Goal: Task Accomplishment & Management: Manage account settings

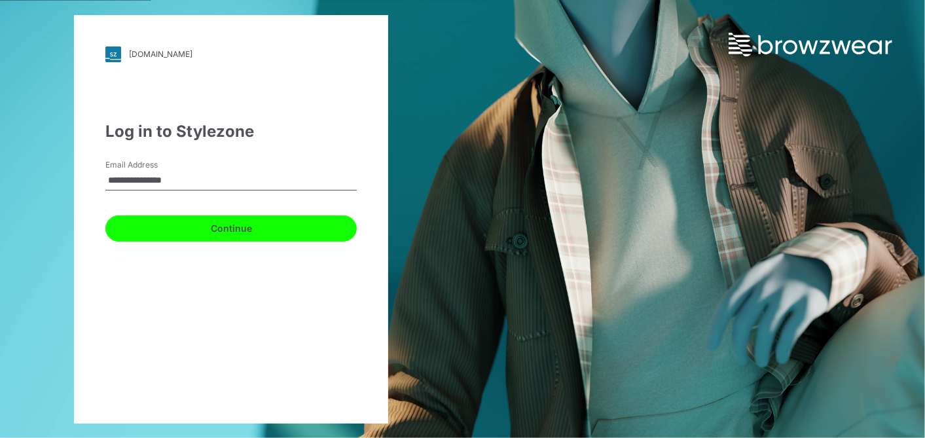
click at [248, 229] on button "Continue" at bounding box center [231, 228] width 252 height 26
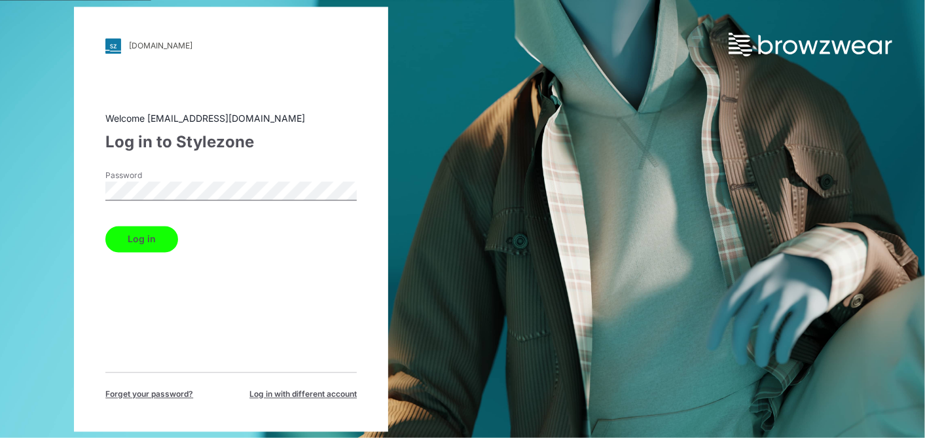
click at [144, 238] on button "Log in" at bounding box center [141, 239] width 73 height 26
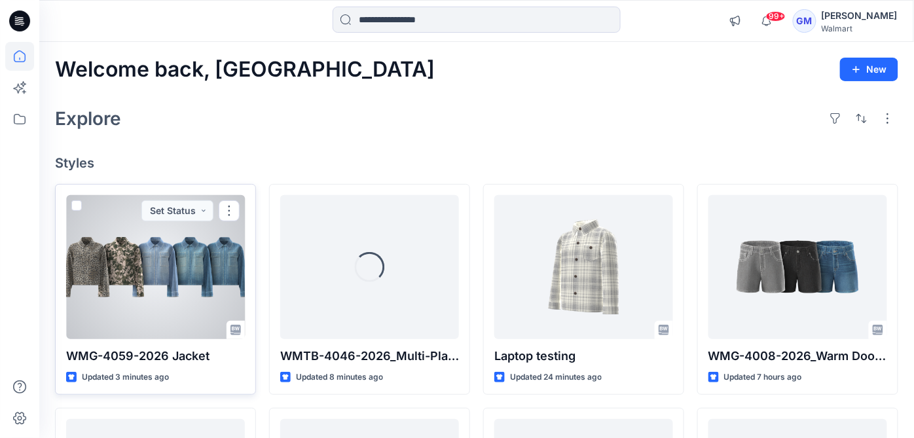
click at [210, 261] on div at bounding box center [155, 267] width 179 height 144
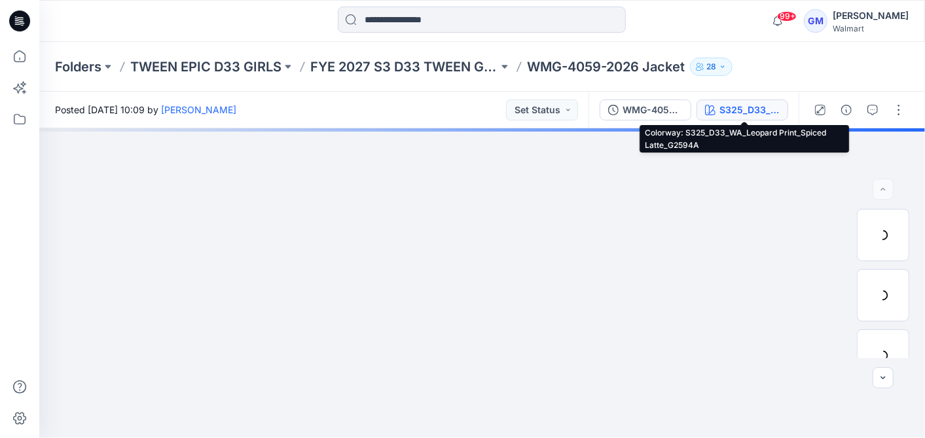
click at [773, 109] on div "S325_D33_WA_Leopard Print_Spiced Latte_G2594A" at bounding box center [750, 110] width 60 height 14
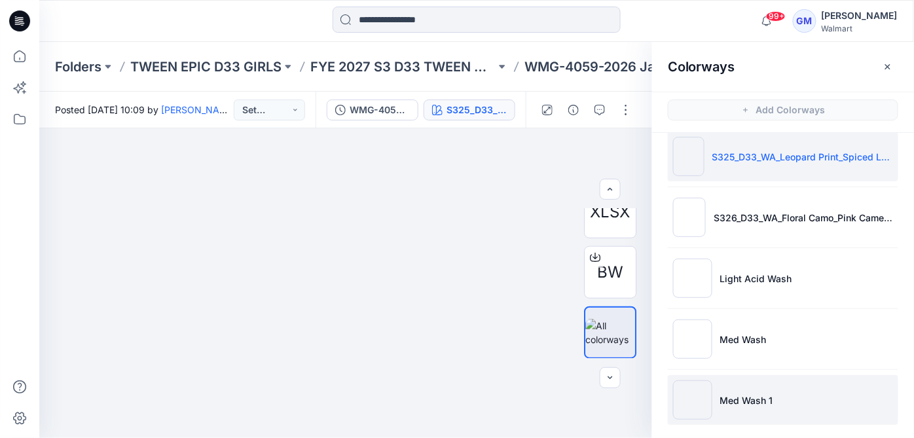
scroll to position [20, 0]
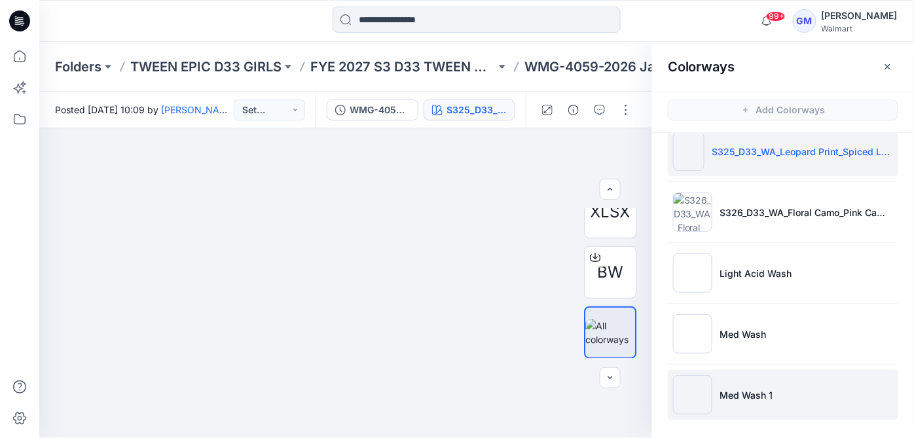
click at [688, 390] on img at bounding box center [692, 394] width 39 height 39
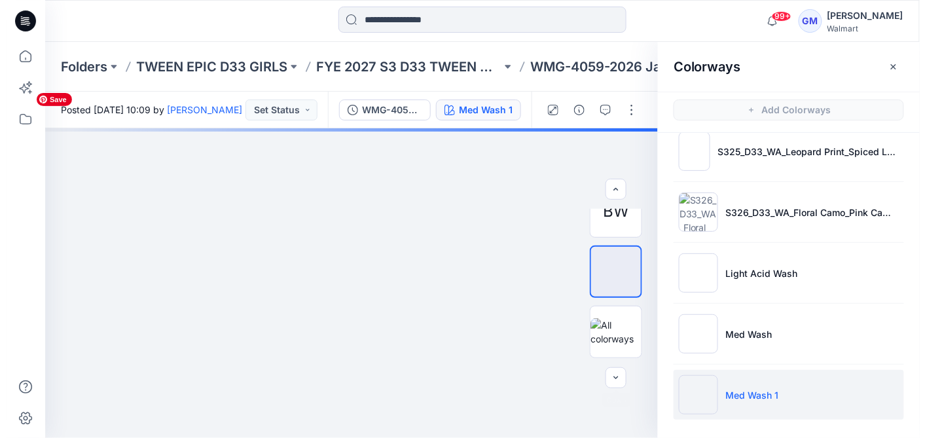
scroll to position [24, 0]
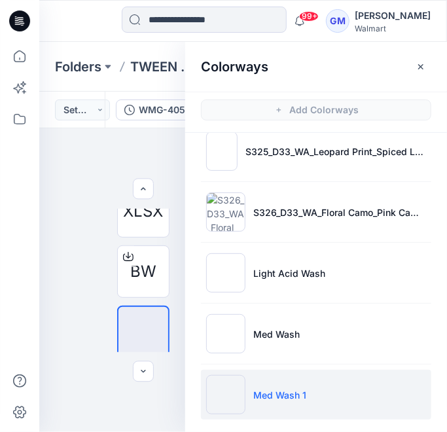
drag, startPoint x: 413, startPoint y: 70, endPoint x: 420, endPoint y: 75, distance: 9.4
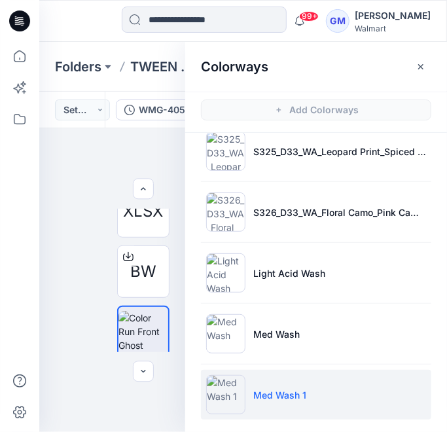
click at [413, 69] on button "button" at bounding box center [421, 66] width 21 height 21
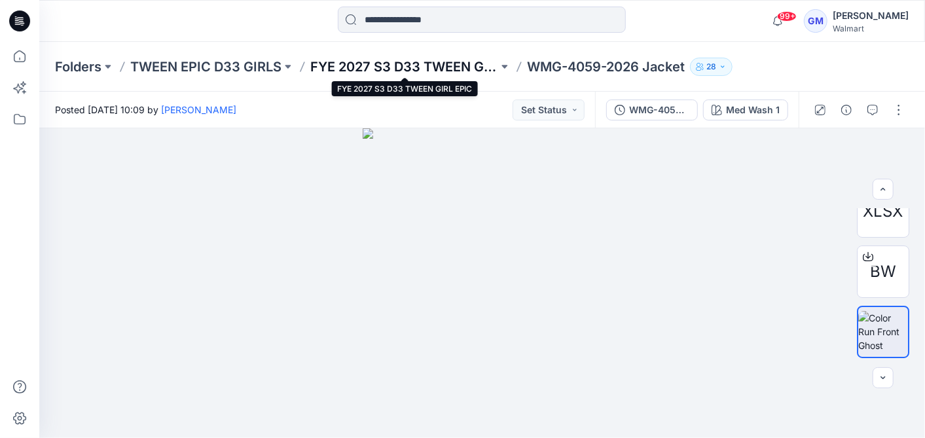
click at [489, 66] on p "FYE 2027 S3 D33 TWEEN GIRL EPIC" at bounding box center [404, 67] width 188 height 18
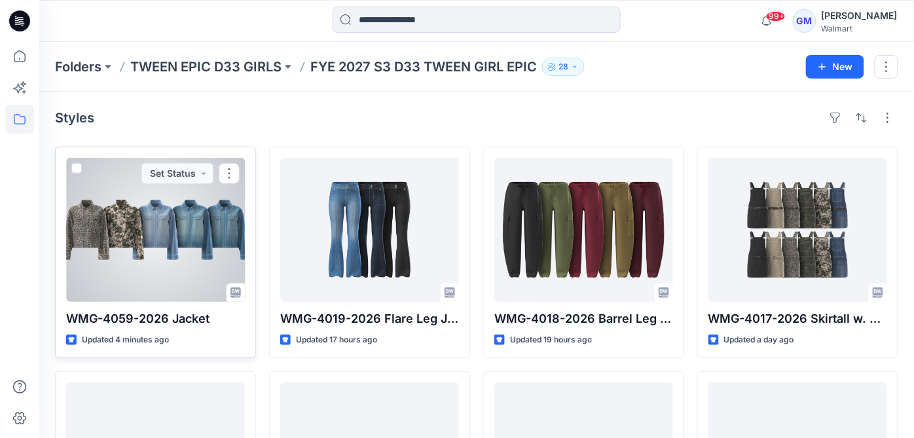
click at [219, 237] on div at bounding box center [155, 230] width 179 height 144
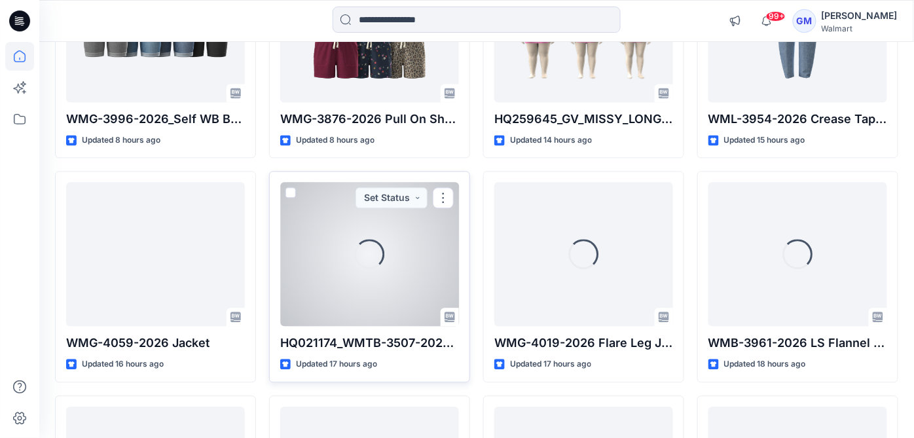
scroll to position [758, 0]
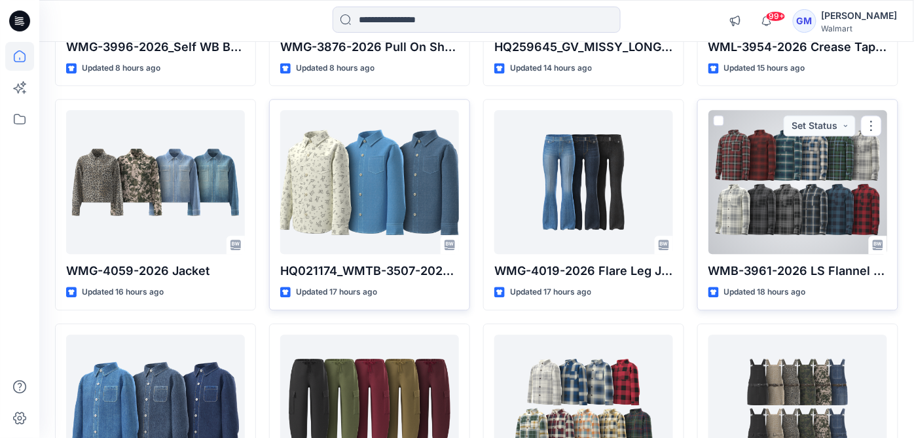
click at [794, 231] on div at bounding box center [798, 182] width 179 height 144
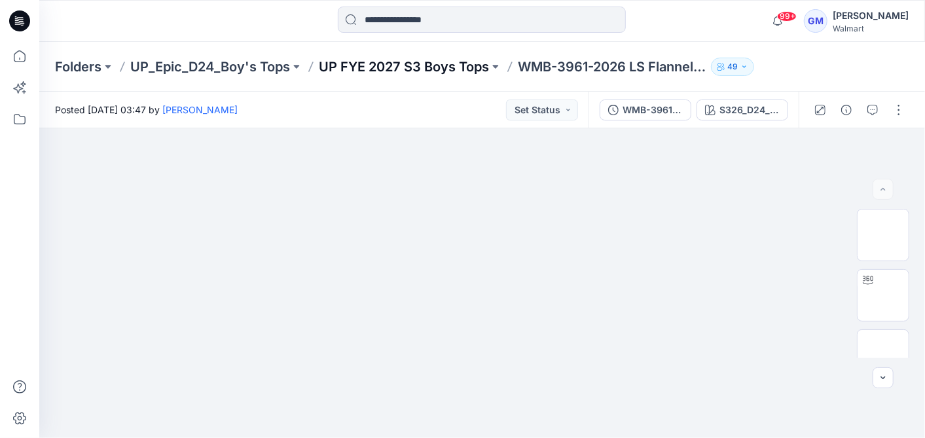
click at [407, 58] on p "UP FYE 2027 S3 Boys Tops" at bounding box center [404, 67] width 170 height 18
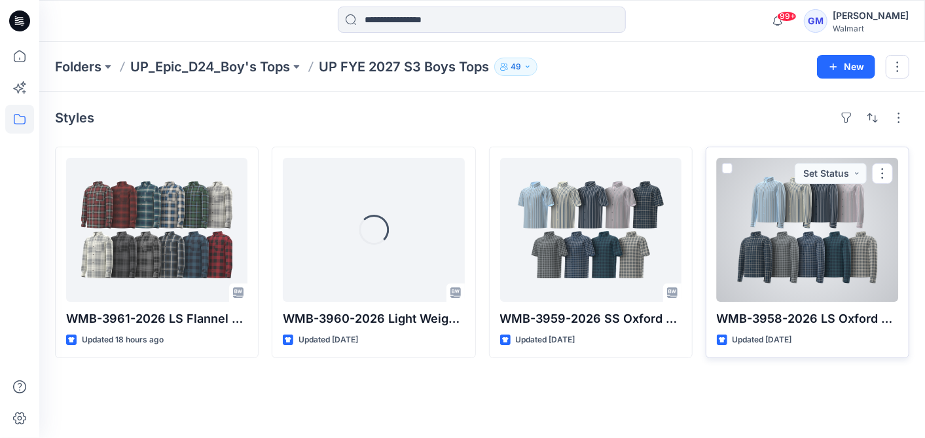
click at [760, 237] on div at bounding box center [807, 230] width 181 height 144
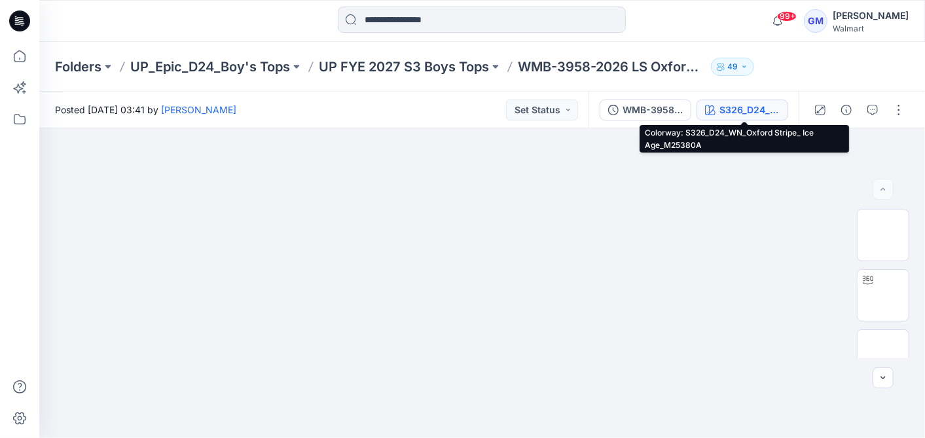
click at [778, 103] on div "S326_D24_WN_Oxford Stripe_ Ice Age_M25380A" at bounding box center [750, 110] width 60 height 14
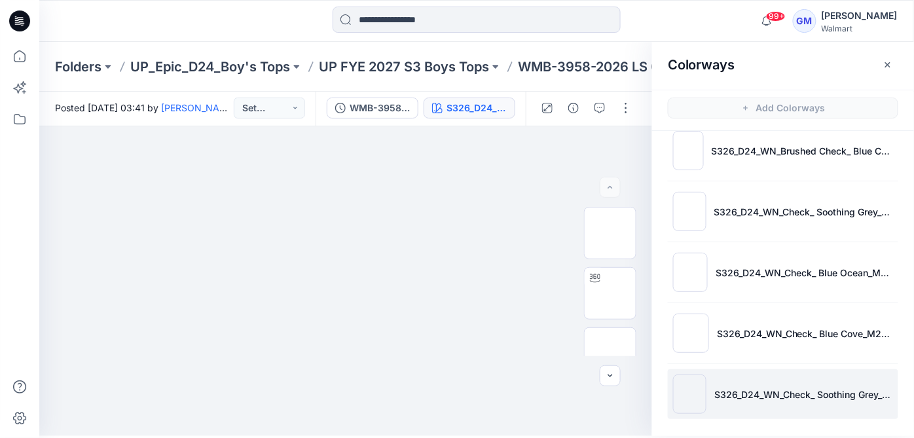
scroll to position [3, 0]
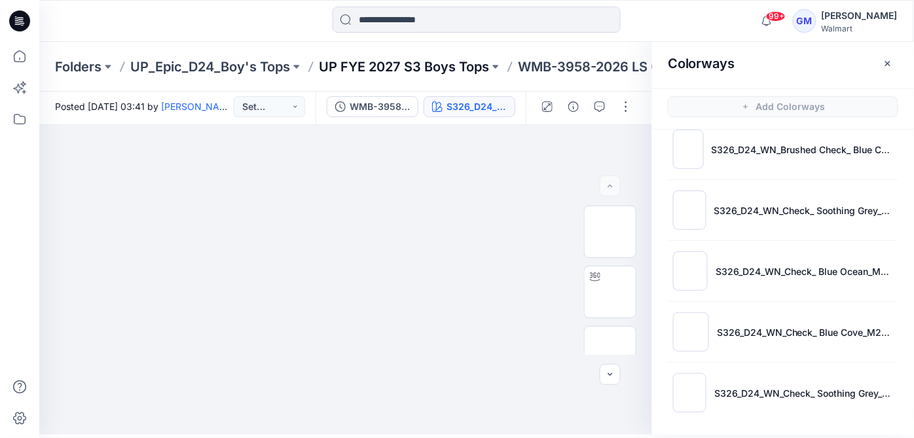
click at [417, 61] on p "UP FYE 2027 S3 Boys Tops" at bounding box center [404, 67] width 170 height 18
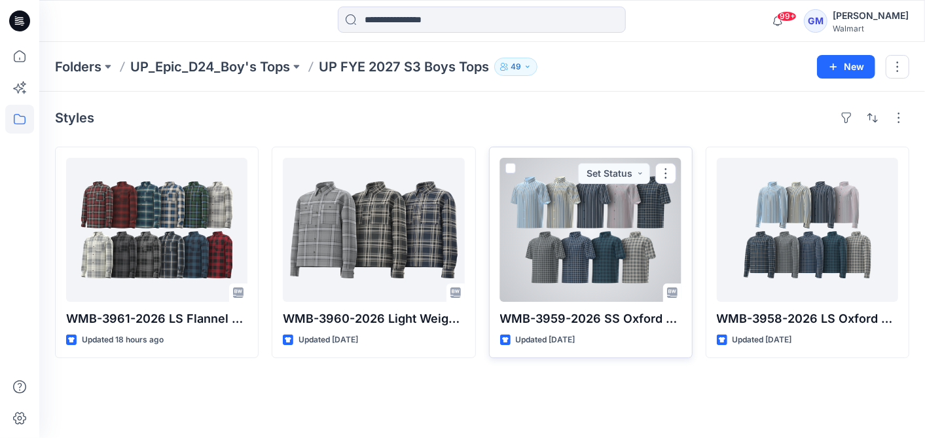
click at [605, 222] on div at bounding box center [590, 230] width 181 height 144
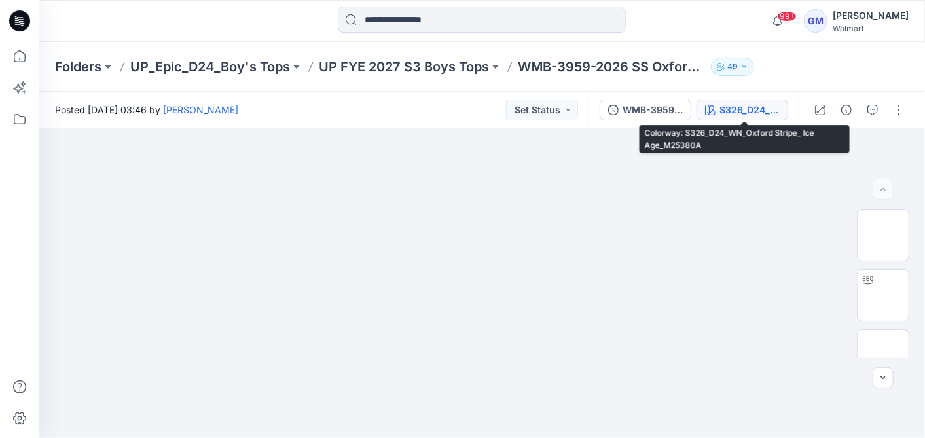
click at [734, 105] on div "S326_D24_WN_Oxford Stripe_ Ice Age_M25380A" at bounding box center [750, 110] width 60 height 14
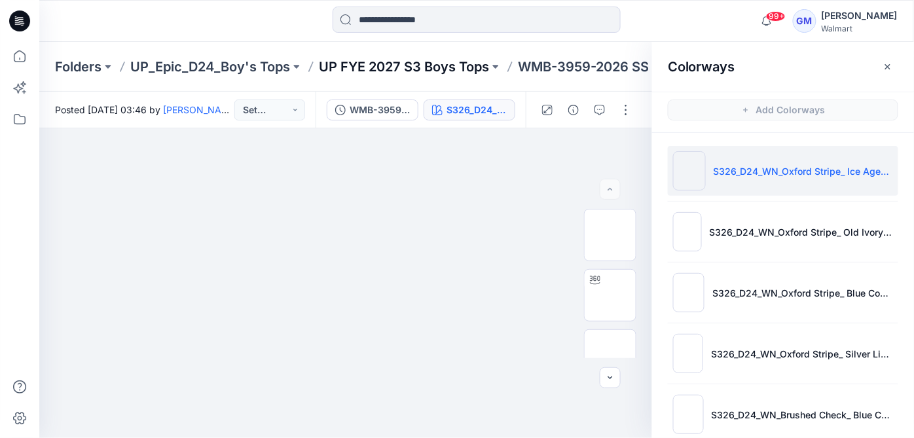
click at [455, 64] on p "UP FYE 2027 S3 Boys Tops" at bounding box center [404, 67] width 170 height 18
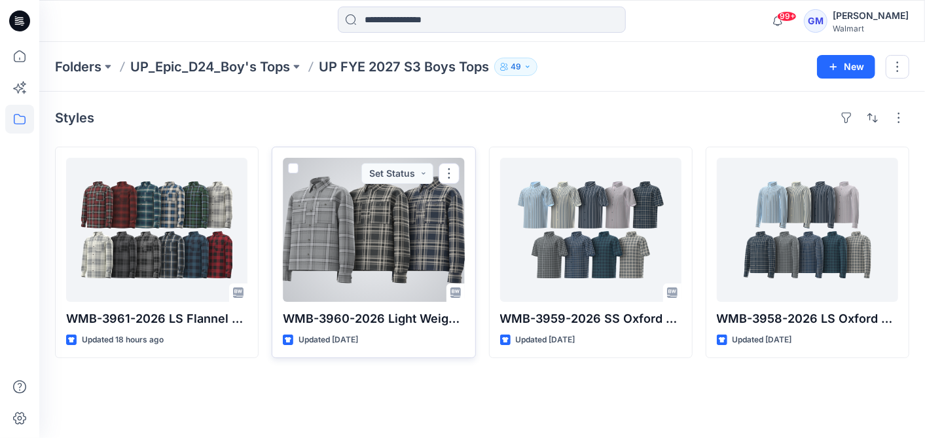
click at [405, 244] on div at bounding box center [373, 230] width 181 height 144
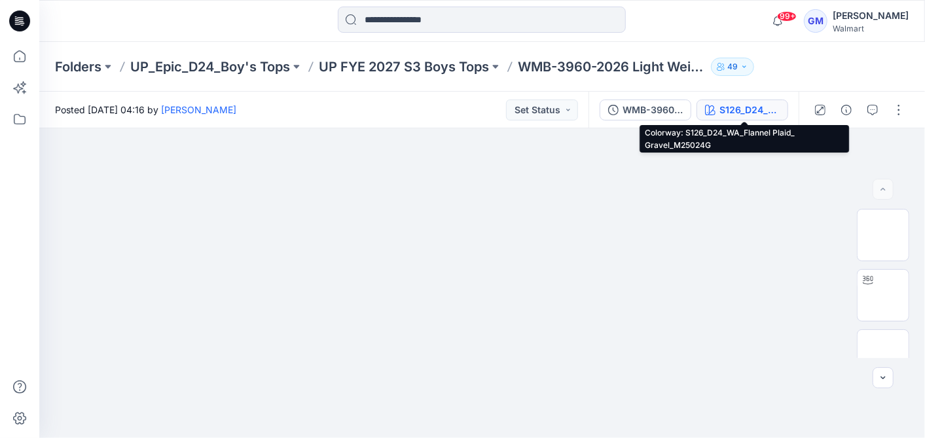
click at [734, 111] on div "S126_D24_WA_Flannel Plaid_ Gravel_M25024G" at bounding box center [750, 110] width 60 height 14
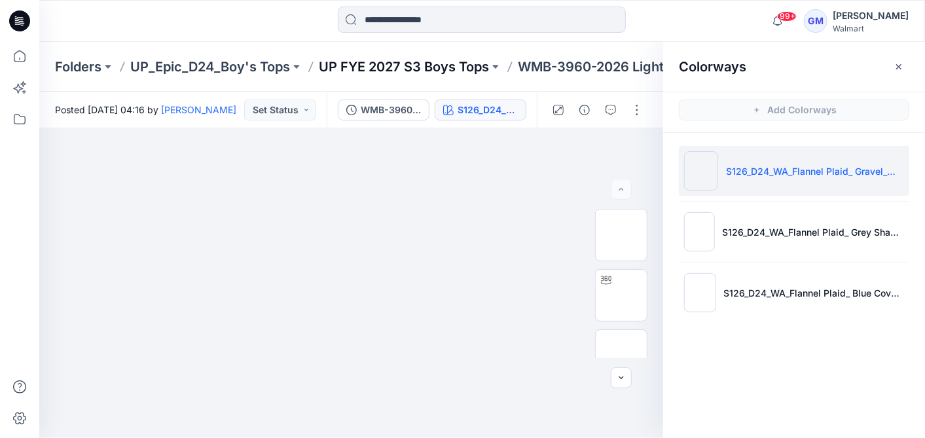
click at [477, 67] on p "UP FYE 2027 S3 Boys Tops" at bounding box center [404, 67] width 170 height 18
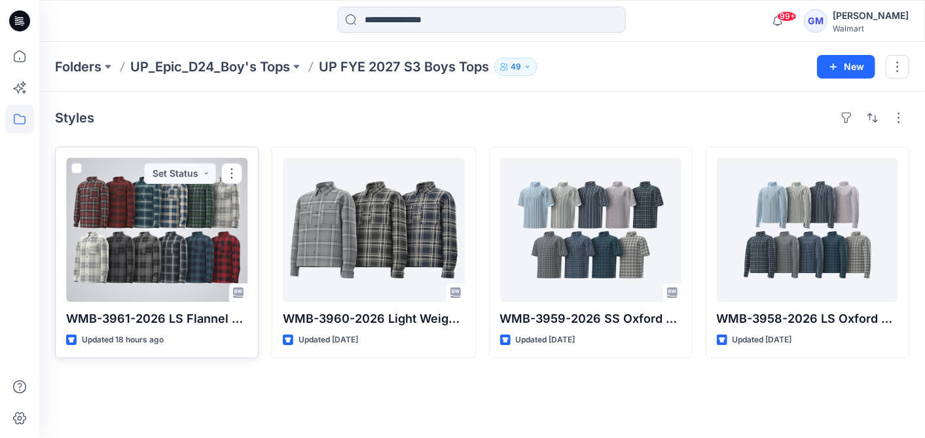
click at [154, 221] on div at bounding box center [156, 230] width 181 height 144
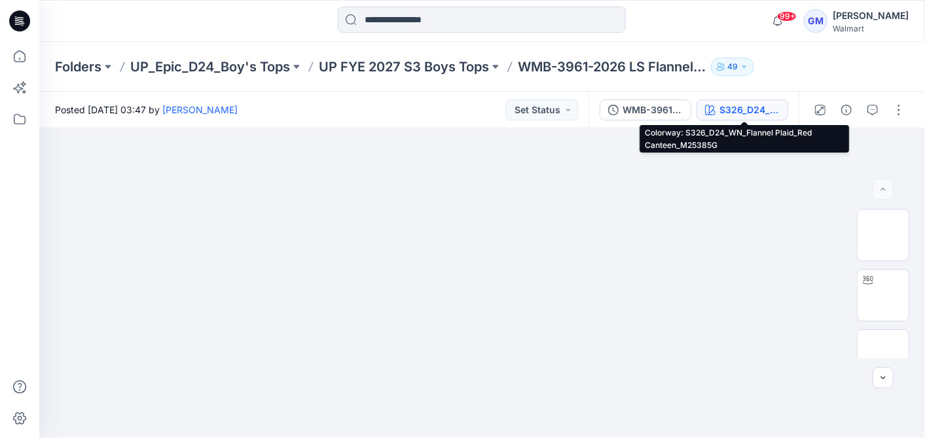
click at [786, 115] on button "S326_D24_WN_Flannel Plaid_Red Canteen_M25385G" at bounding box center [743, 110] width 92 height 21
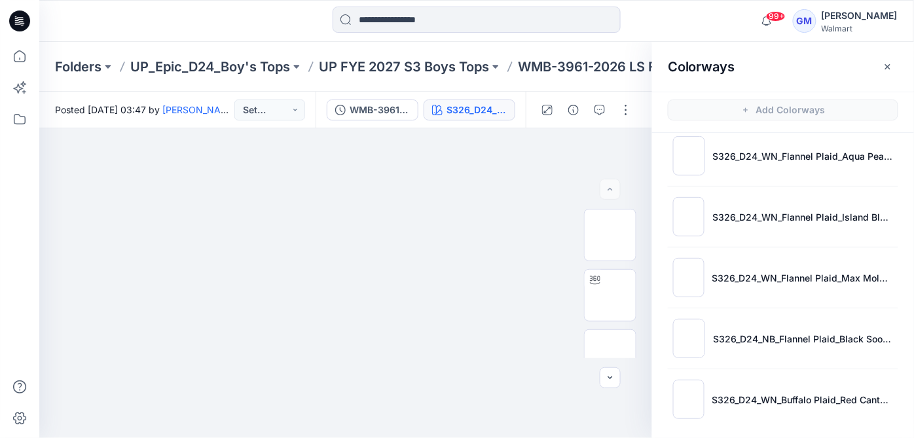
scroll to position [722, 0]
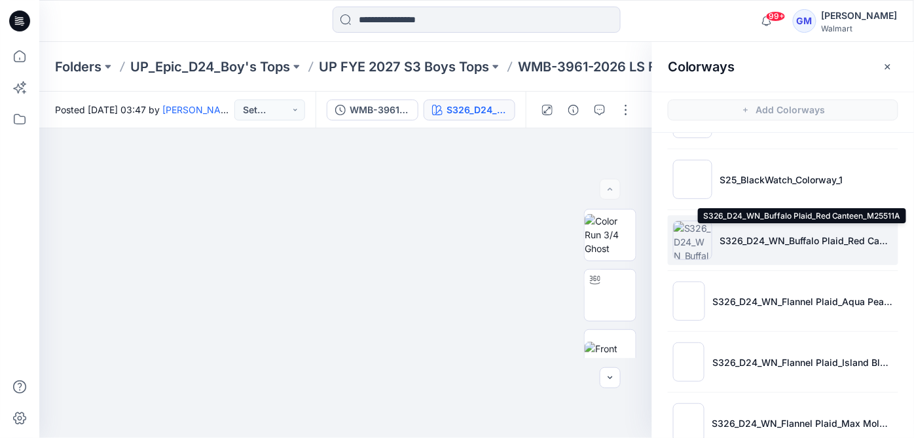
click at [754, 234] on p "S326_D24_WN_Buffalo Plaid_Red Canteen_M25511A" at bounding box center [806, 241] width 173 height 14
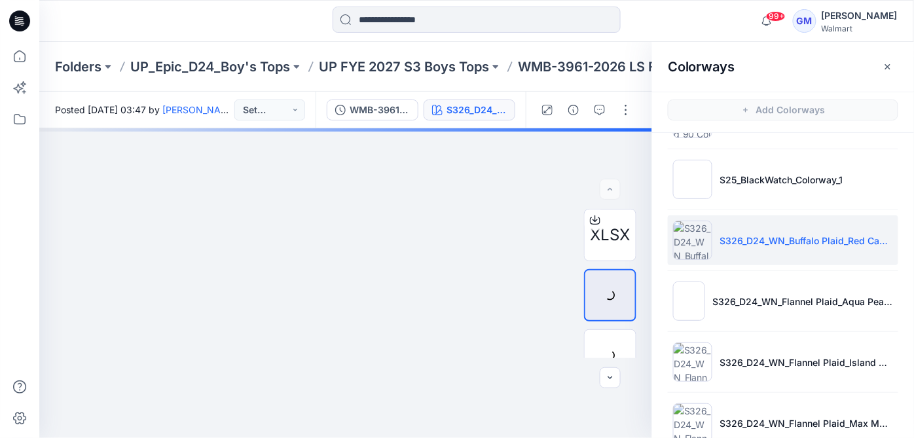
click at [741, 234] on p "S326_D24_WN_Buffalo Plaid_Red Canteen_M25511A" at bounding box center [806, 241] width 173 height 14
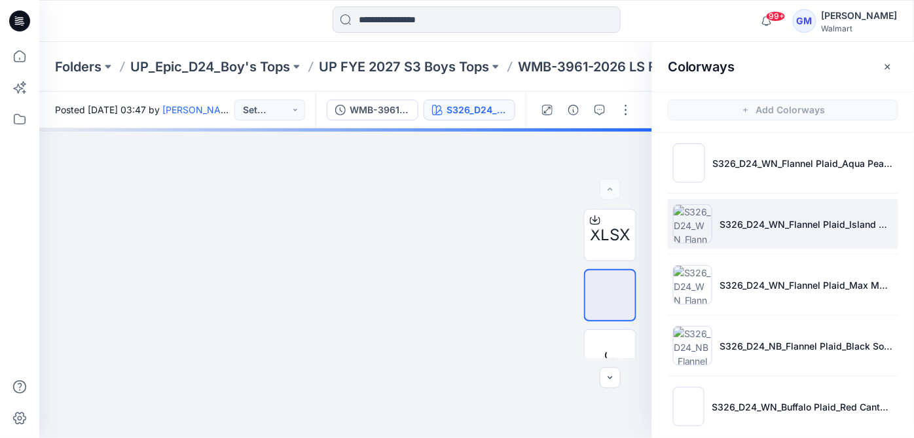
scroll to position [868, 0]
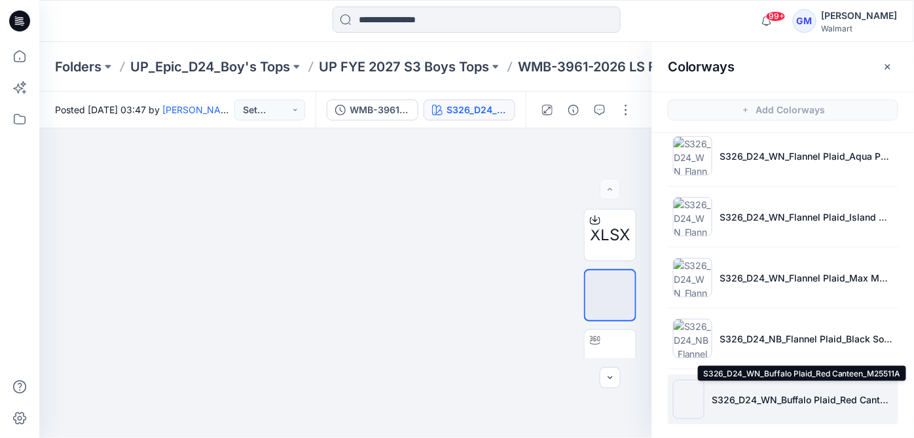
click at [724, 393] on p "S326_D24_WN_Buffalo Plaid_Red Canteen_M25511A" at bounding box center [803, 400] width 181 height 14
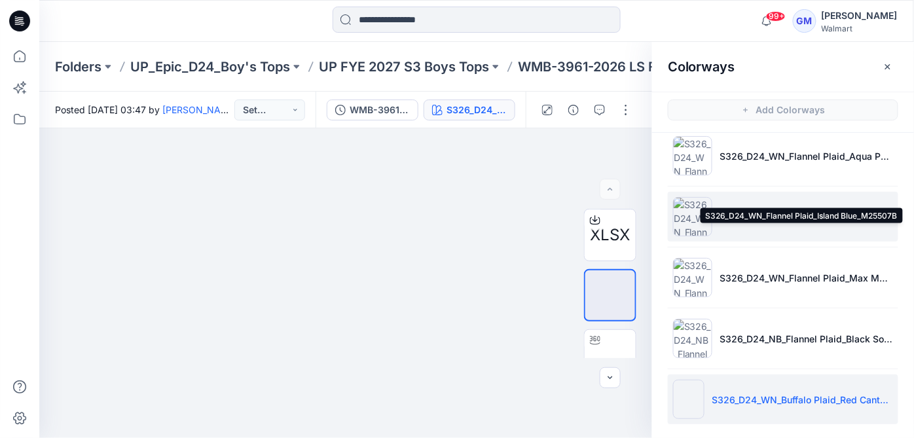
scroll to position [795, 0]
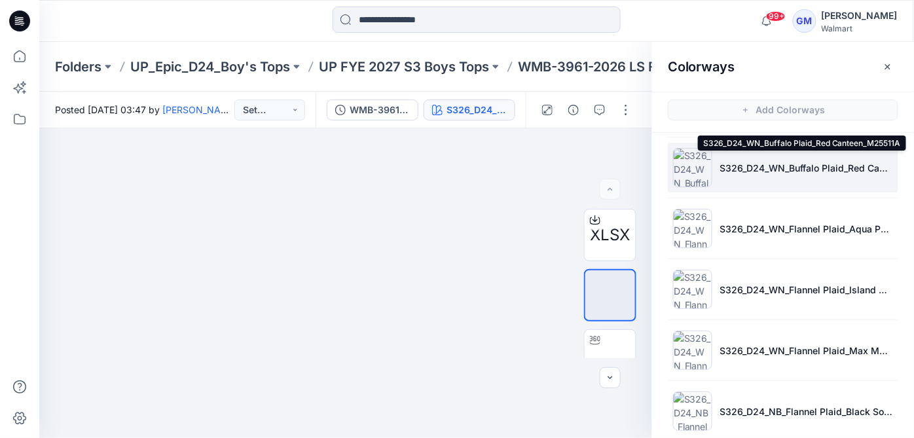
click at [772, 161] on p "S326_D24_WN_Buffalo Plaid_Red Canteen_M25511A" at bounding box center [806, 168] width 173 height 14
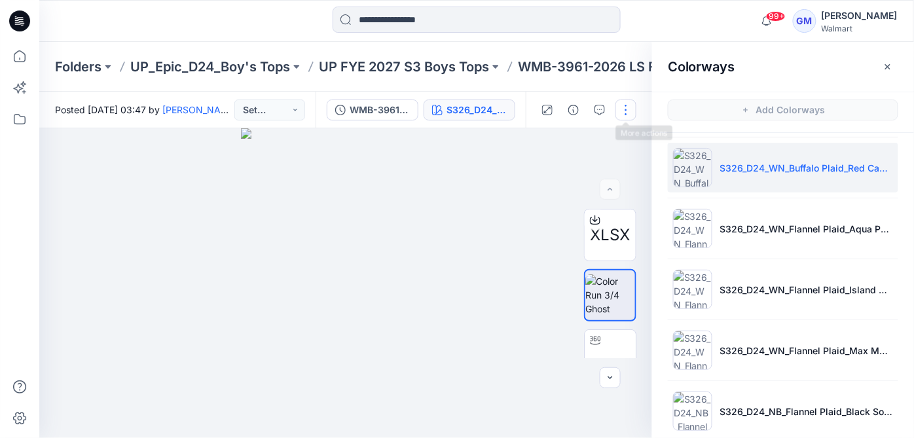
click at [631, 110] on button "button" at bounding box center [626, 110] width 21 height 21
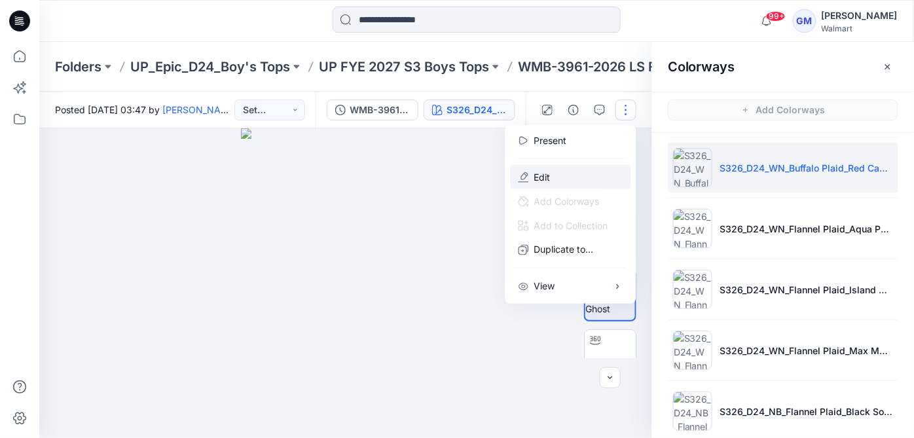
click at [589, 170] on button "Edit" at bounding box center [571, 177] width 121 height 24
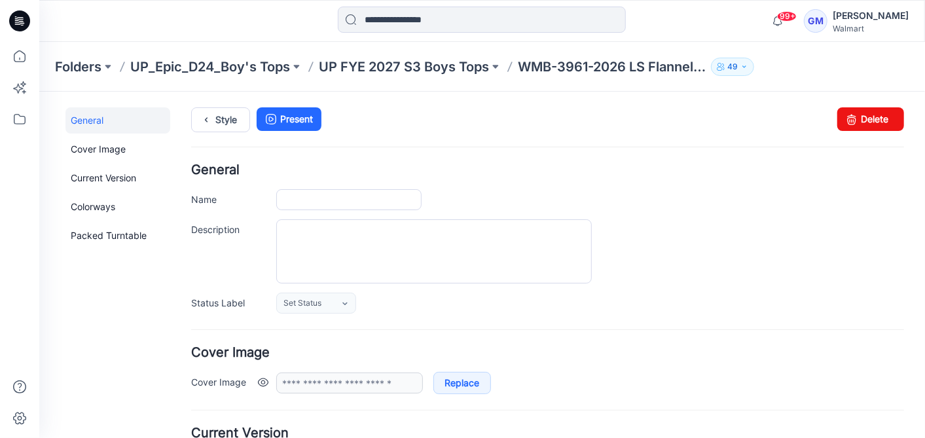
type input "**********"
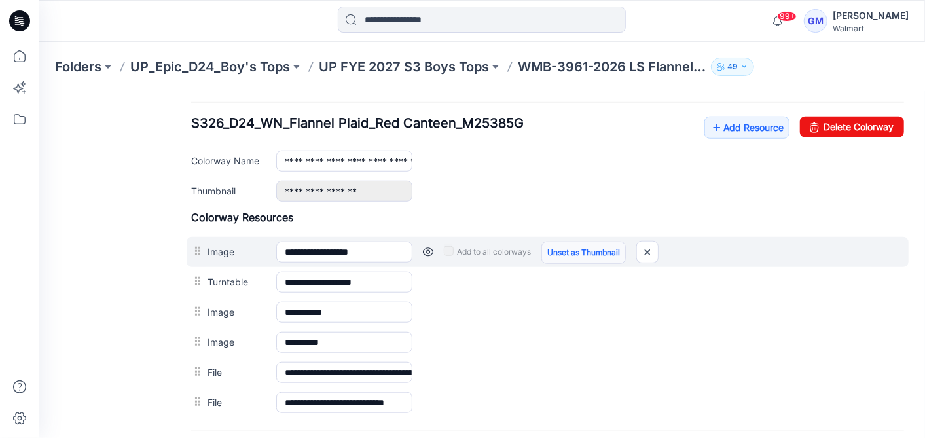
scroll to position [291, 0]
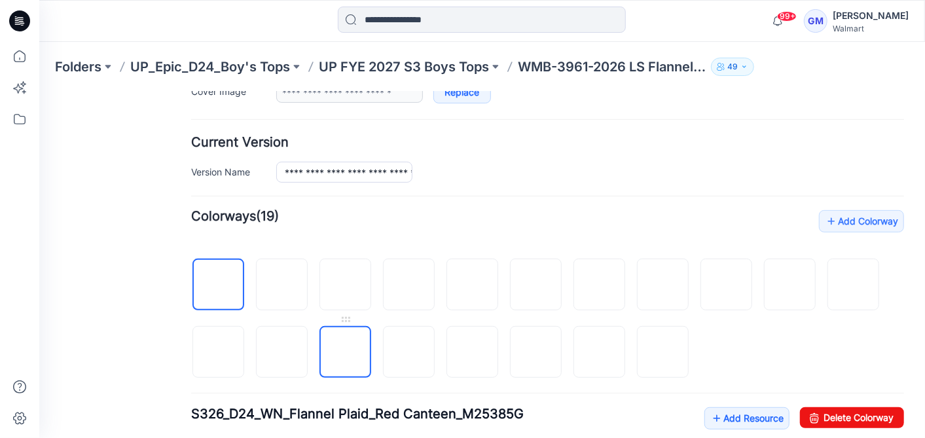
click at [345, 352] on img at bounding box center [345, 352] width 0 height 0
click at [663, 352] on img at bounding box center [663, 352] width 0 height 0
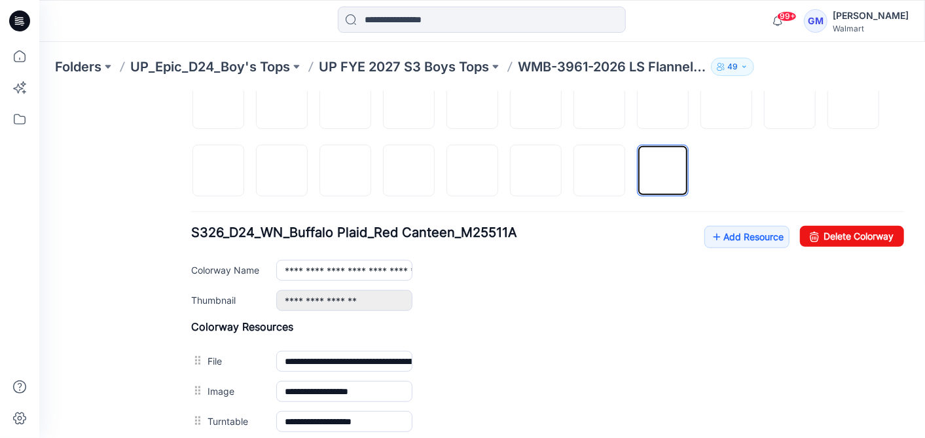
scroll to position [509, 0]
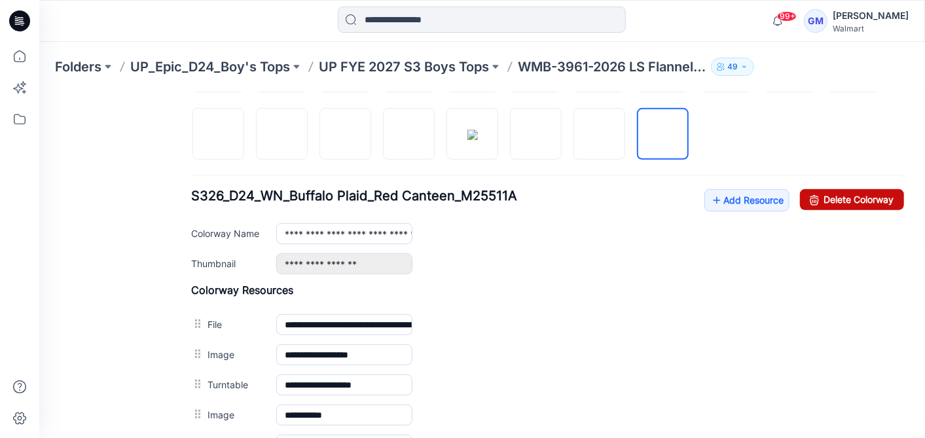
click at [867, 194] on link "Delete Colorway" at bounding box center [852, 199] width 104 height 21
type input "**********"
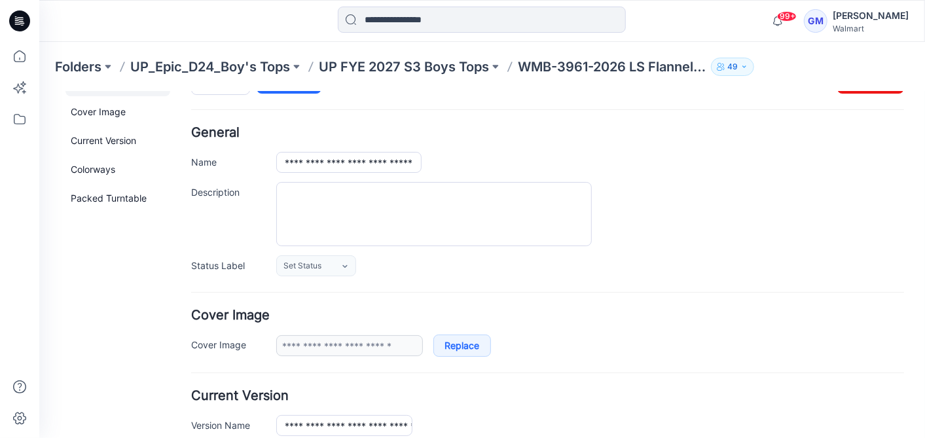
scroll to position [0, 0]
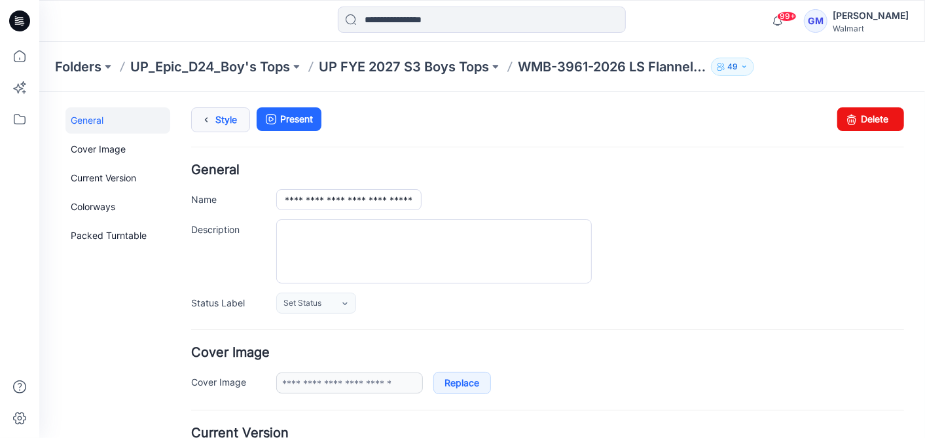
click at [236, 114] on link "Style" at bounding box center [220, 119] width 59 height 25
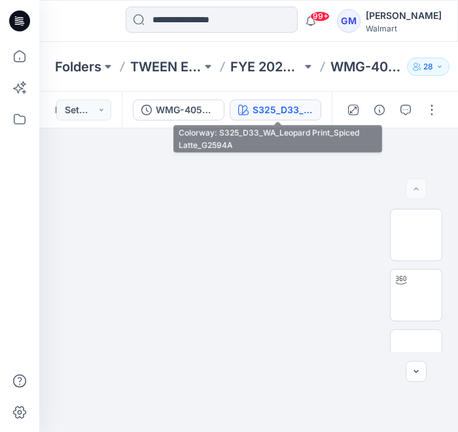
click at [308, 103] on div "S325_D33_WA_Leopard Print_Spiced Latte_G2594A" at bounding box center [283, 110] width 60 height 14
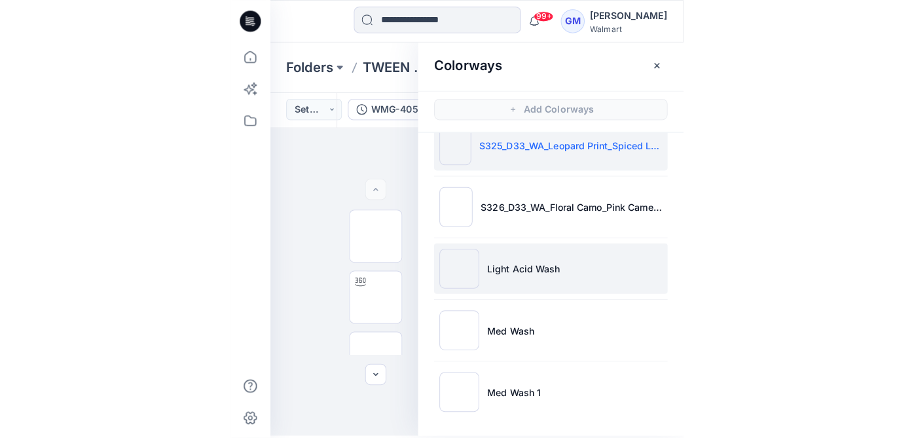
scroll to position [3, 0]
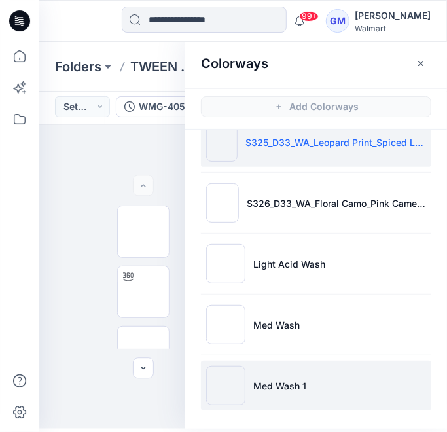
click at [225, 377] on img at bounding box center [225, 385] width 39 height 39
click at [225, 381] on img at bounding box center [225, 385] width 39 height 39
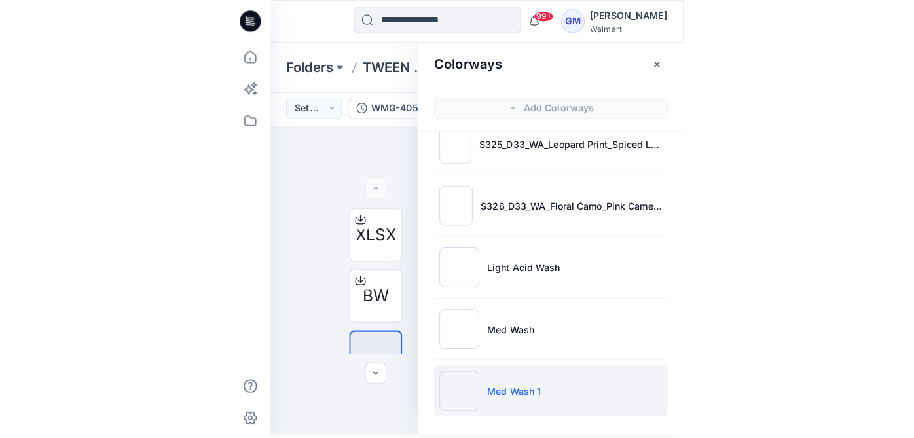
scroll to position [20, 0]
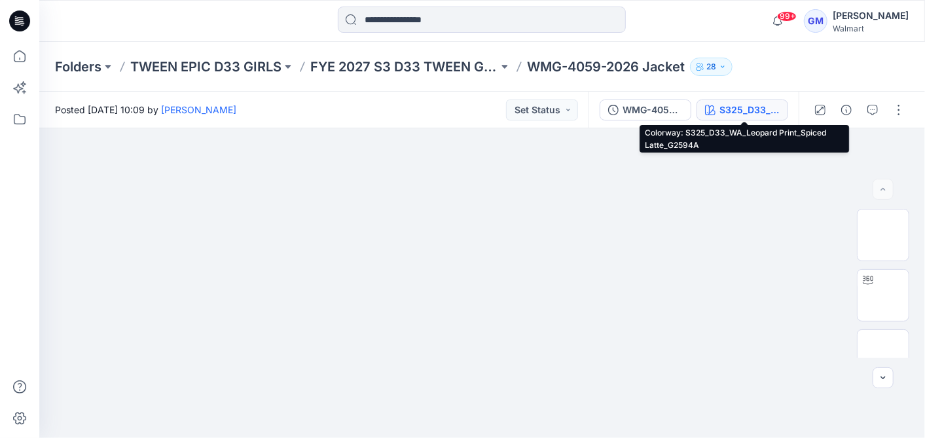
click at [738, 102] on button "S325_D33_WA_Leopard Print_Spiced Latte_G2594A" at bounding box center [743, 110] width 92 height 21
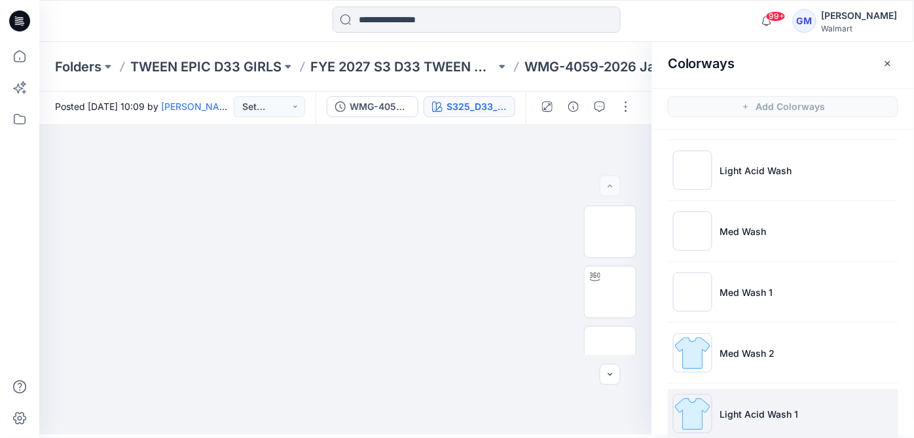
scroll to position [141, 0]
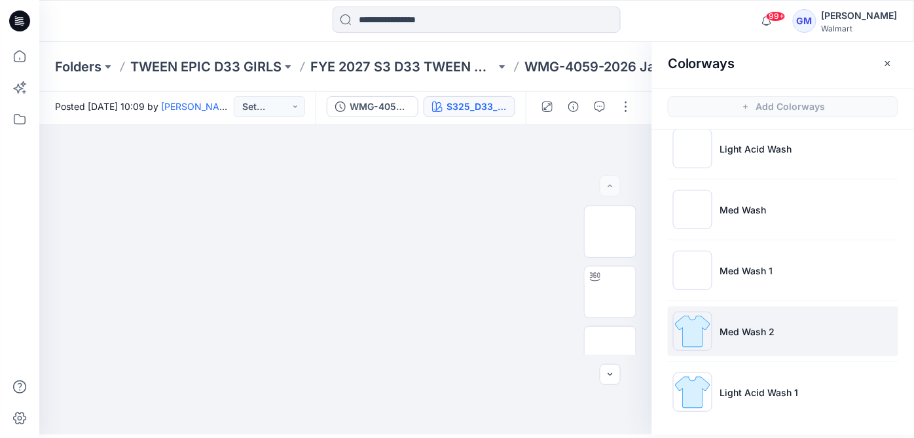
click at [698, 343] on img at bounding box center [692, 331] width 39 height 39
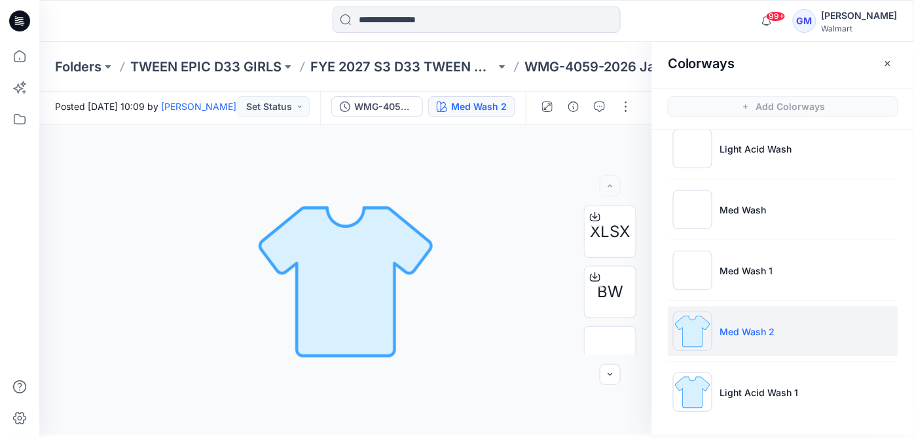
click at [699, 339] on img at bounding box center [692, 331] width 39 height 39
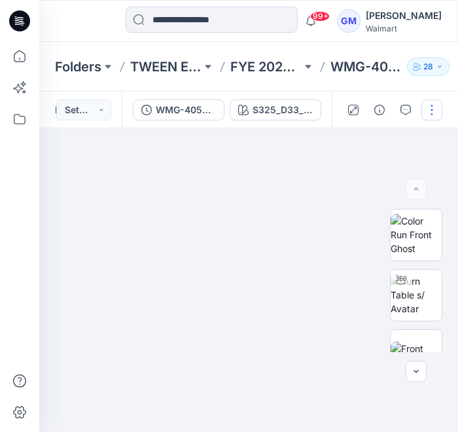
click at [437, 102] on button "button" at bounding box center [432, 110] width 21 height 21
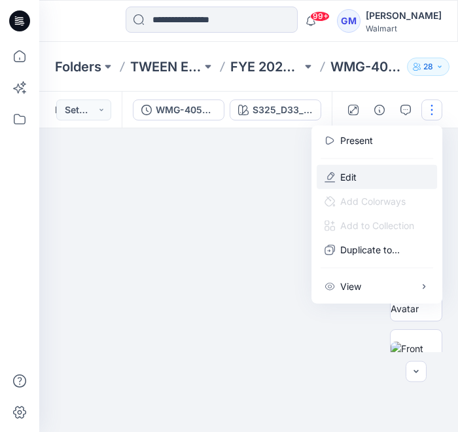
click at [365, 181] on button "Edit" at bounding box center [377, 177] width 121 height 24
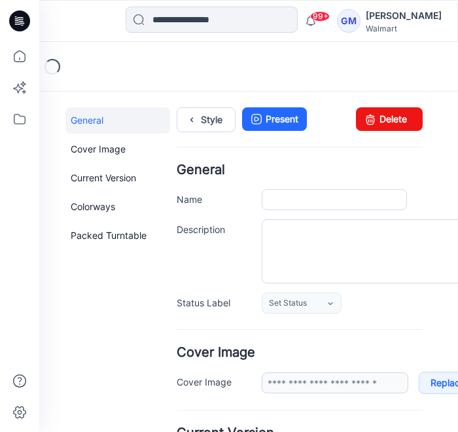
type input "**********"
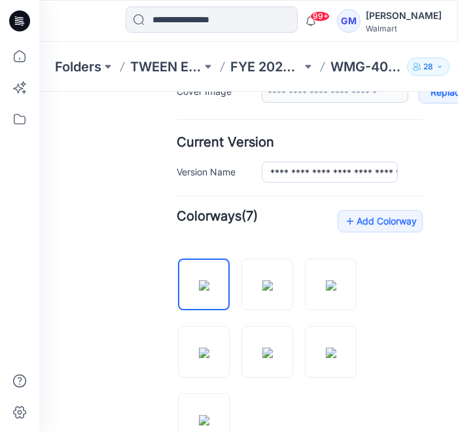
scroll to position [436, 0]
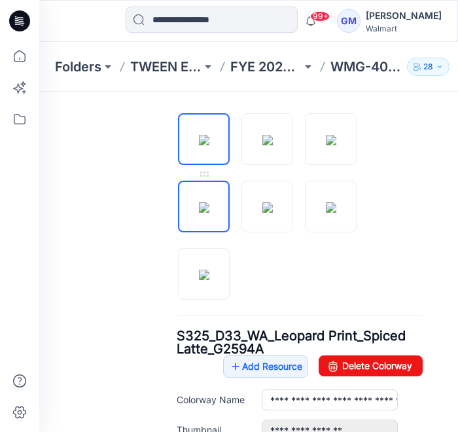
click at [199, 202] on img at bounding box center [204, 207] width 10 height 10
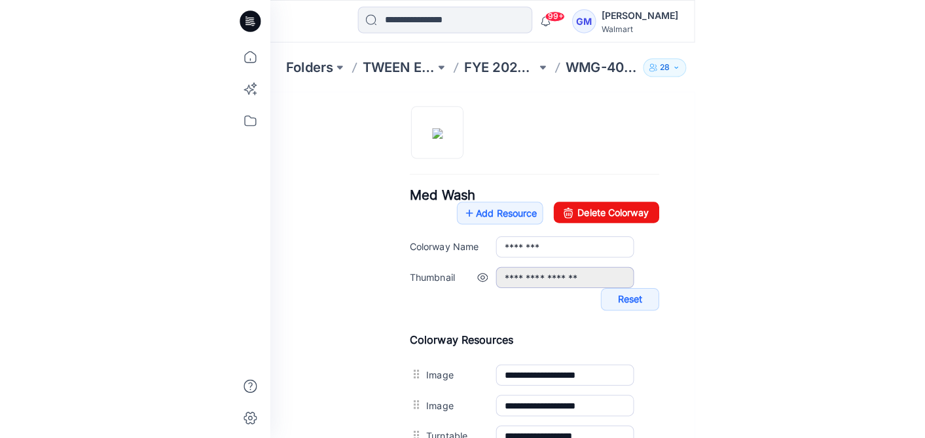
scroll to position [582, 0]
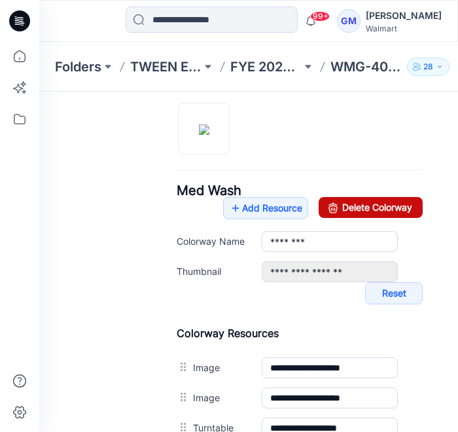
drag, startPoint x: 367, startPoint y: 203, endPoint x: 341, endPoint y: 153, distance: 57.1
click at [367, 203] on link "Delete Colorway" at bounding box center [371, 207] width 104 height 21
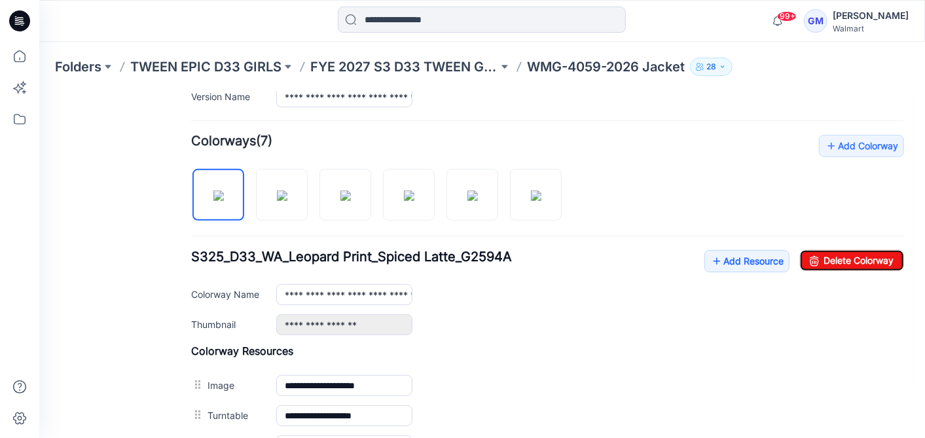
scroll to position [364, 0]
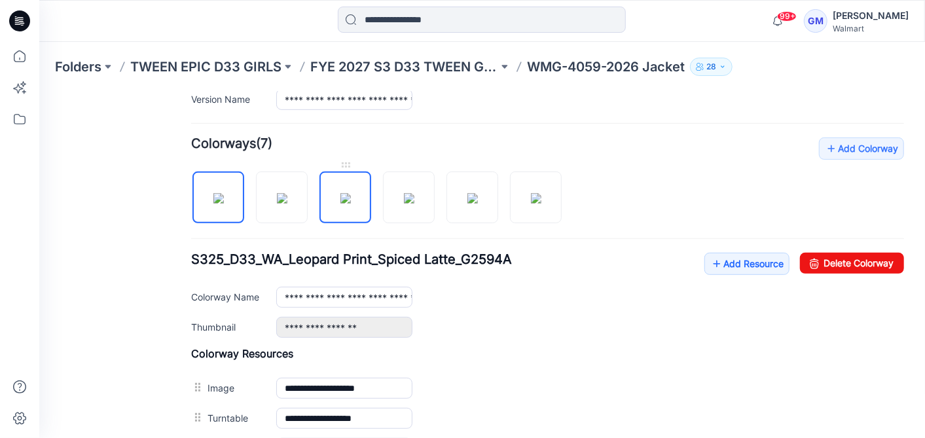
click at [347, 200] on img at bounding box center [345, 198] width 10 height 10
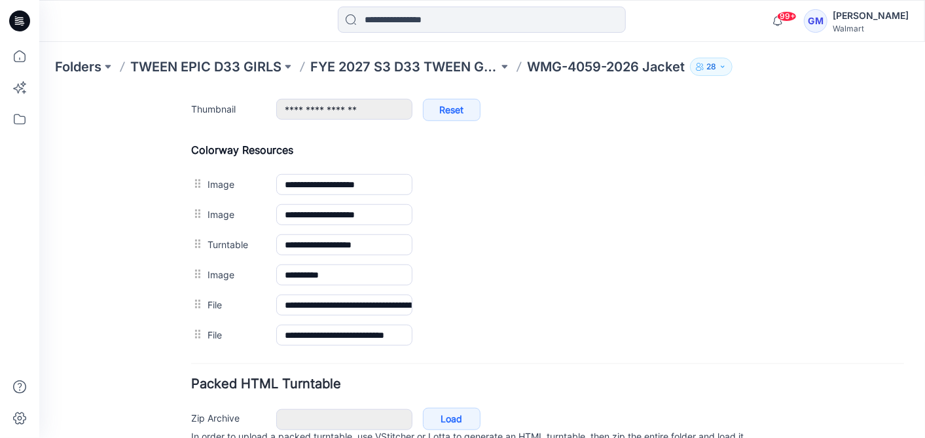
scroll to position [218, 0]
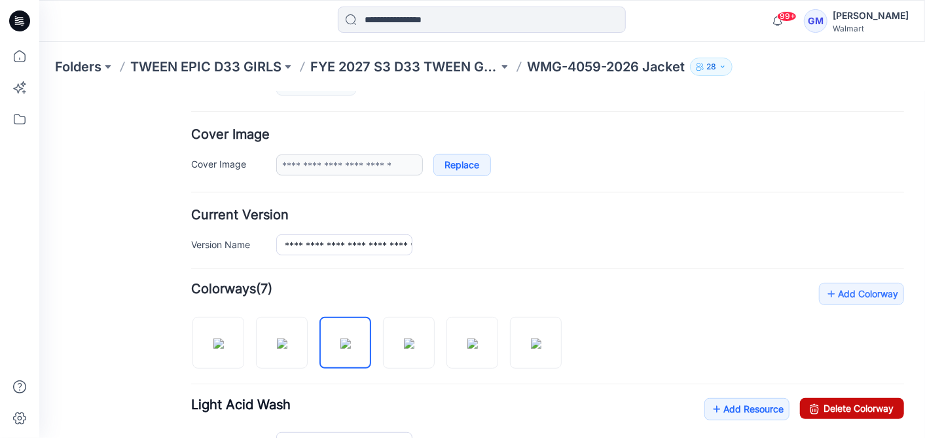
drag, startPoint x: 842, startPoint y: 400, endPoint x: 572, endPoint y: 154, distance: 364.8
click at [458, 400] on link "Delete Colorway" at bounding box center [852, 408] width 104 height 21
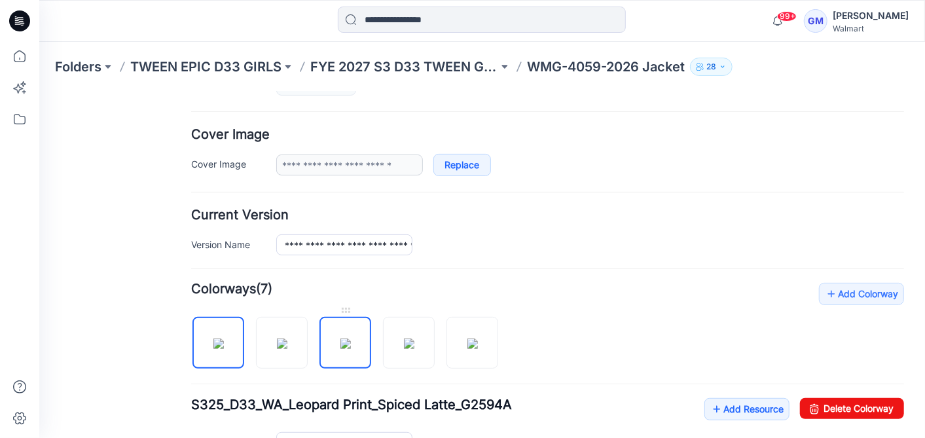
click at [350, 340] on img at bounding box center [345, 343] width 10 height 10
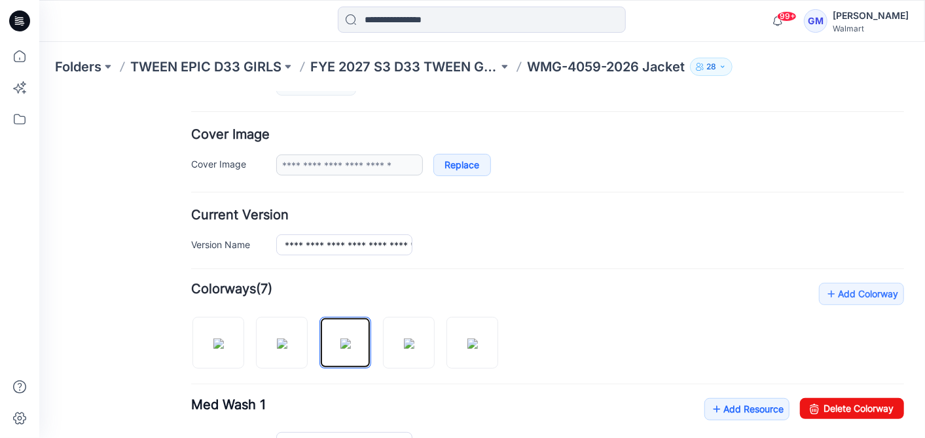
scroll to position [291, 0]
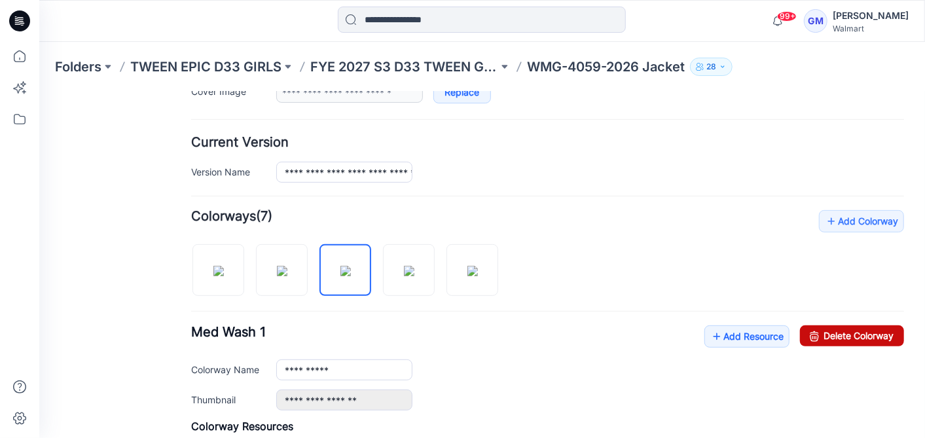
click at [458, 330] on link "Delete Colorway" at bounding box center [852, 335] width 104 height 21
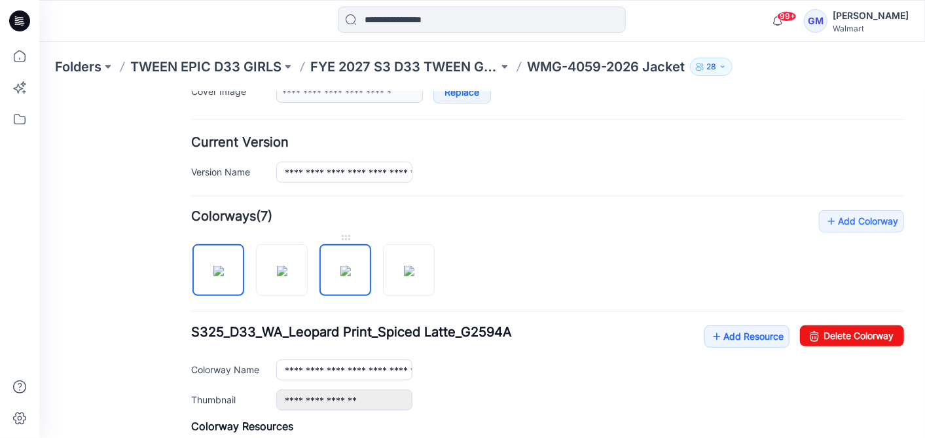
click at [350, 265] on img at bounding box center [345, 270] width 10 height 10
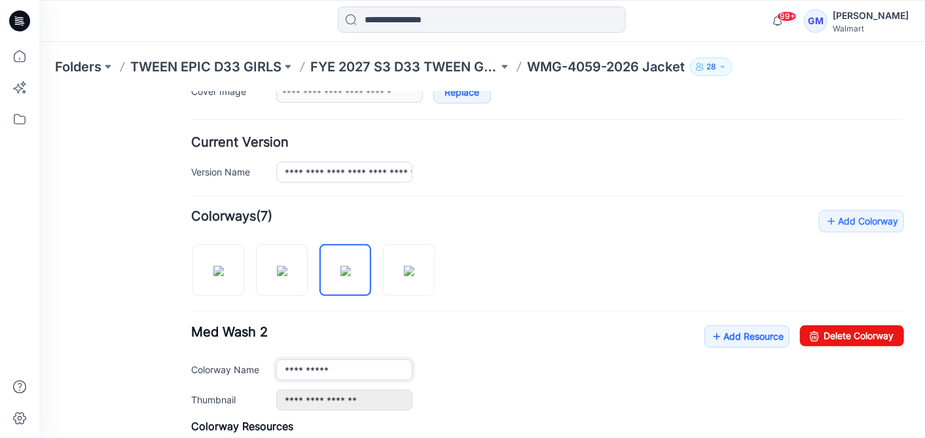
click at [350, 361] on input "**********" at bounding box center [344, 369] width 136 height 21
click at [414, 265] on img at bounding box center [408, 270] width 10 height 10
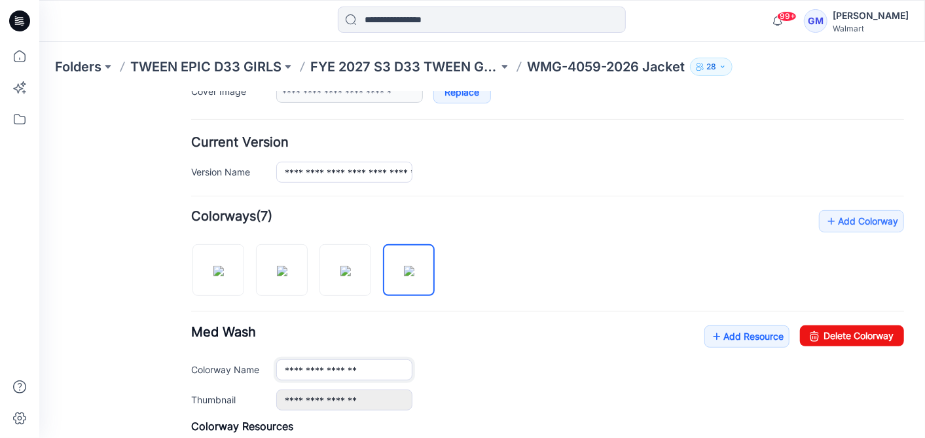
click at [375, 368] on input "**********" at bounding box center [344, 369] width 136 height 21
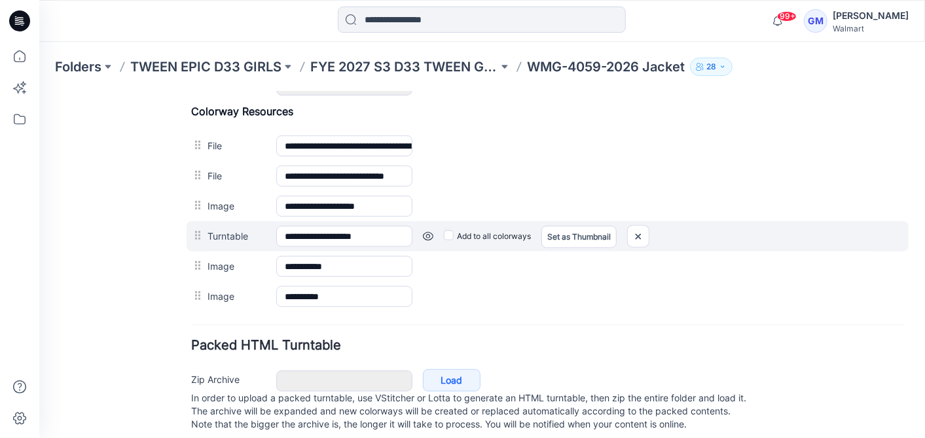
scroll to position [620, 0]
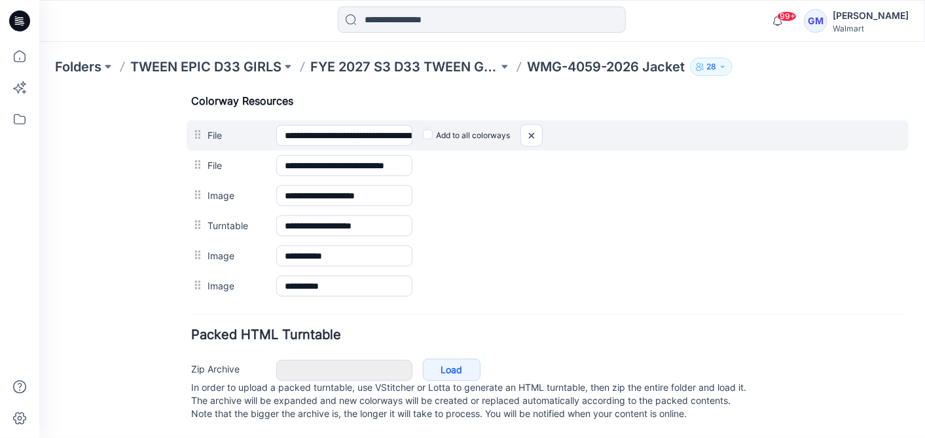
type input "**********"
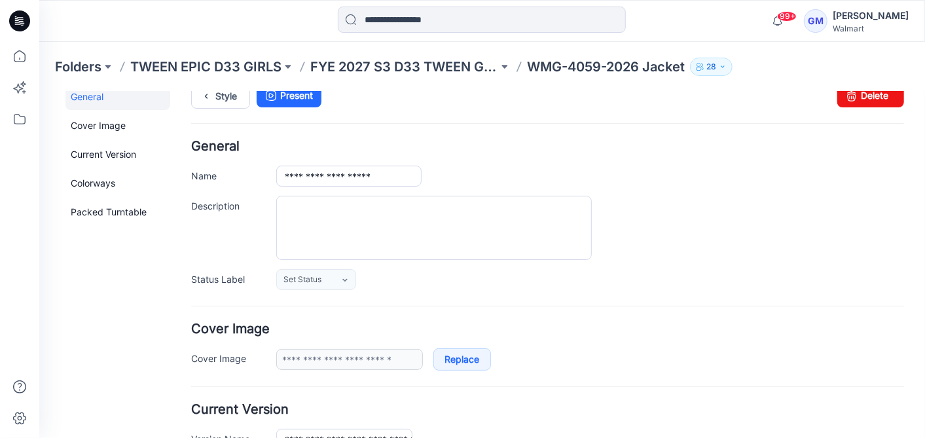
scroll to position [0, 0]
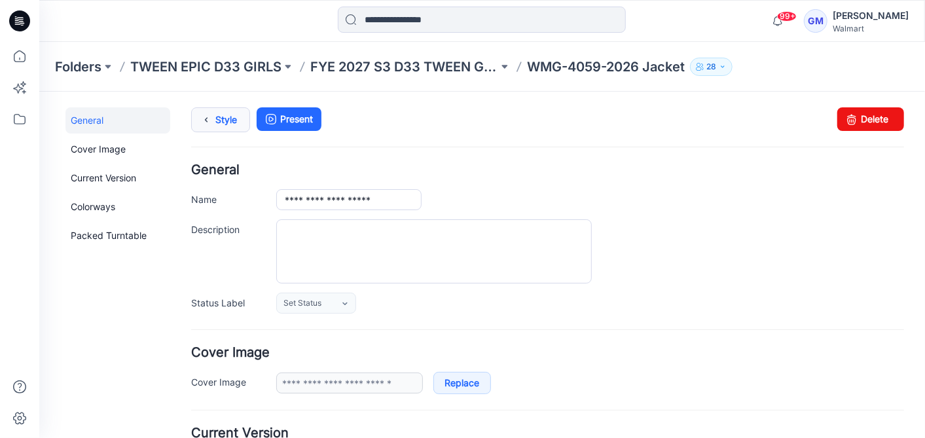
click at [215, 113] on link "Style" at bounding box center [220, 119] width 59 height 25
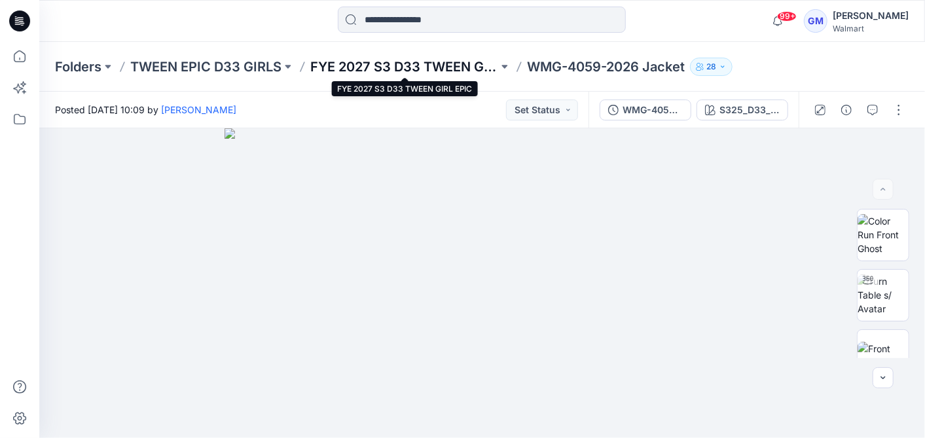
click at [483, 65] on p "FYE 2027 S3 D33 TWEEN GIRL EPIC" at bounding box center [404, 67] width 188 height 18
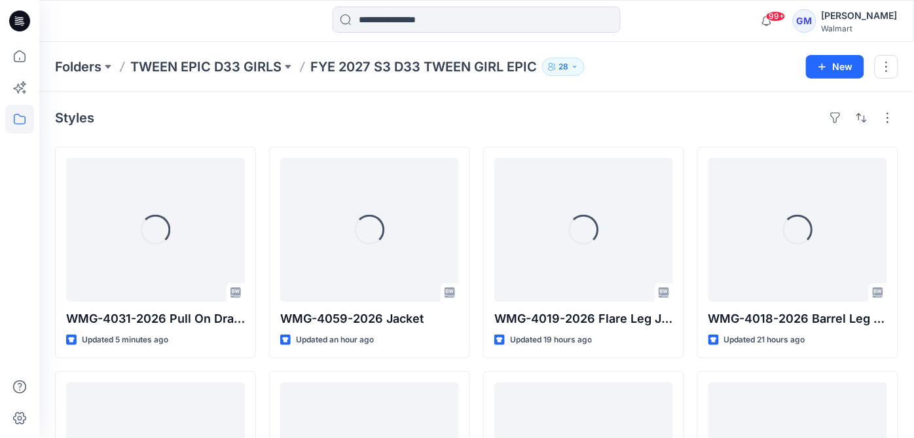
click at [247, 111] on div "Styles" at bounding box center [477, 117] width 844 height 21
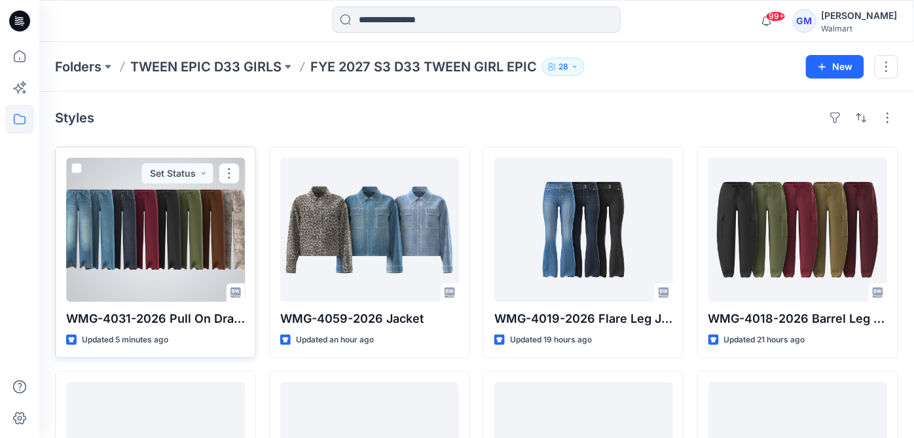
click at [200, 254] on div at bounding box center [155, 230] width 179 height 144
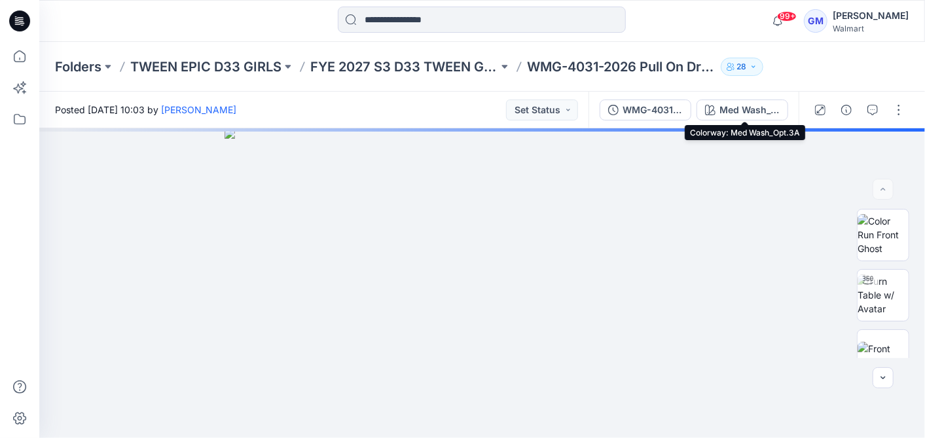
click at [760, 116] on div "Med Wash_Opt.3A" at bounding box center [750, 110] width 60 height 14
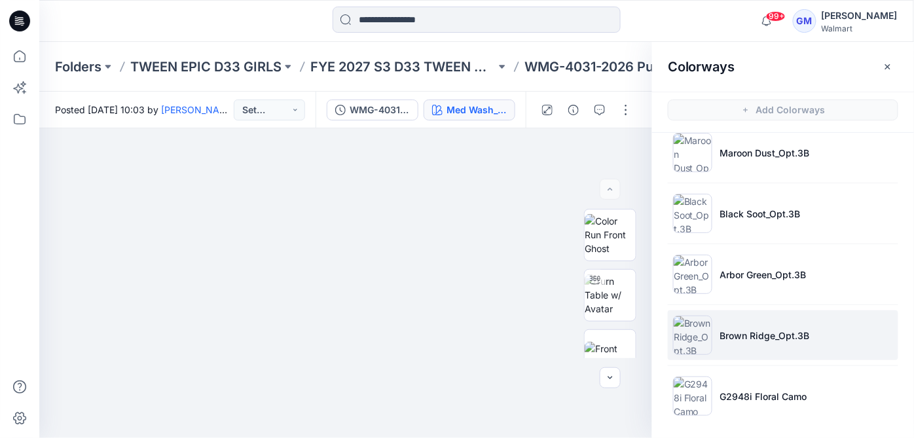
scroll to position [3, 0]
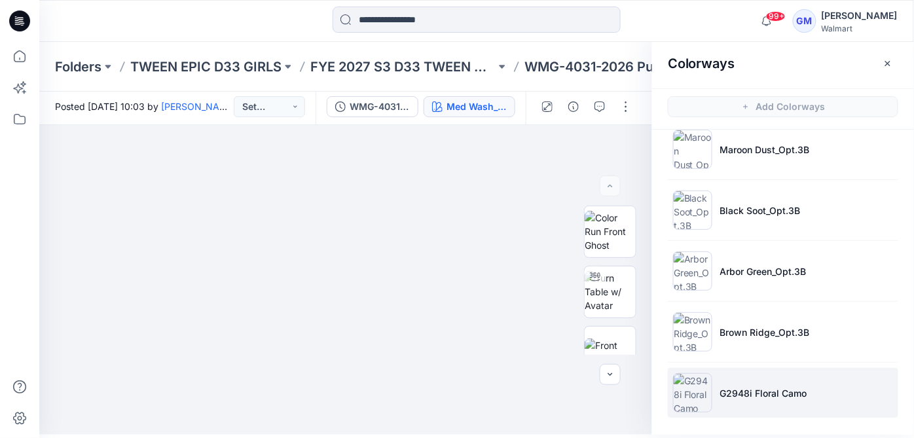
click at [674, 384] on img at bounding box center [692, 392] width 39 height 39
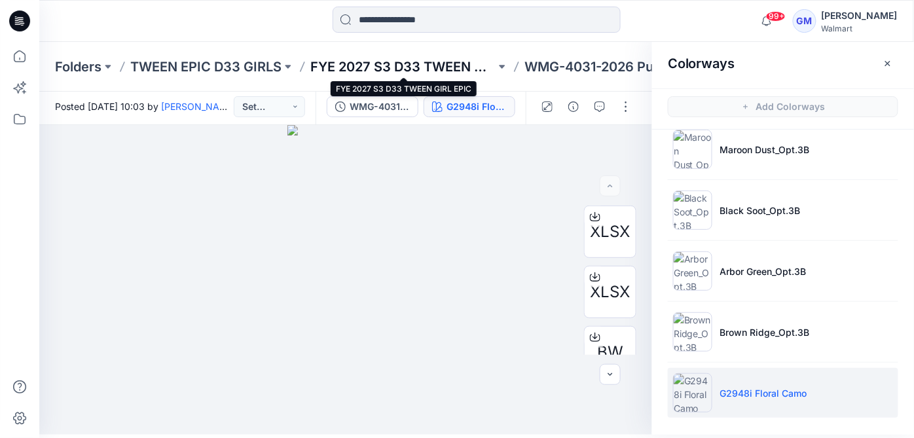
click at [403, 60] on p "FYE 2027 S3 D33 TWEEN GIRL EPIC" at bounding box center [402, 67] width 185 height 18
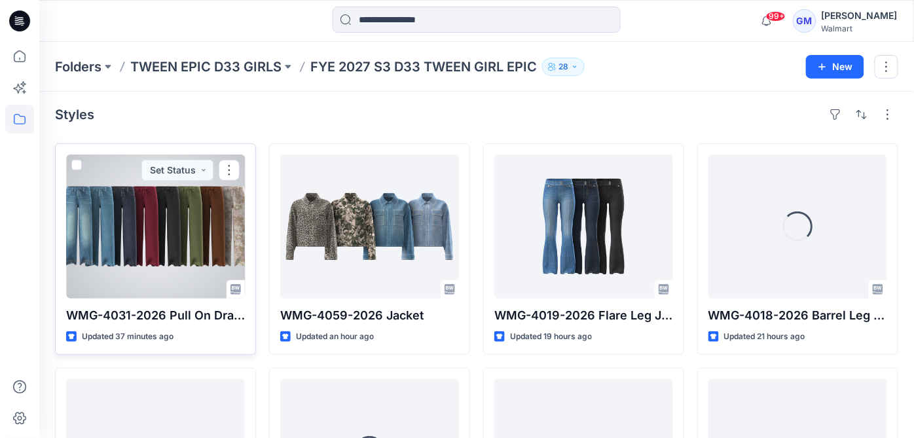
click at [187, 240] on div at bounding box center [155, 227] width 179 height 144
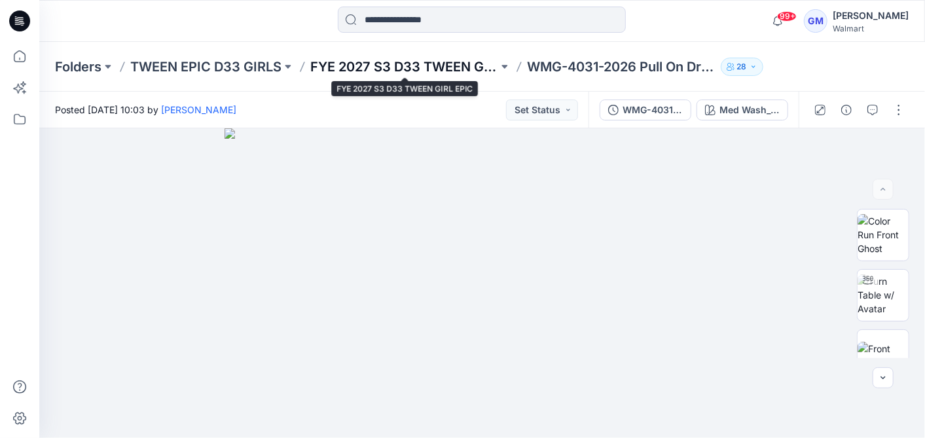
click at [492, 68] on p "FYE 2027 S3 D33 TWEEN GIRL EPIC" at bounding box center [404, 67] width 188 height 18
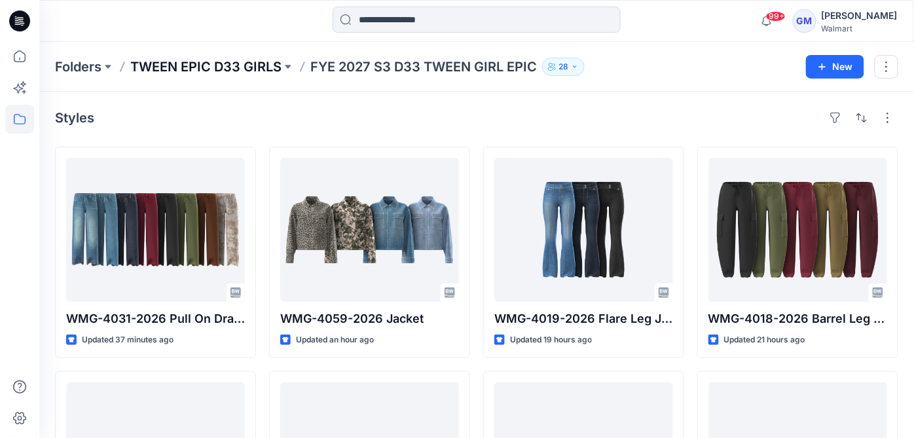
click at [243, 69] on p "TWEEN EPIC D33 GIRLS" at bounding box center [205, 67] width 151 height 18
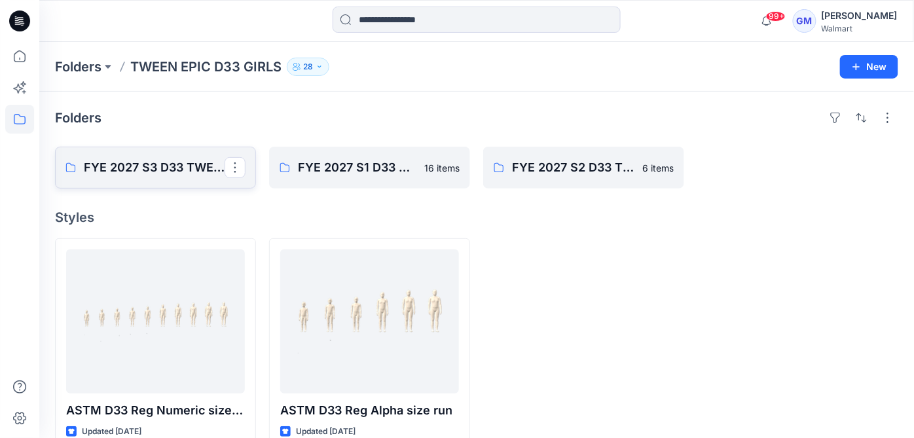
click at [172, 159] on p "FYE 2027 S3 D33 TWEEN GIRL EPIC" at bounding box center [154, 168] width 141 height 18
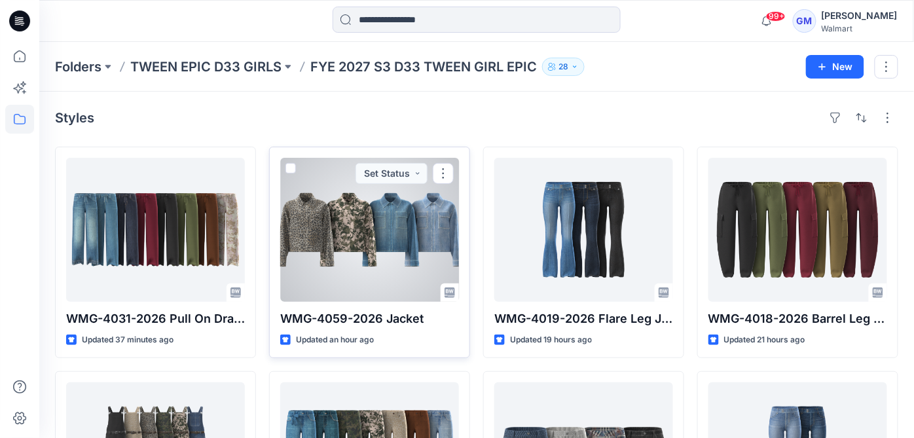
click at [401, 197] on div at bounding box center [369, 230] width 179 height 144
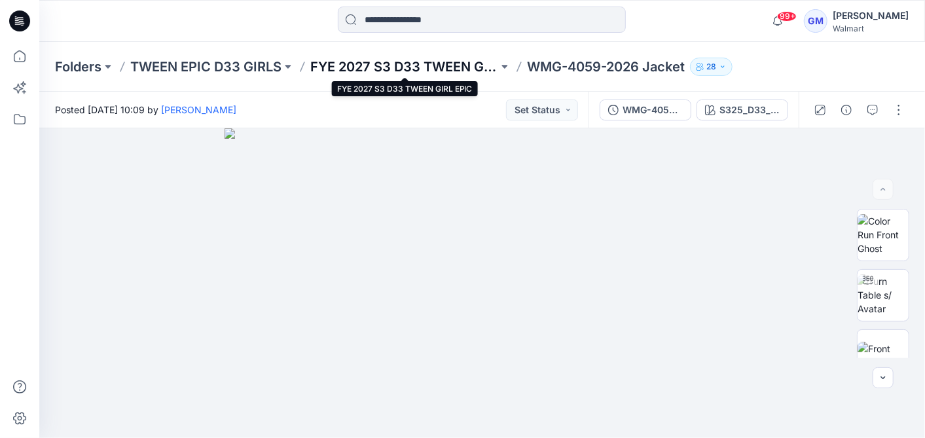
click at [454, 60] on p "FYE 2027 S3 D33 TWEEN GIRL EPIC" at bounding box center [404, 67] width 188 height 18
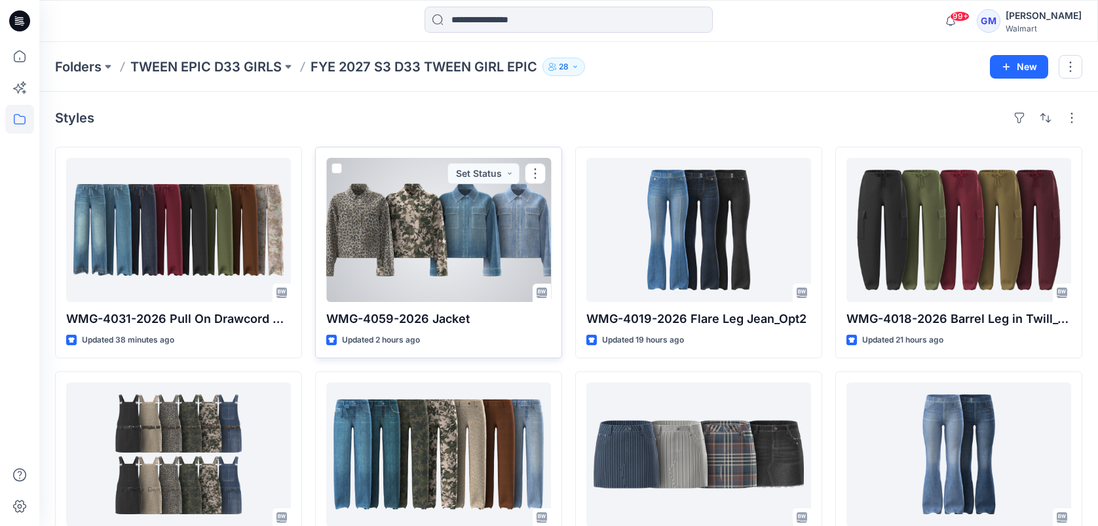
click at [485, 219] on div at bounding box center [438, 230] width 225 height 144
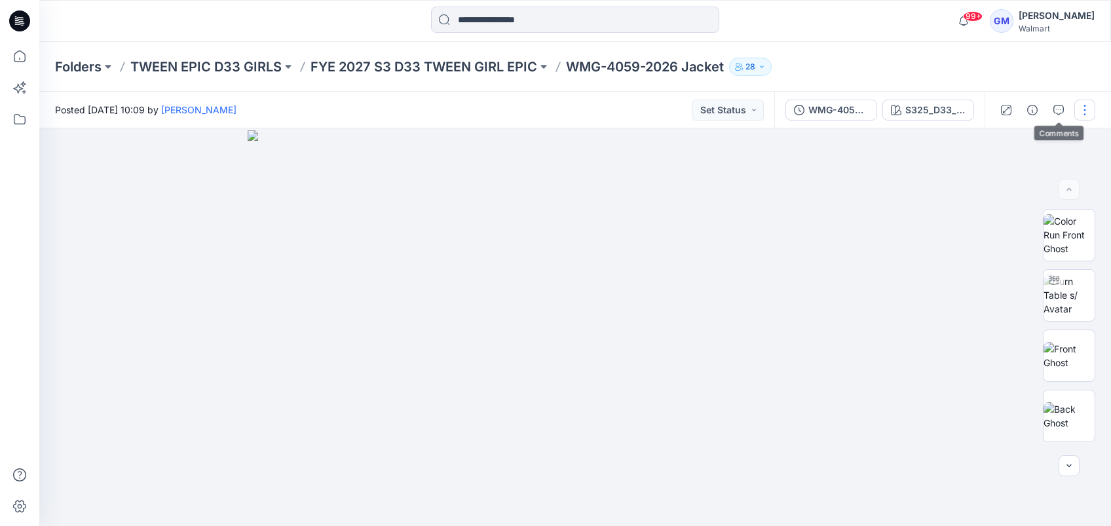
click at [925, 105] on button "button" at bounding box center [1084, 110] width 21 height 21
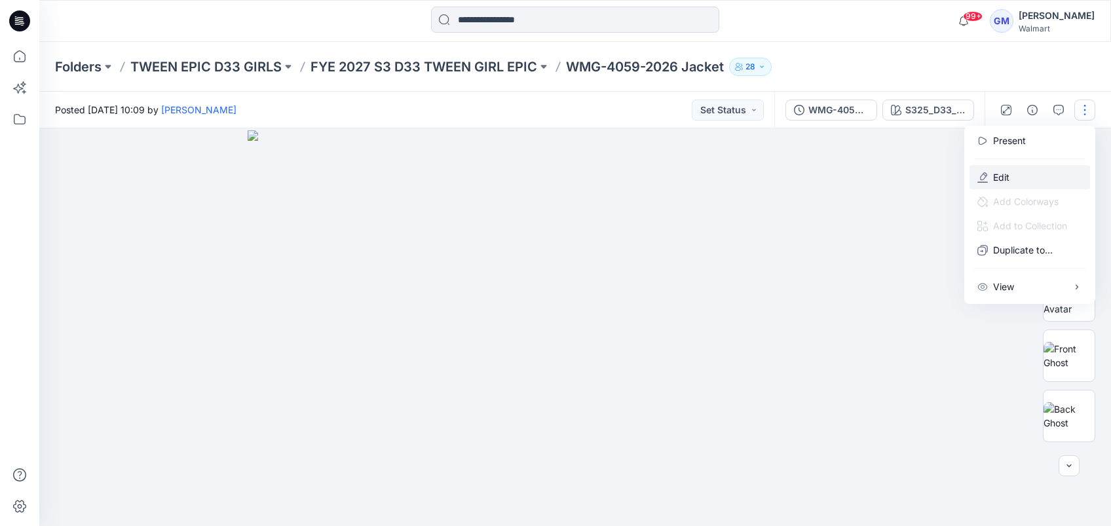
click at [925, 168] on button "Edit" at bounding box center [1029, 177] width 121 height 24
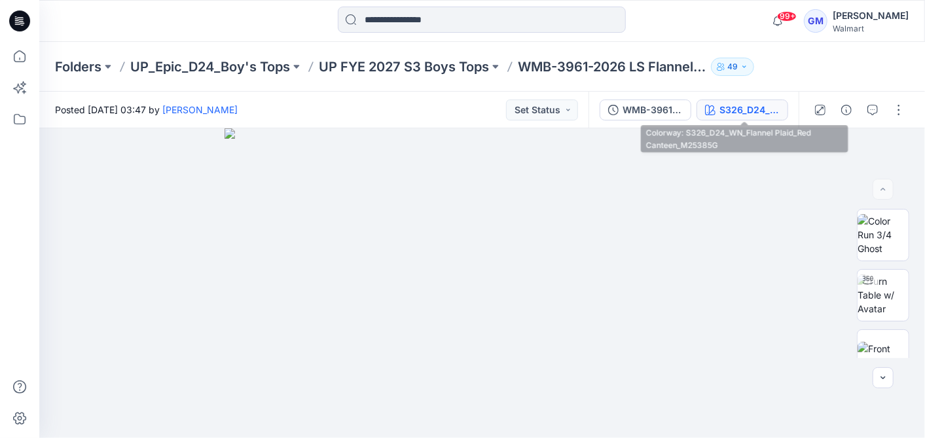
click at [771, 107] on div "S326_D24_WN_Flannel Plaid_Red Canteen_M25385G" at bounding box center [750, 110] width 60 height 14
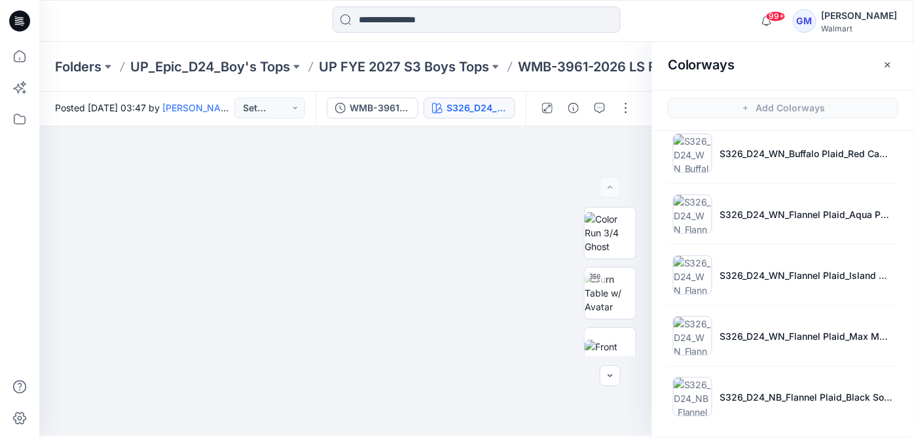
scroll to position [3, 0]
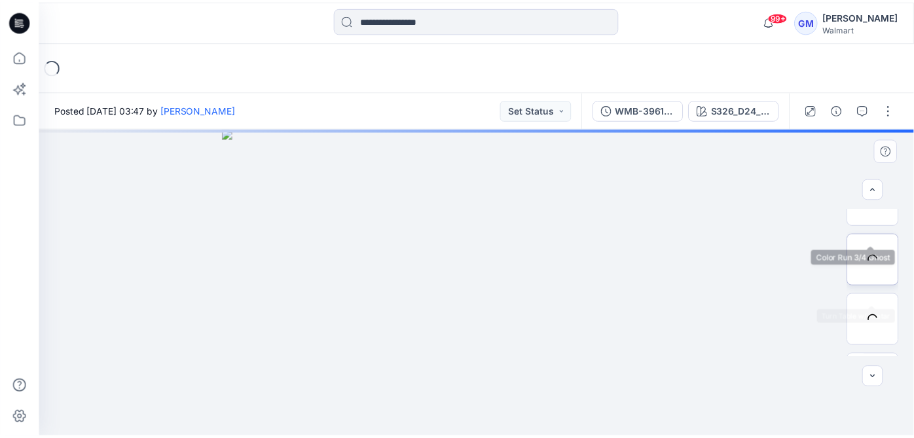
scroll to position [218, 0]
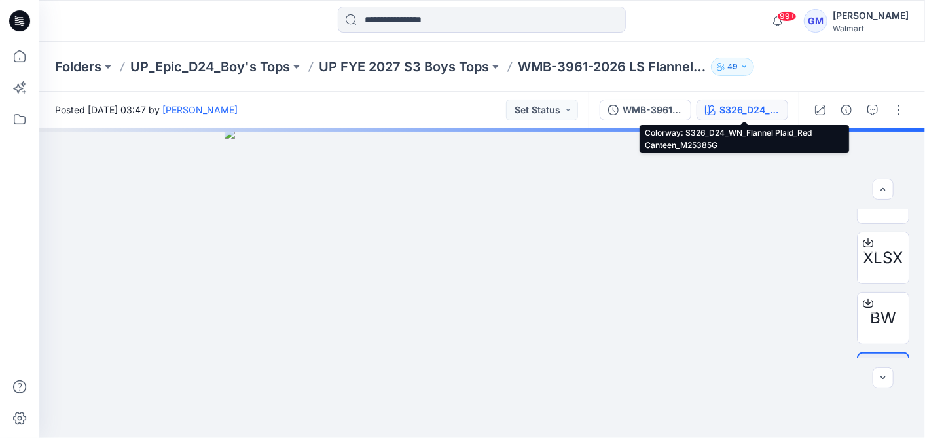
click at [749, 115] on div "S326_D24_WN_Flannel Plaid_Red Canteen_M25385G" at bounding box center [750, 110] width 60 height 14
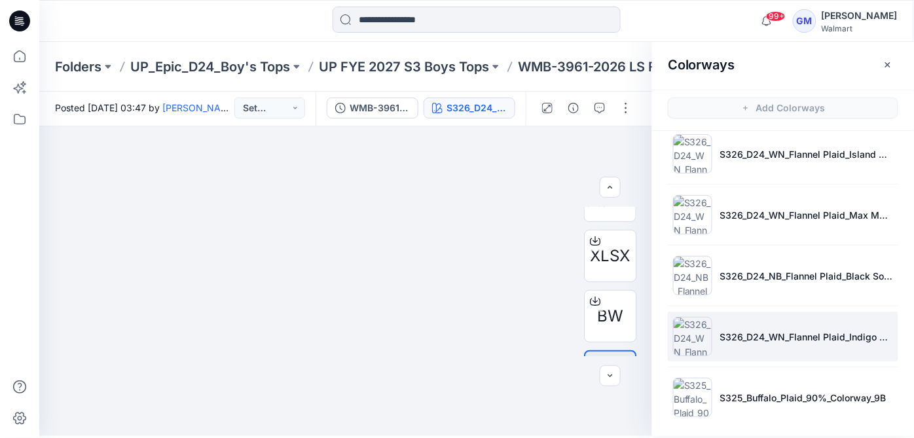
scroll to position [0, 0]
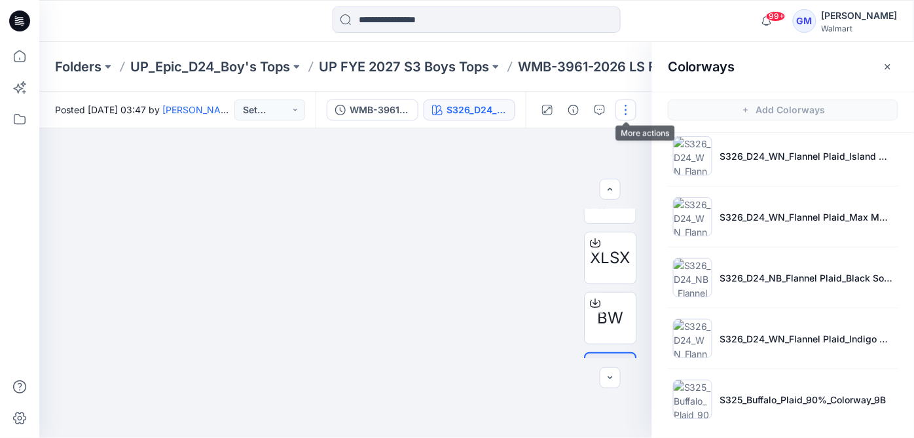
click at [627, 111] on button "button" at bounding box center [626, 110] width 21 height 21
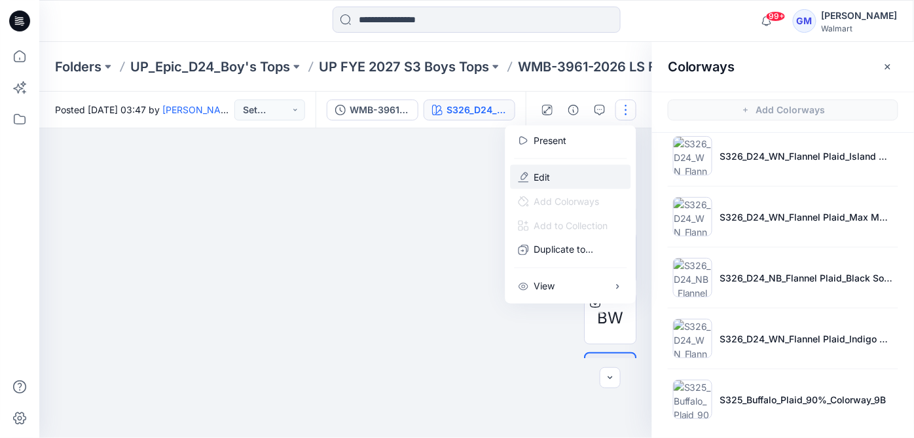
click at [583, 174] on button "Edit" at bounding box center [571, 177] width 121 height 24
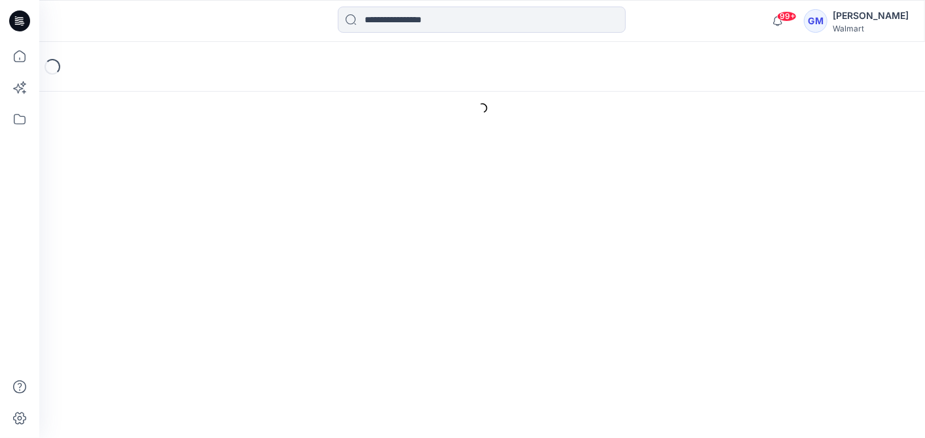
click at [452, 324] on textarea "Description" at bounding box center [434, 300] width 316 height 64
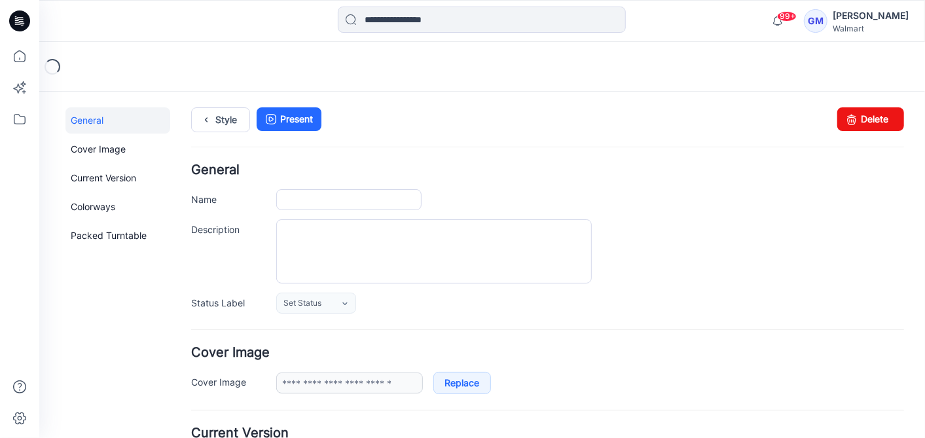
type input "**********"
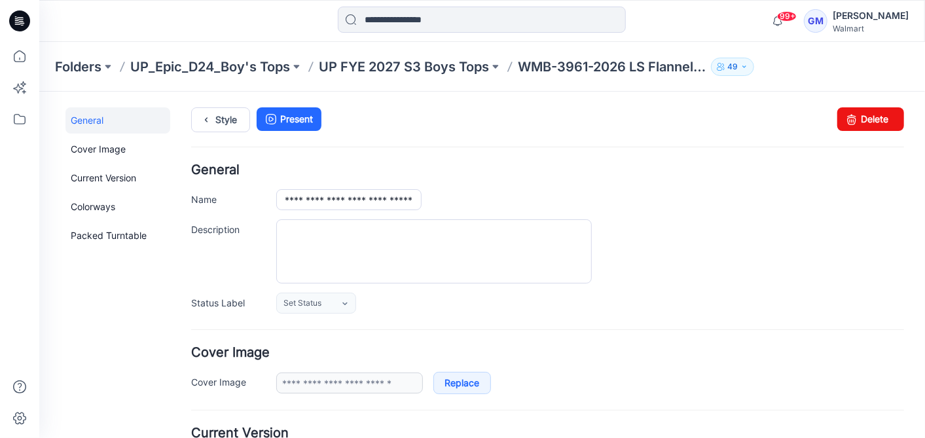
scroll to position [364, 0]
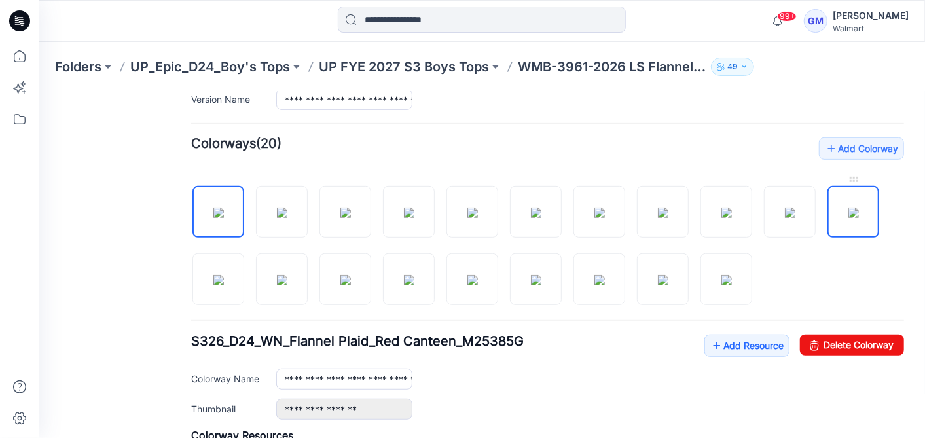
click at [848, 207] on img at bounding box center [853, 212] width 10 height 10
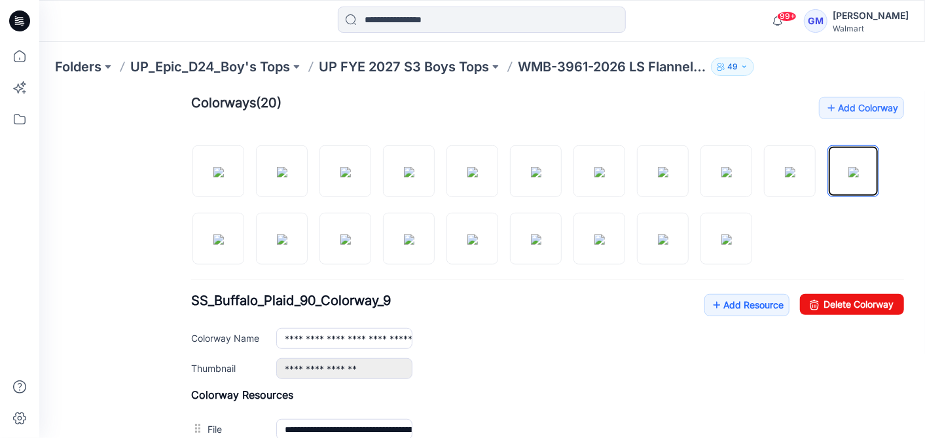
scroll to position [419, 0]
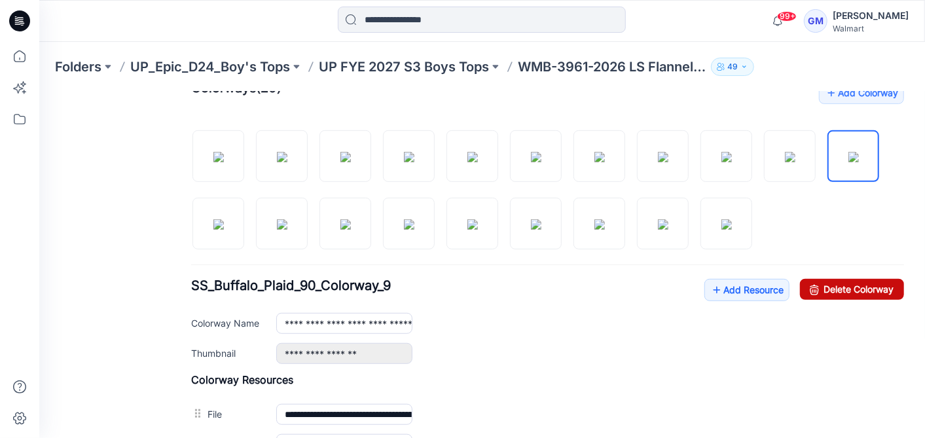
click at [851, 286] on link "Delete Colorway" at bounding box center [852, 288] width 104 height 21
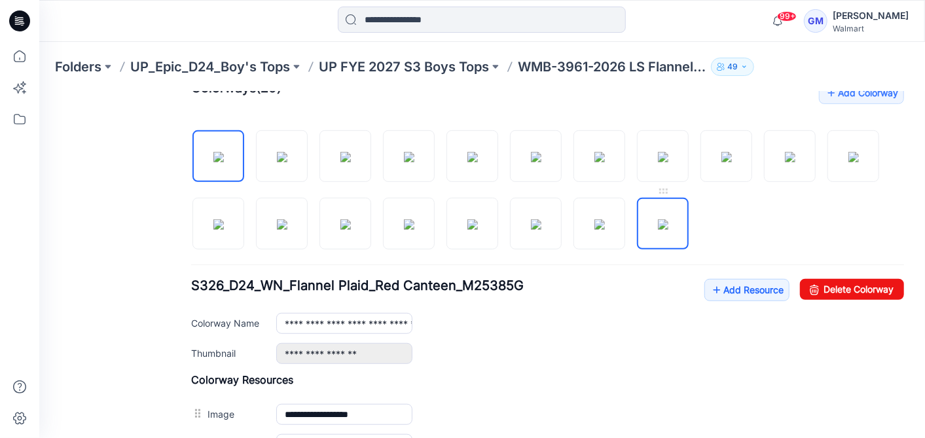
click at [668, 219] on img at bounding box center [663, 224] width 10 height 10
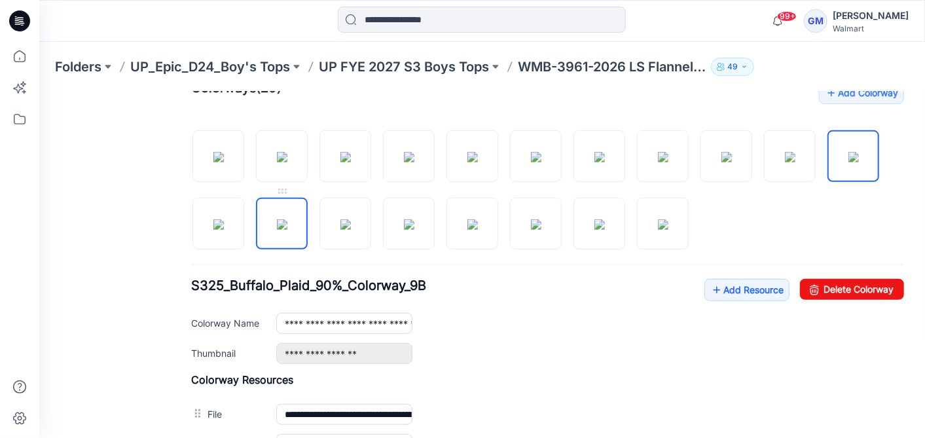
click at [287, 229] on img at bounding box center [281, 224] width 10 height 10
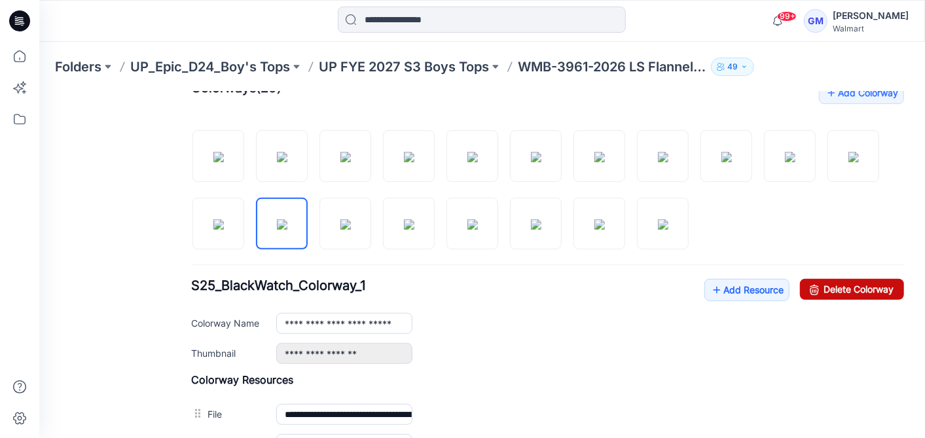
drag, startPoint x: 813, startPoint y: 280, endPoint x: 568, endPoint y: 155, distance: 275.6
click at [813, 280] on link "Delete Colorway" at bounding box center [852, 288] width 104 height 21
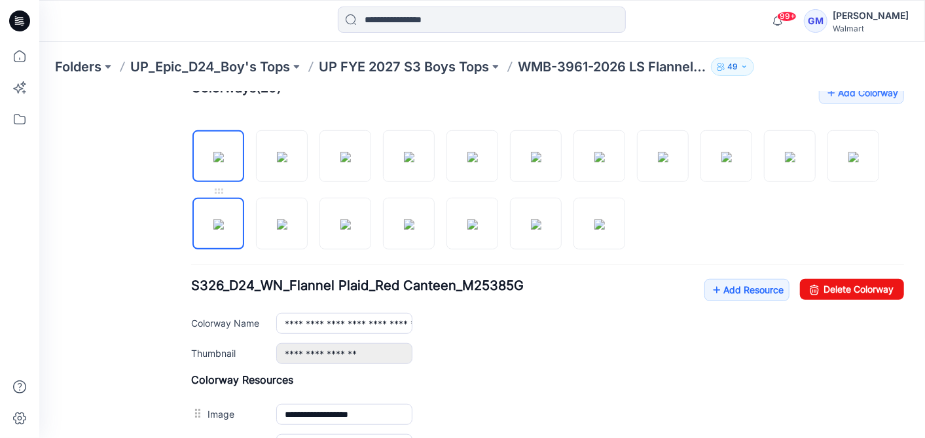
click at [223, 224] on img at bounding box center [218, 224] width 10 height 10
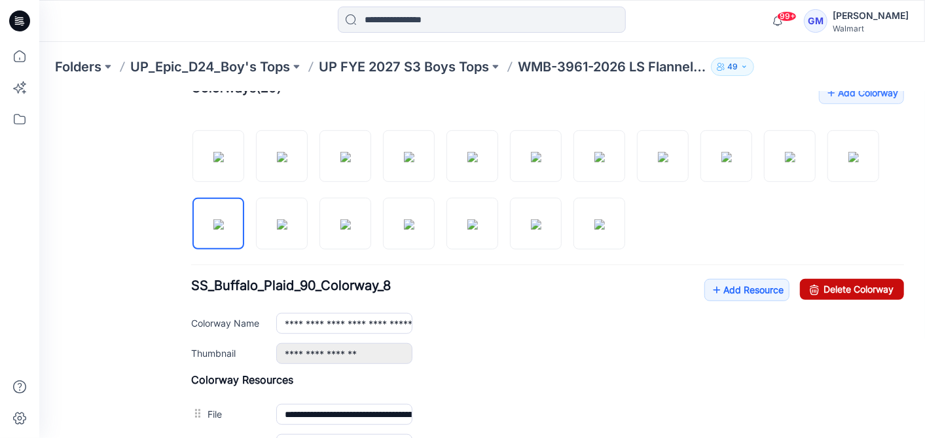
click at [825, 279] on link "Delete Colorway" at bounding box center [852, 288] width 104 height 21
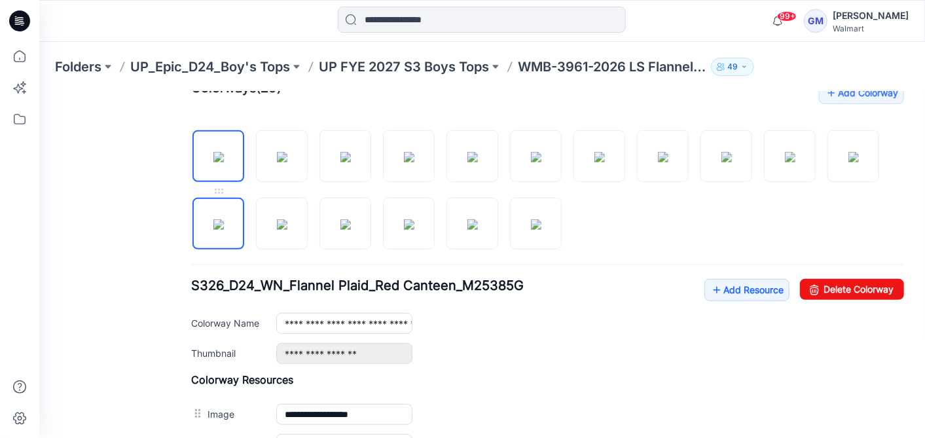
click at [219, 223] on img at bounding box center [218, 224] width 10 height 10
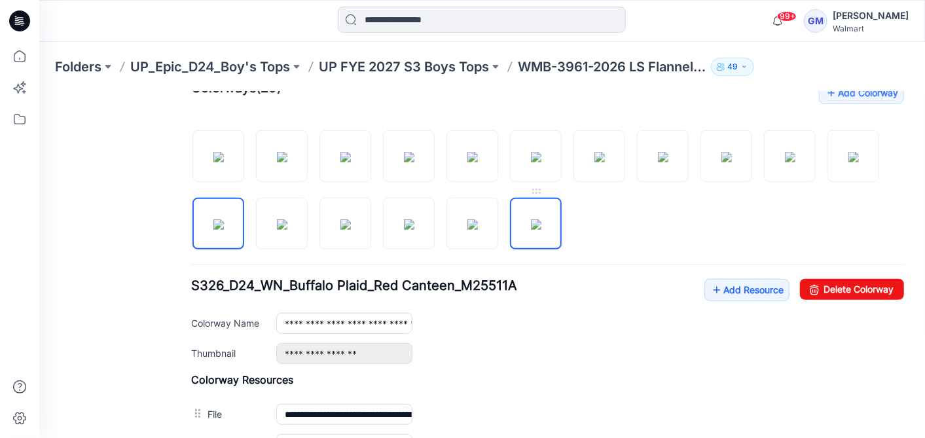
click at [537, 223] on img at bounding box center [536, 224] width 10 height 10
drag, startPoint x: 400, startPoint y: 310, endPoint x: 553, endPoint y: 315, distance: 153.3
click at [553, 315] on div "**********" at bounding box center [590, 322] width 628 height 20
click at [403, 315] on input "**********" at bounding box center [344, 322] width 136 height 20
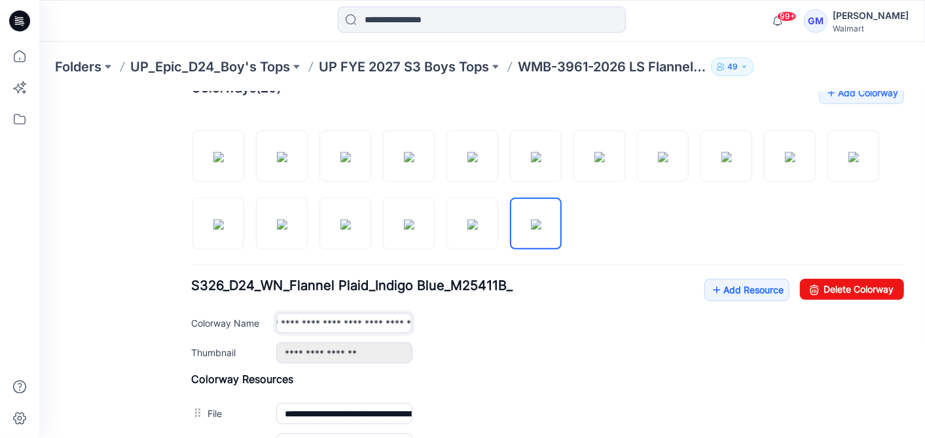
drag, startPoint x: 407, startPoint y: 316, endPoint x: 418, endPoint y: 328, distance: 16.3
click at [422, 317] on div "**********" at bounding box center [590, 322] width 628 height 20
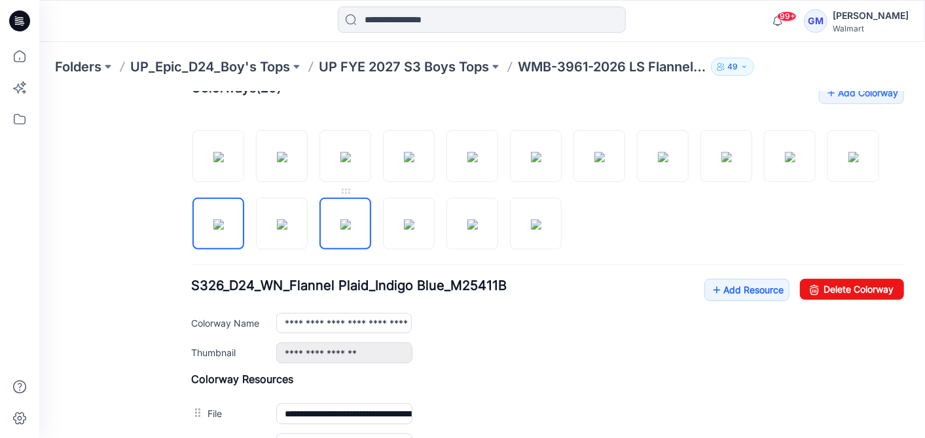
click at [340, 229] on img at bounding box center [345, 224] width 10 height 10
click at [404, 229] on img at bounding box center [408, 224] width 10 height 10
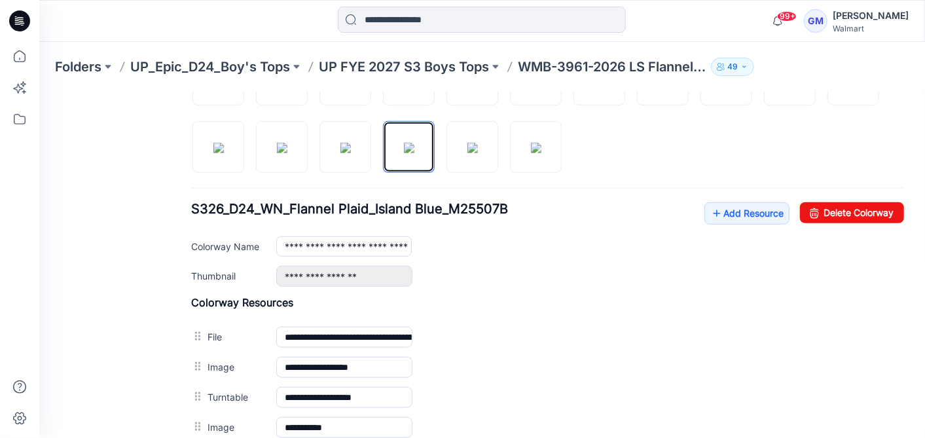
scroll to position [485, 0]
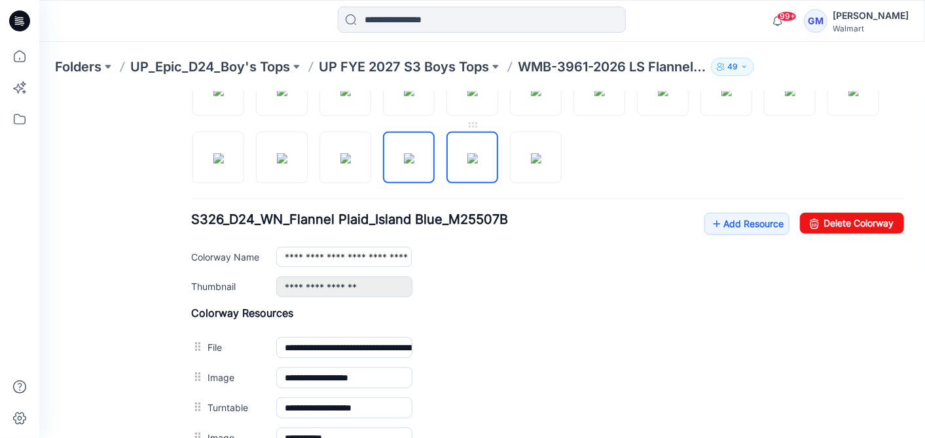
click at [477, 153] on img at bounding box center [472, 158] width 10 height 10
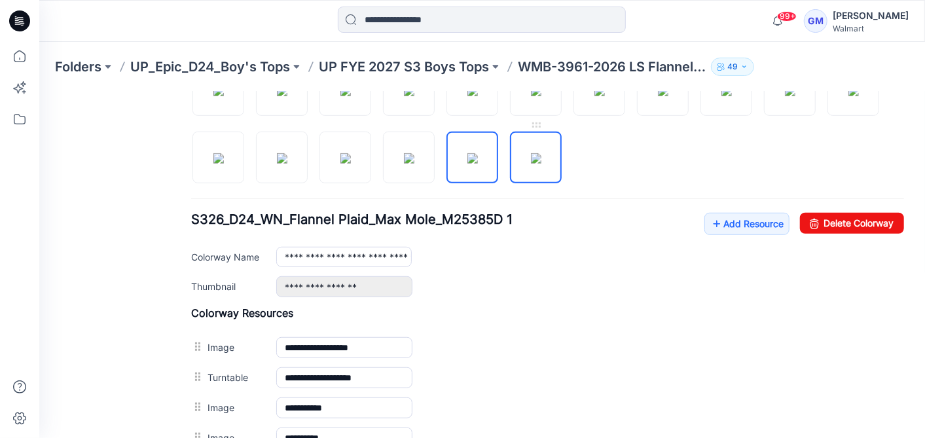
click at [541, 153] on img at bounding box center [536, 158] width 10 height 10
click at [477, 163] on img at bounding box center [472, 158] width 10 height 10
drag, startPoint x: 377, startPoint y: 255, endPoint x: 648, endPoint y: 266, distance: 272.0
click at [648, 266] on div "**********" at bounding box center [547, 254] width 713 height 84
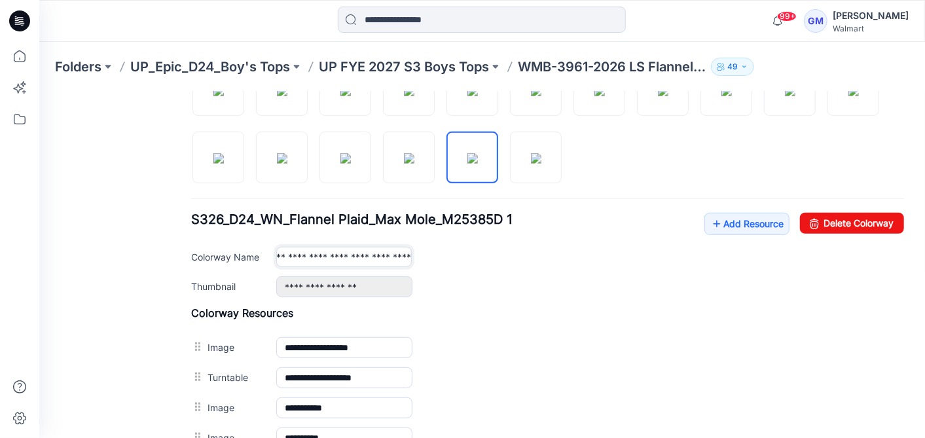
click at [404, 249] on input "**********" at bounding box center [344, 256] width 136 height 20
drag, startPoint x: 404, startPoint y: 249, endPoint x: 482, endPoint y: 240, distance: 78.4
click at [434, 249] on div "**********" at bounding box center [590, 256] width 628 height 20
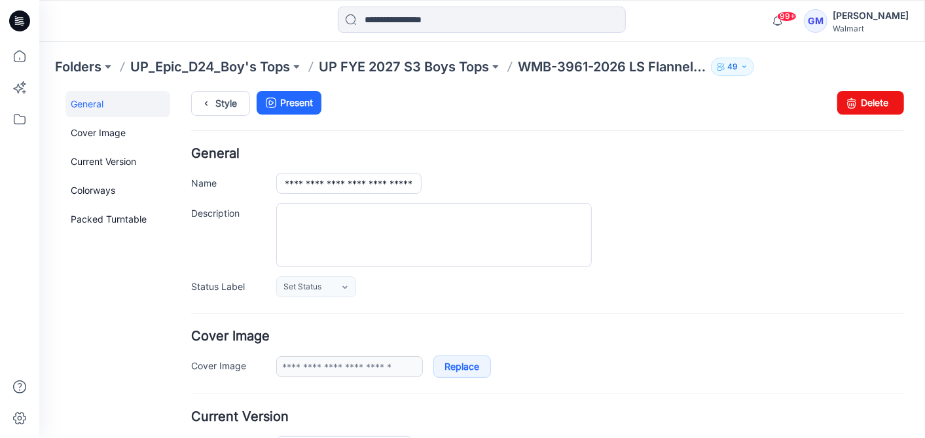
scroll to position [0, 0]
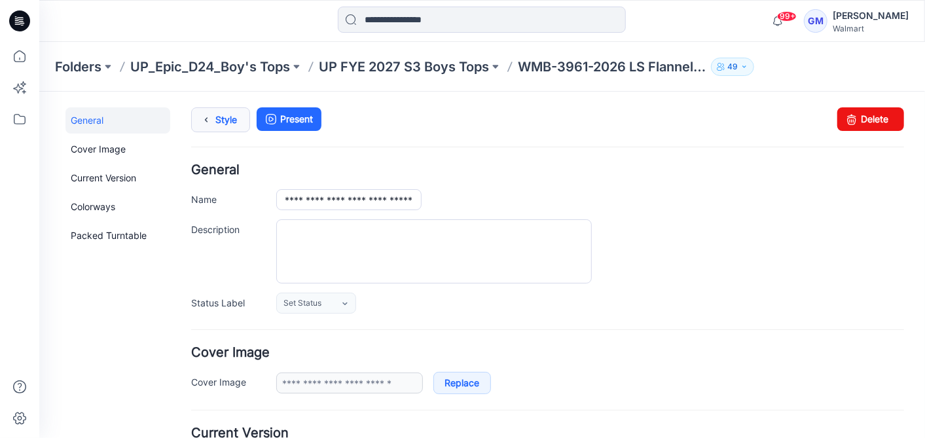
type input "**********"
click at [219, 118] on link "Style" at bounding box center [220, 119] width 59 height 25
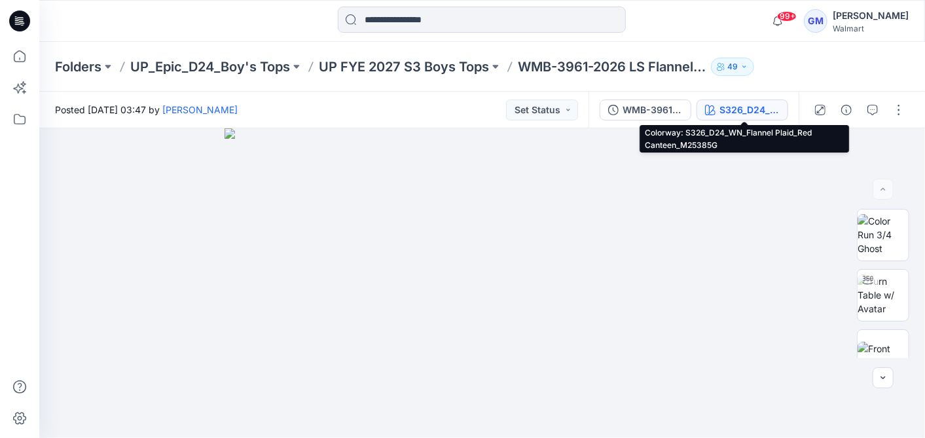
click at [770, 106] on div "S326_D24_WN_Flannel Plaid_Red Canteen_M25385G" at bounding box center [750, 110] width 60 height 14
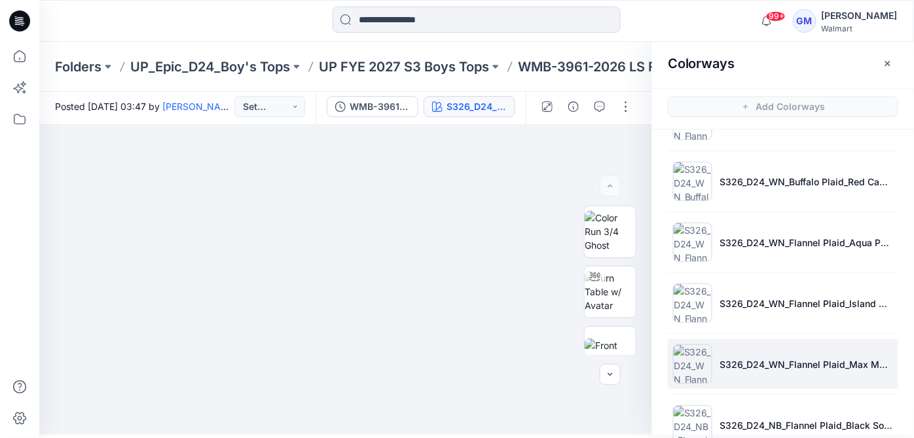
scroll to position [747, 0]
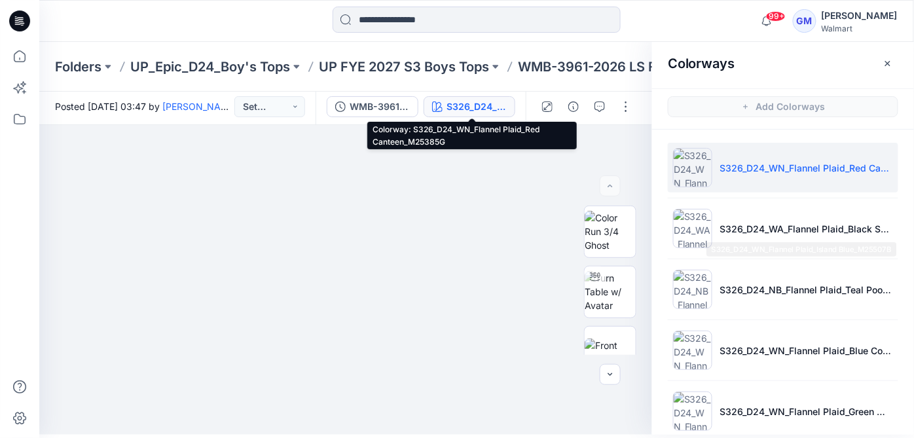
scroll to position [747, 0]
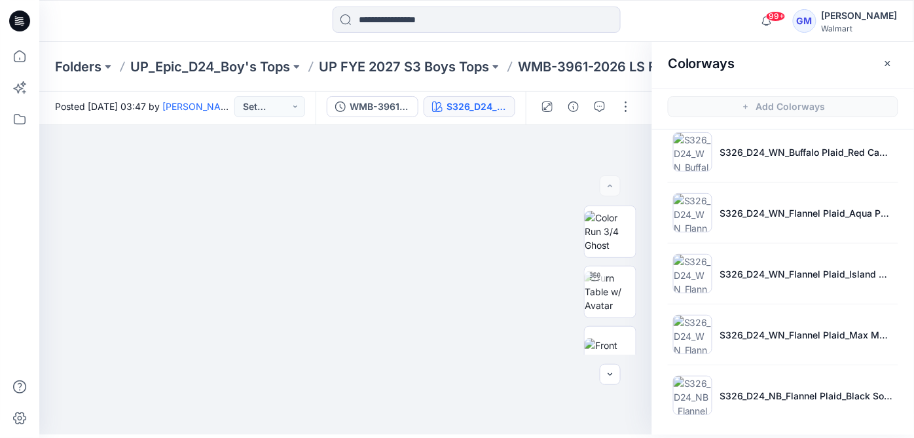
click at [41, 85] on div "Folders UP_Epic_D24_Boy's Tops UP FYE 2027 S3 Boys Tops WMB-3961-2026 LS Flanne…" at bounding box center [476, 67] width 875 height 50
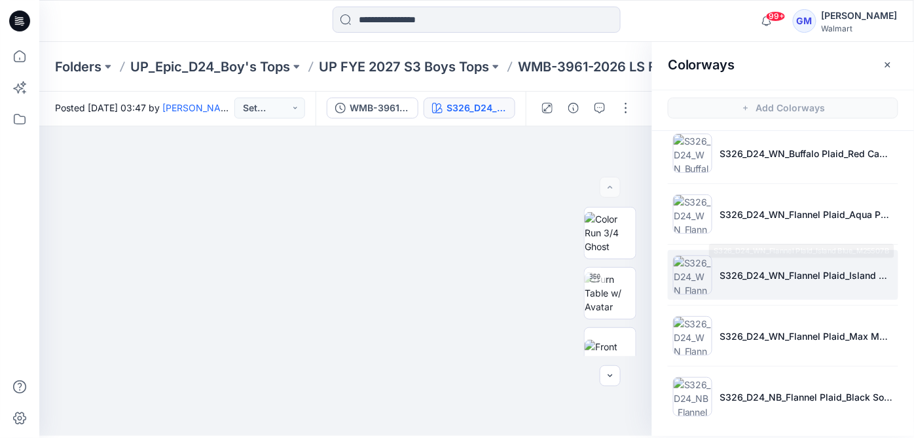
scroll to position [3, 0]
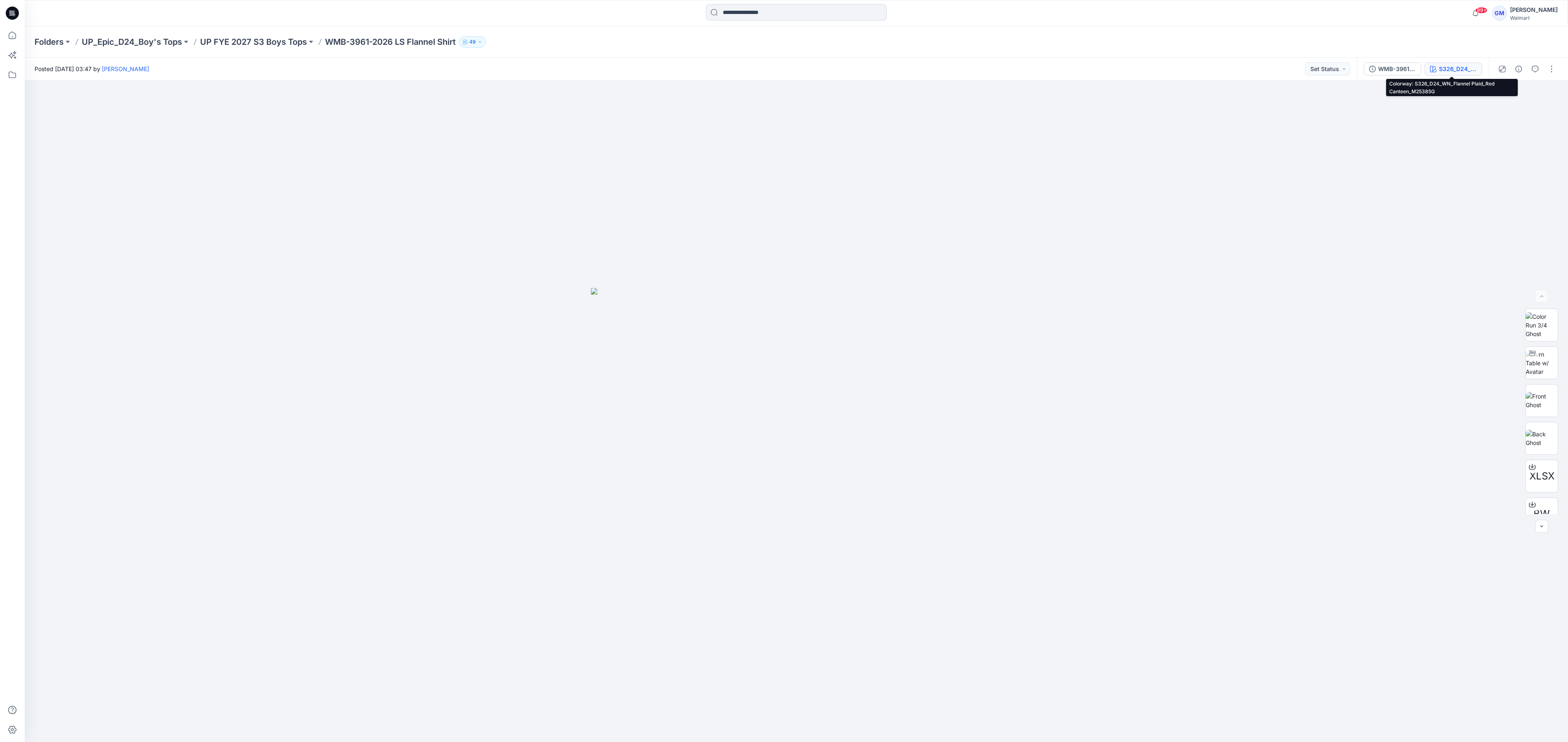
click at [580, 65] on div "S326_D24_WN_Flannel Plaid_Red Canteen_M25385G" at bounding box center [1458, 69] width 38 height 9
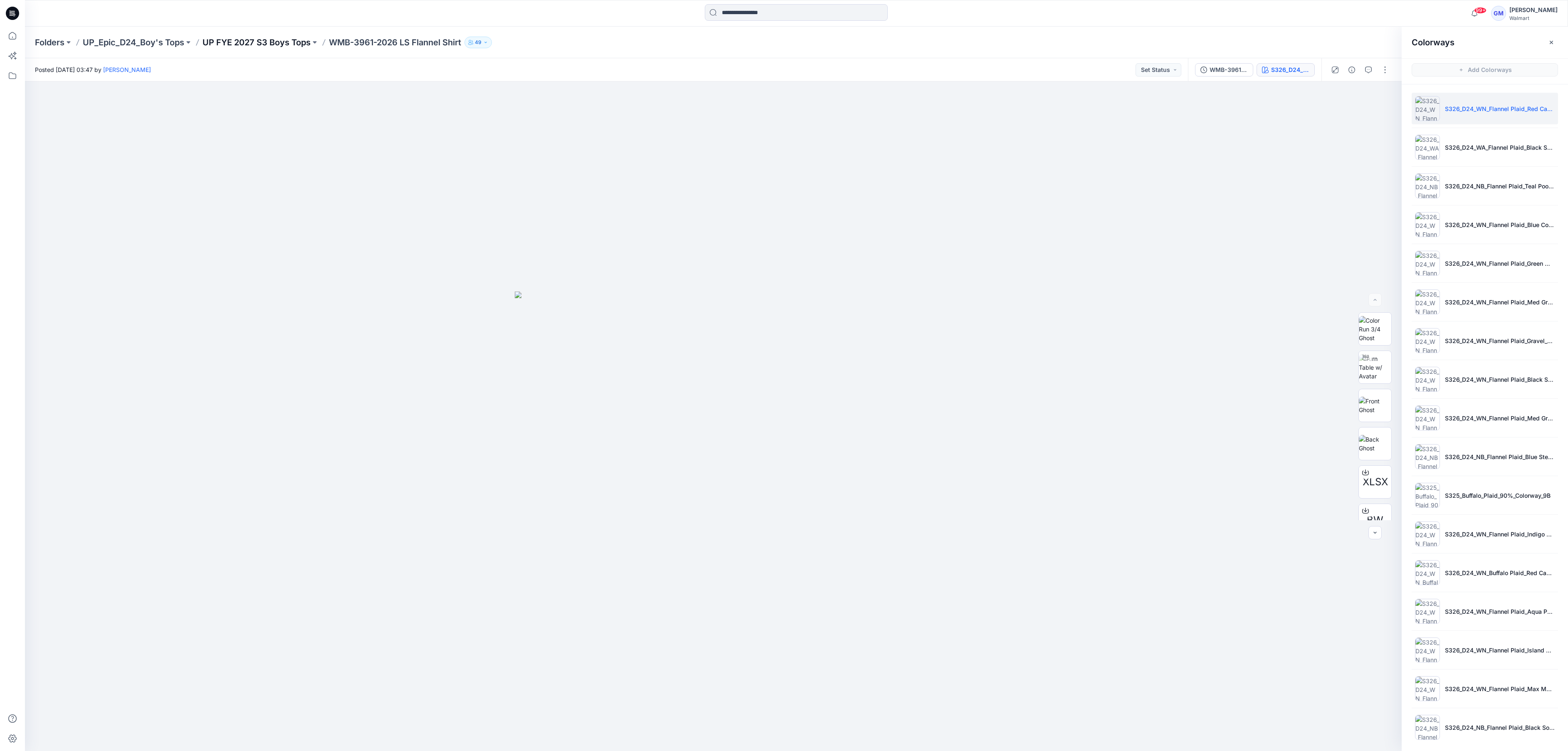
click at [246, 46] on p "UP FYE 2027 S3 Boys Tops" at bounding box center [256, 43] width 108 height 11
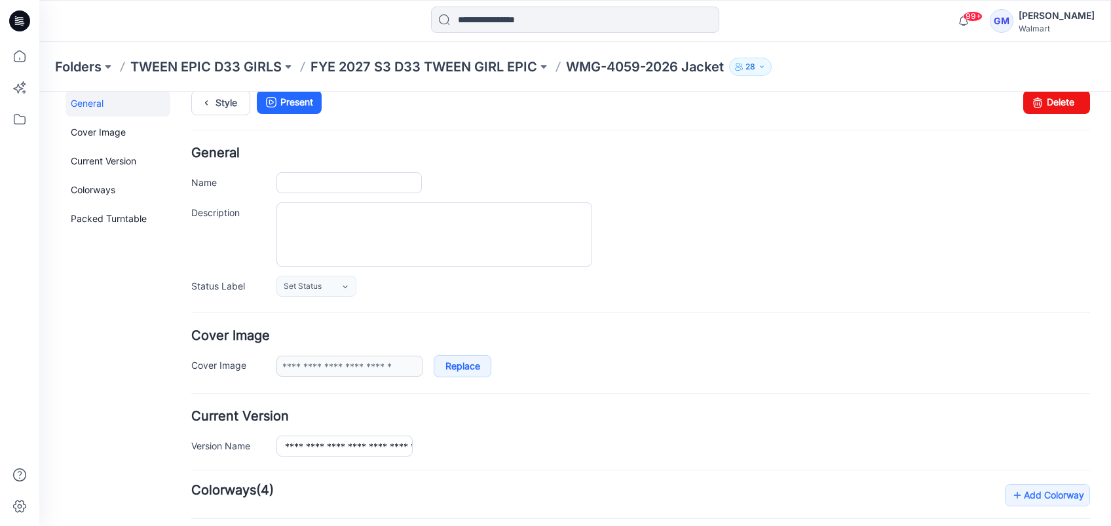
type input "**********"
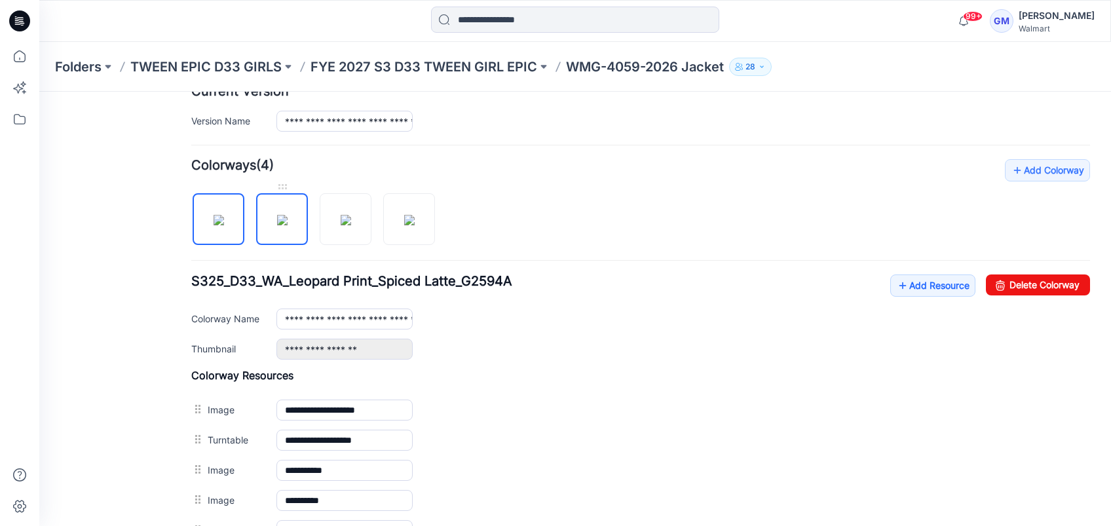
click at [277, 215] on img at bounding box center [282, 220] width 10 height 10
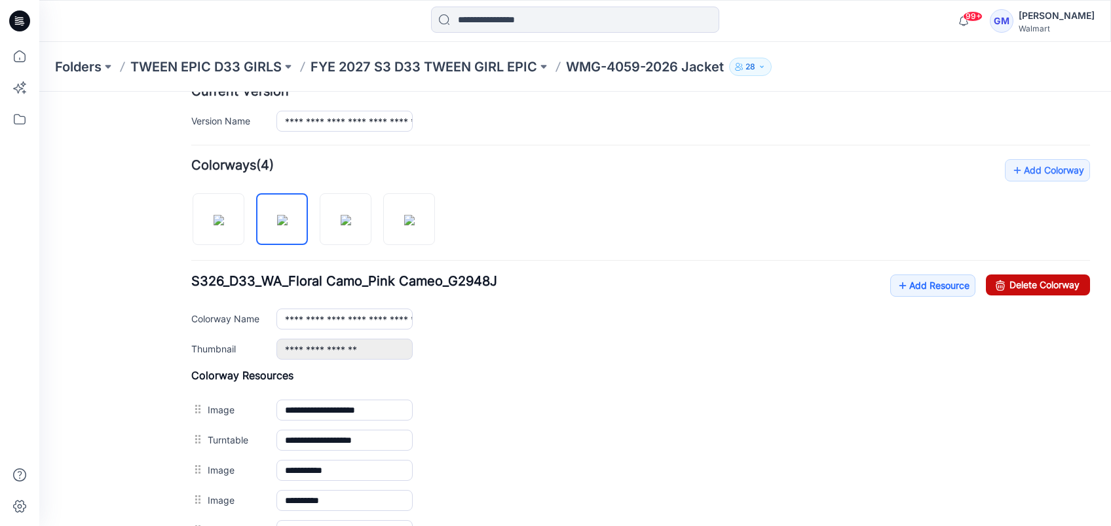
click at [1007, 279] on link "Delete Colorway" at bounding box center [1038, 284] width 104 height 21
type input "**********"
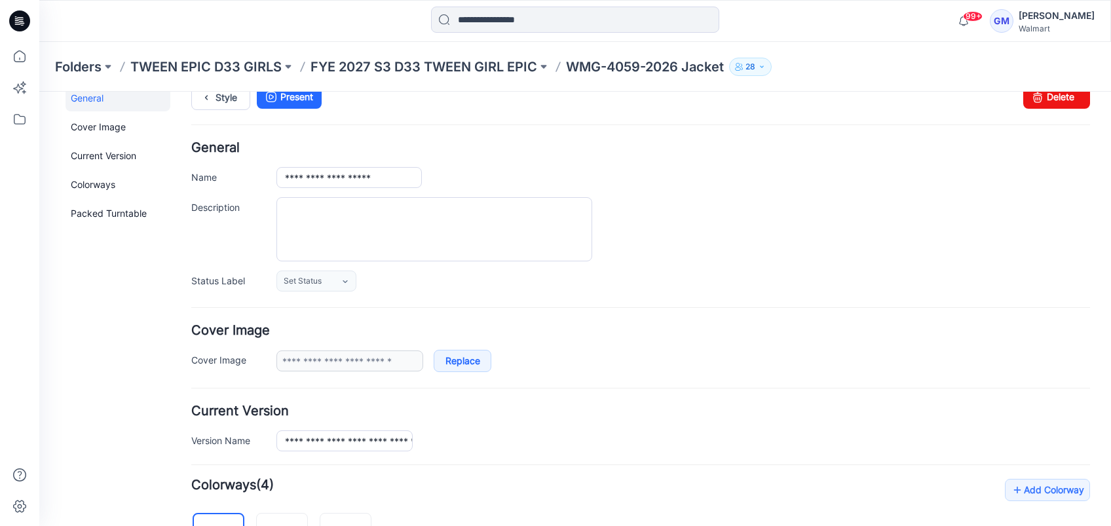
scroll to position [0, 0]
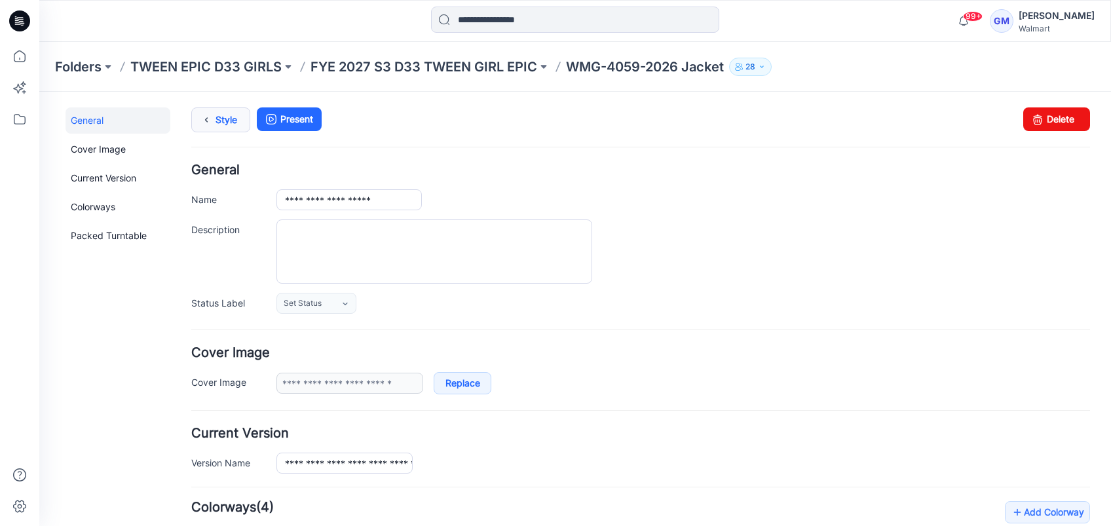
click at [219, 114] on link "Style" at bounding box center [220, 119] width 59 height 25
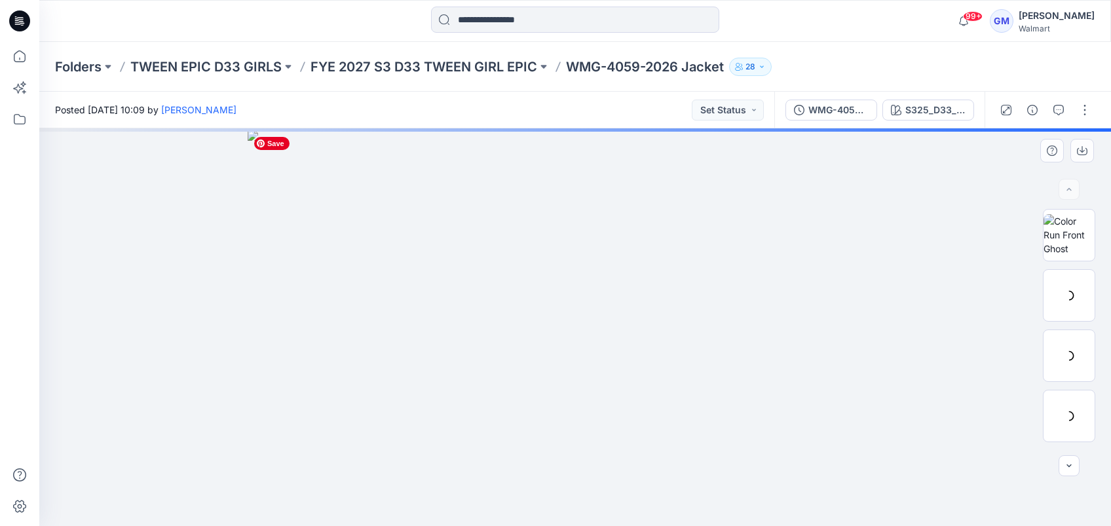
click at [574, 367] on img at bounding box center [575, 327] width 655 height 395
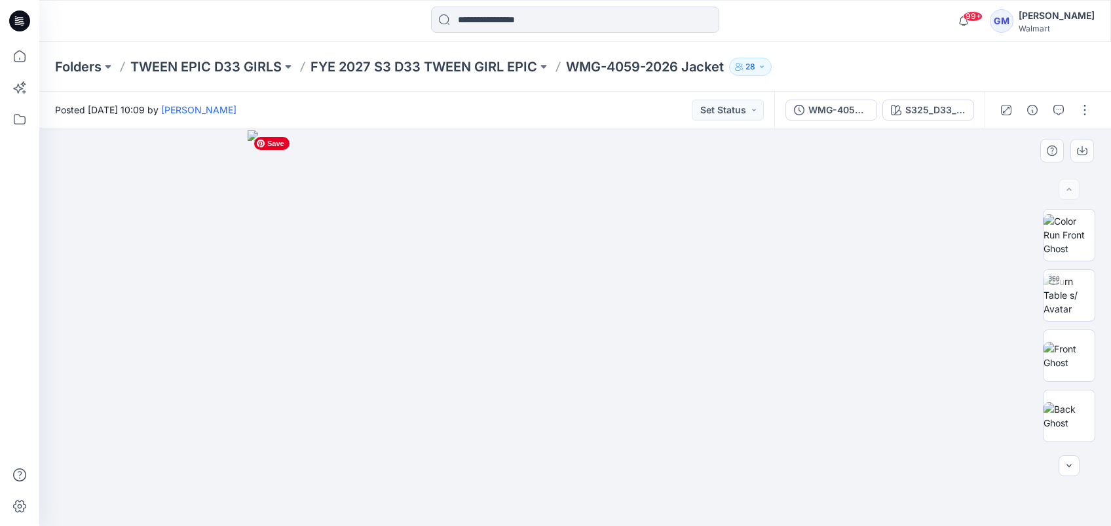
click at [631, 489] on img at bounding box center [575, 327] width 655 height 395
click at [508, 60] on p "FYE 2027 S3 D33 TWEEN GIRL EPIC" at bounding box center [423, 67] width 227 height 18
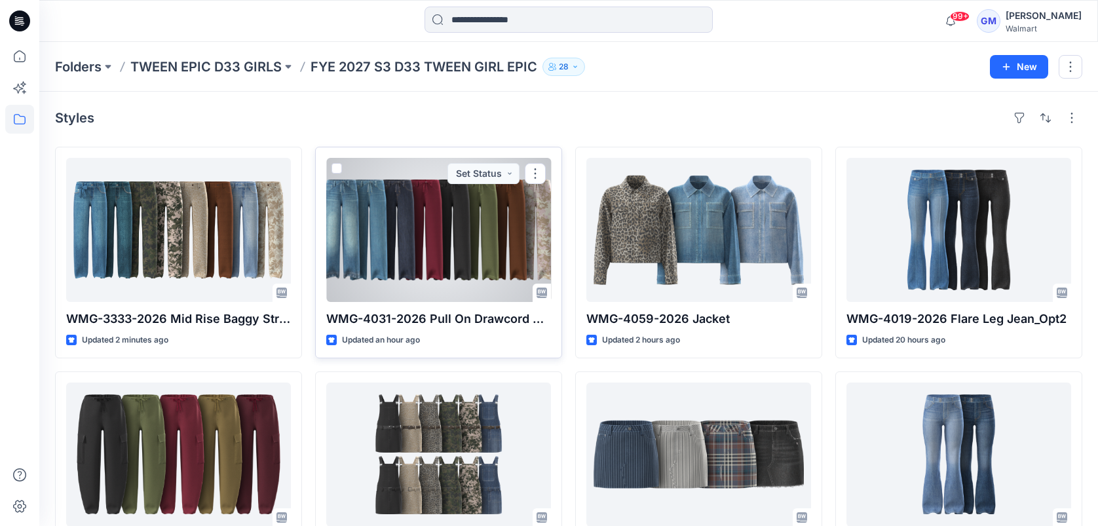
click at [455, 232] on div at bounding box center [438, 230] width 225 height 144
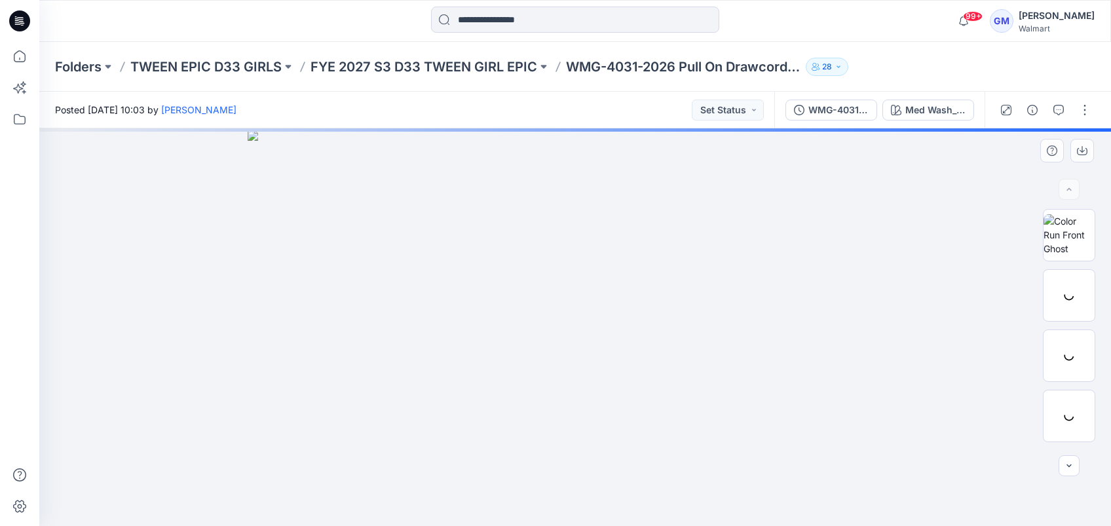
click at [942, 130] on div at bounding box center [575, 129] width 1072 height 3
click at [942, 105] on div "Med Wash_Opt.3A" at bounding box center [935, 110] width 60 height 14
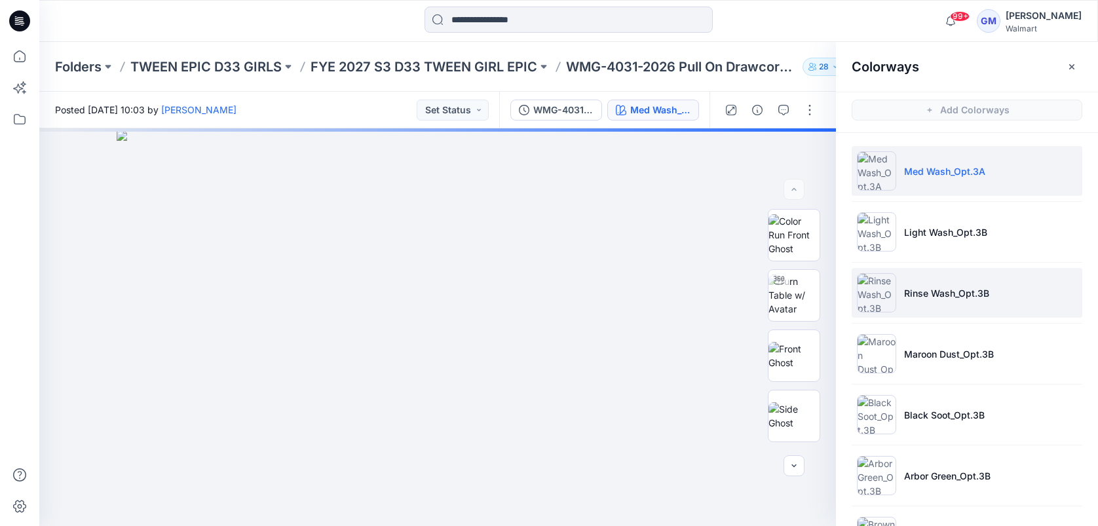
scroll to position [114, 0]
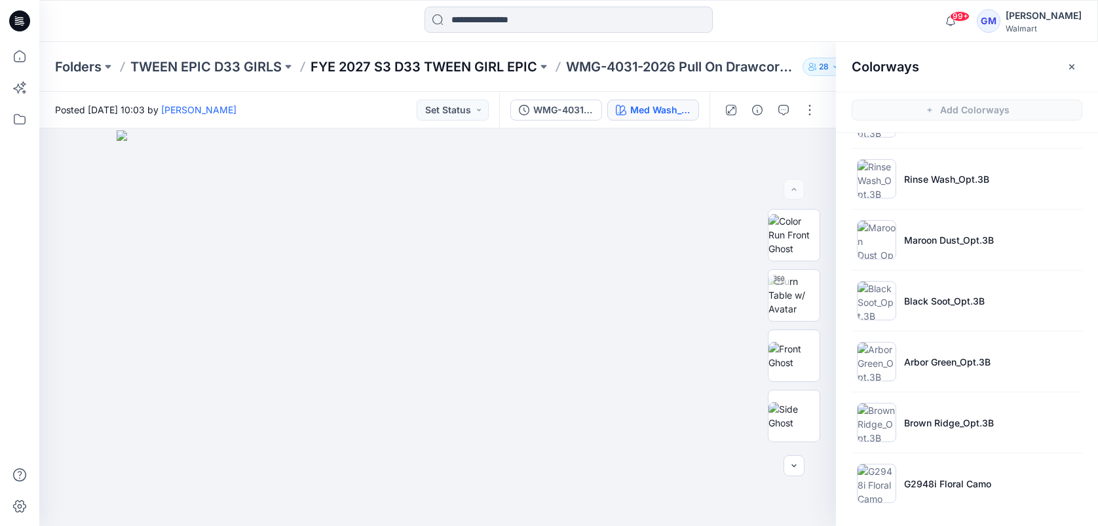
click at [527, 62] on p "FYE 2027 S3 D33 TWEEN GIRL EPIC" at bounding box center [423, 67] width 227 height 18
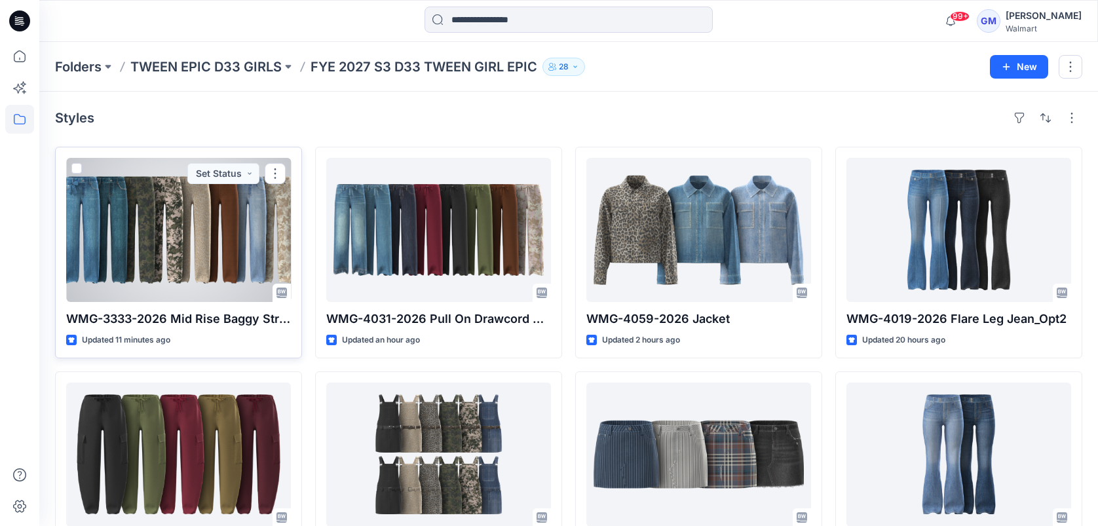
click at [144, 225] on div at bounding box center [178, 230] width 225 height 144
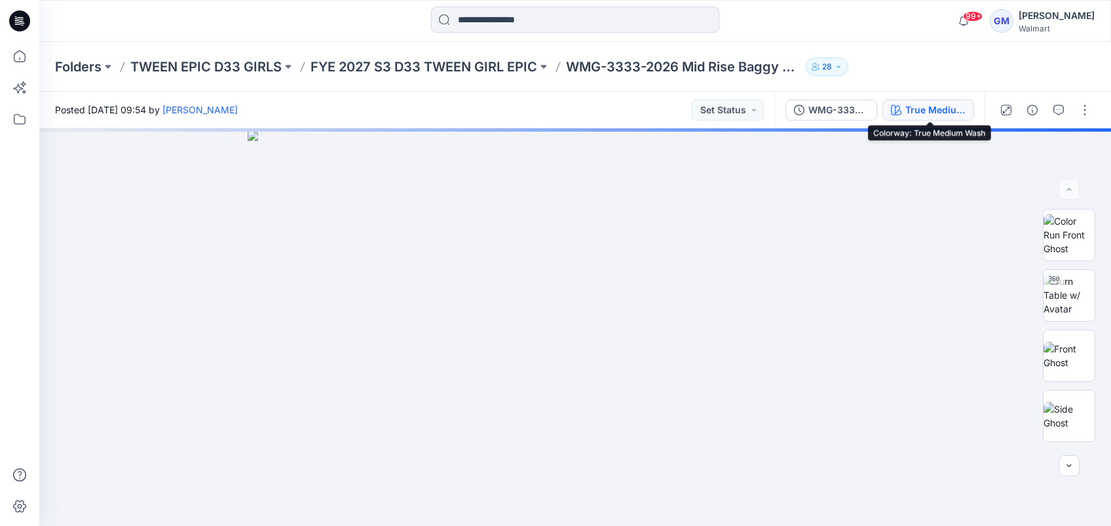
click at [903, 109] on button "True Medium Wash" at bounding box center [928, 110] width 92 height 21
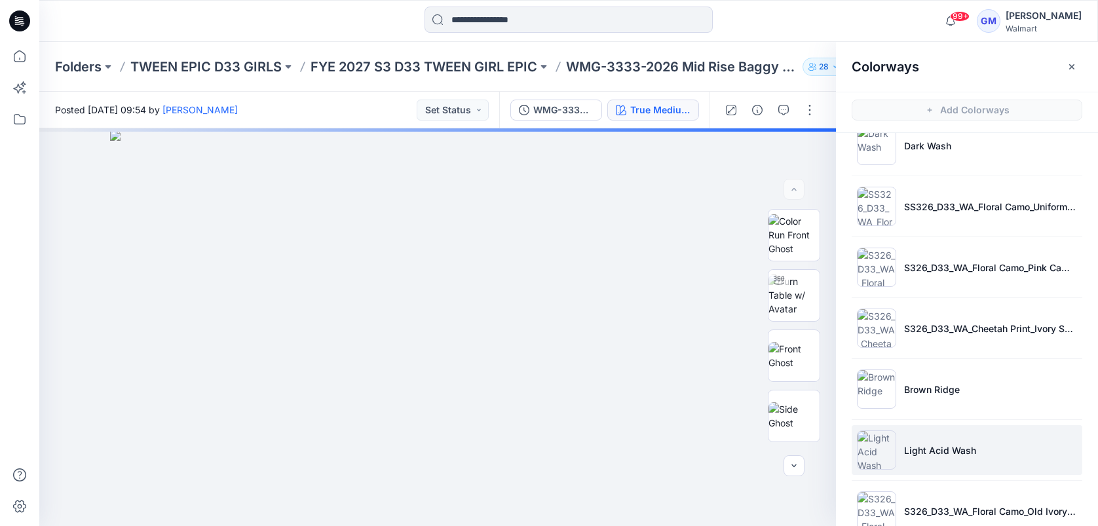
scroll to position [114, 0]
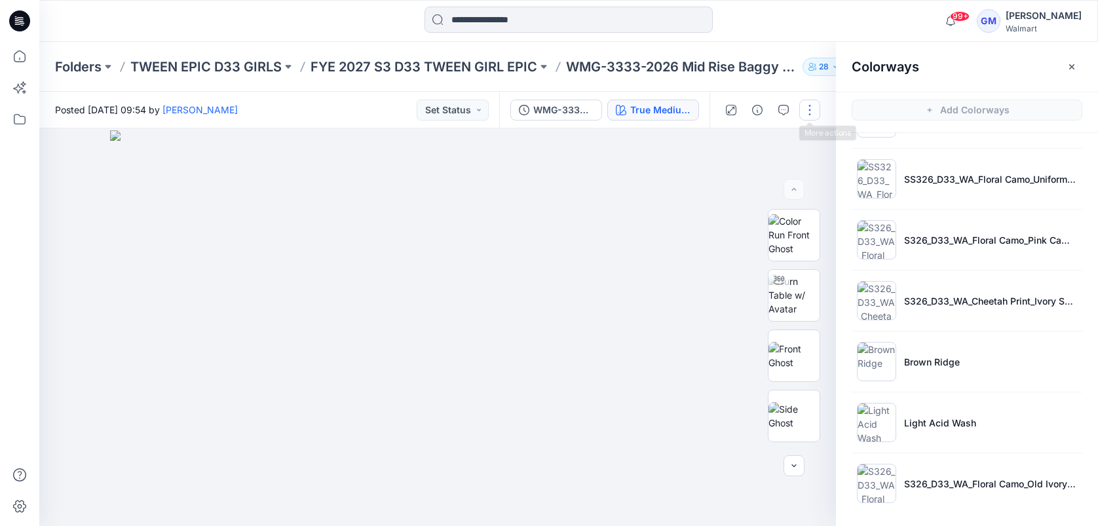
click at [807, 118] on button "button" at bounding box center [809, 110] width 21 height 21
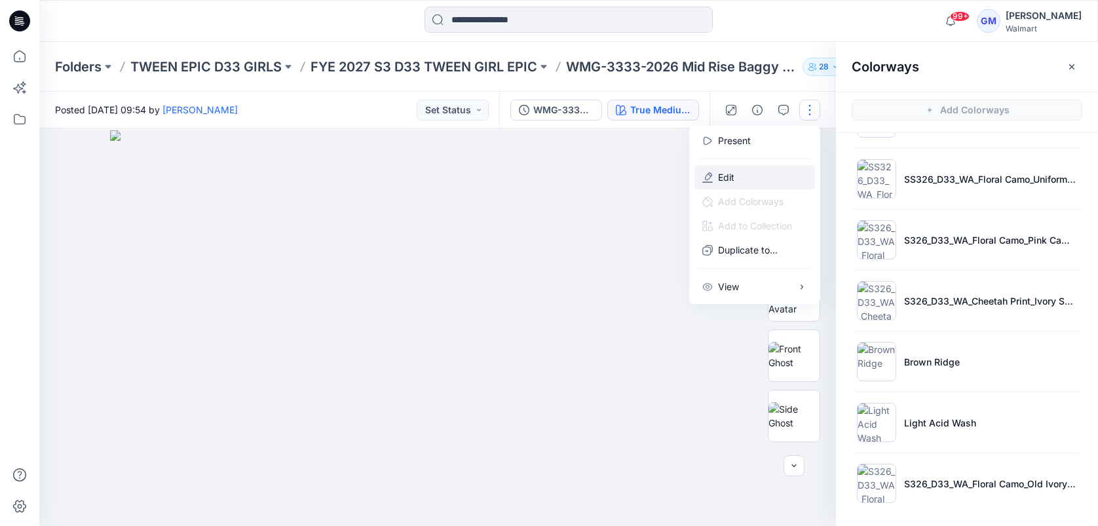
click at [755, 183] on button "Edit" at bounding box center [754, 177] width 121 height 24
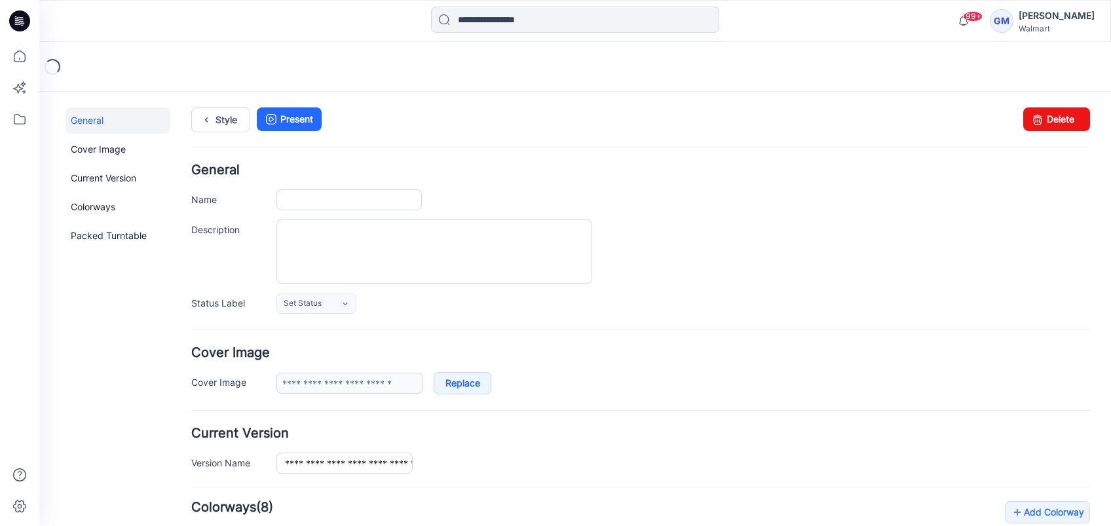
type input "**********"
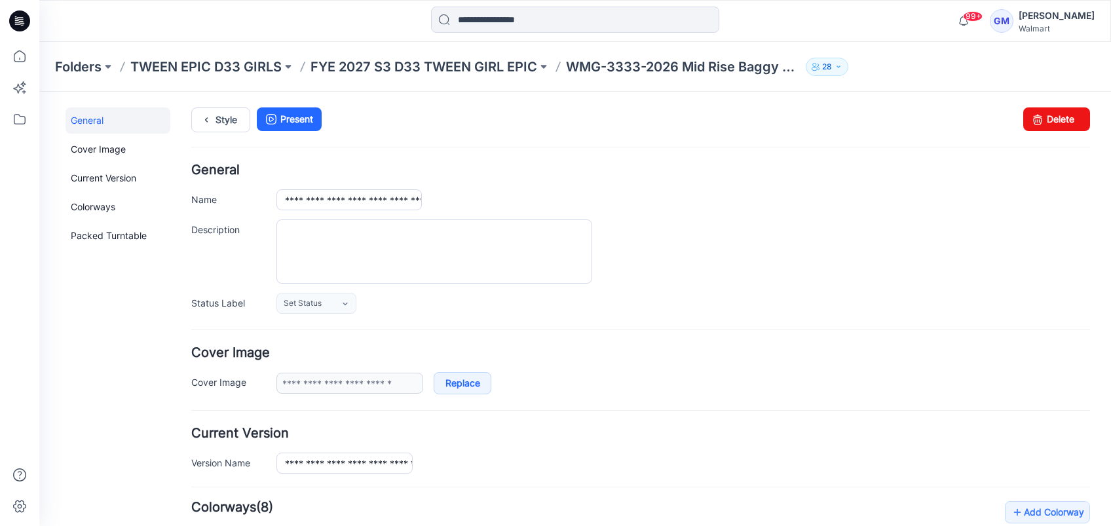
scroll to position [174, 0]
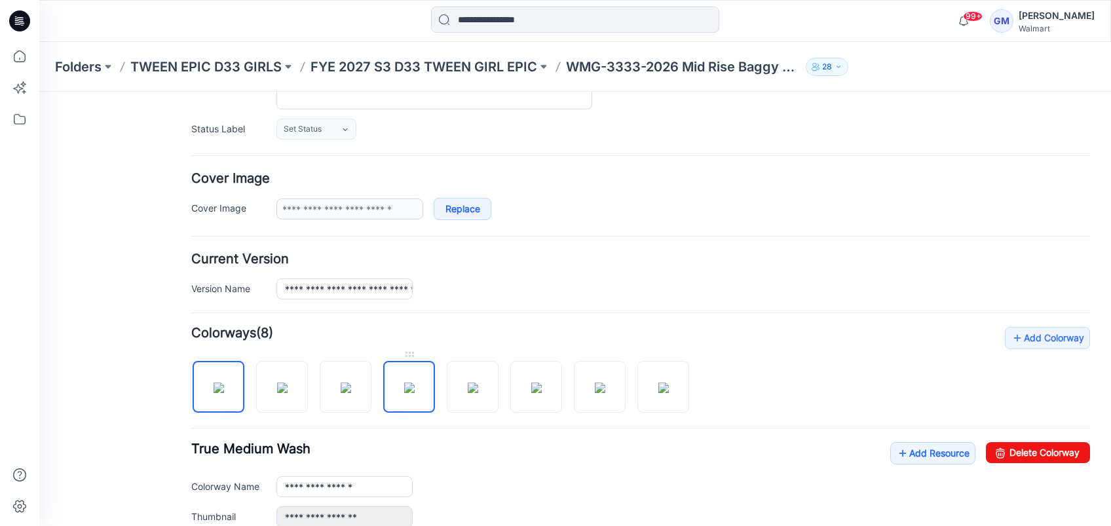
click at [404, 385] on img at bounding box center [409, 387] width 10 height 10
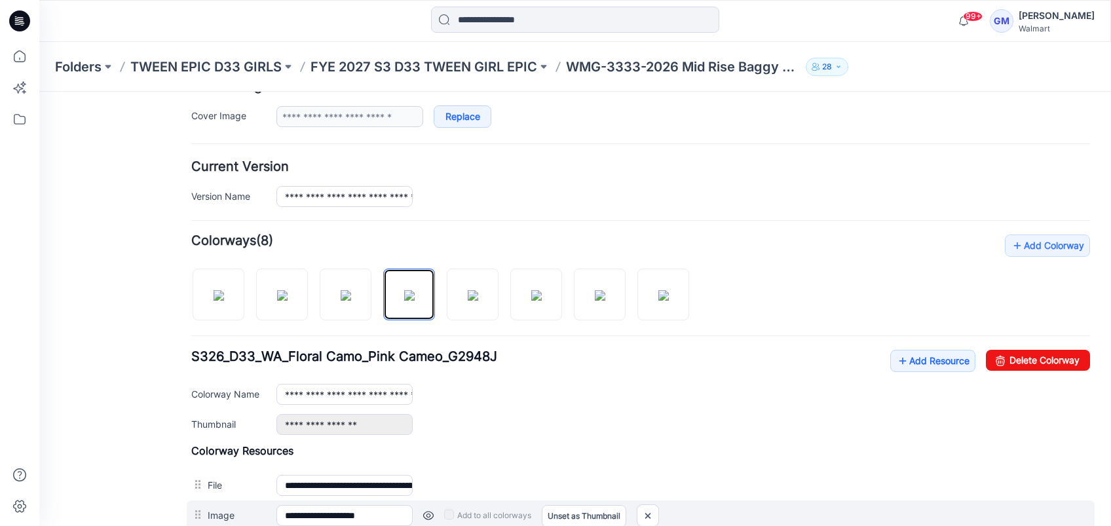
scroll to position [436, 0]
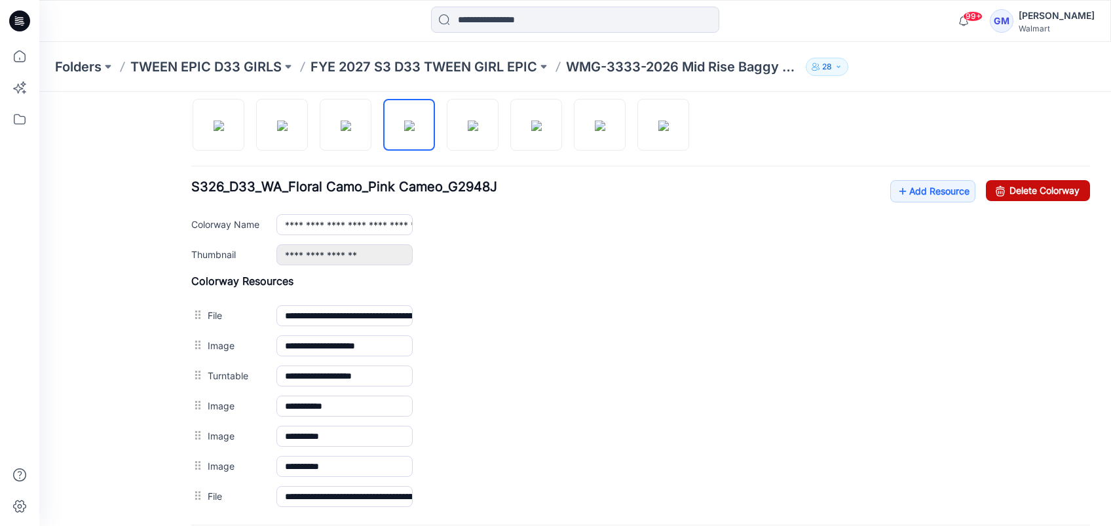
click at [1031, 192] on link "Delete Colorway" at bounding box center [1038, 190] width 104 height 21
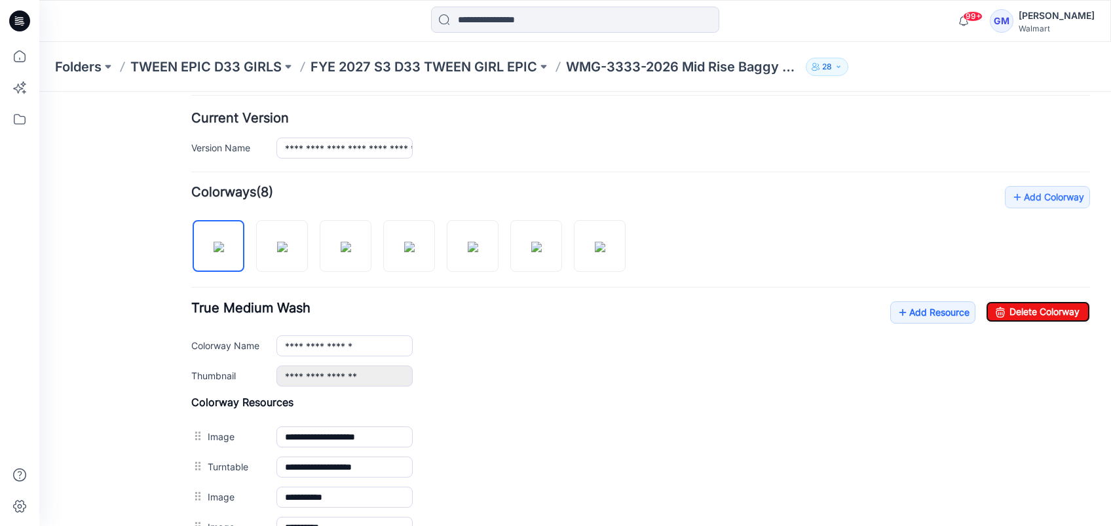
scroll to position [262, 0]
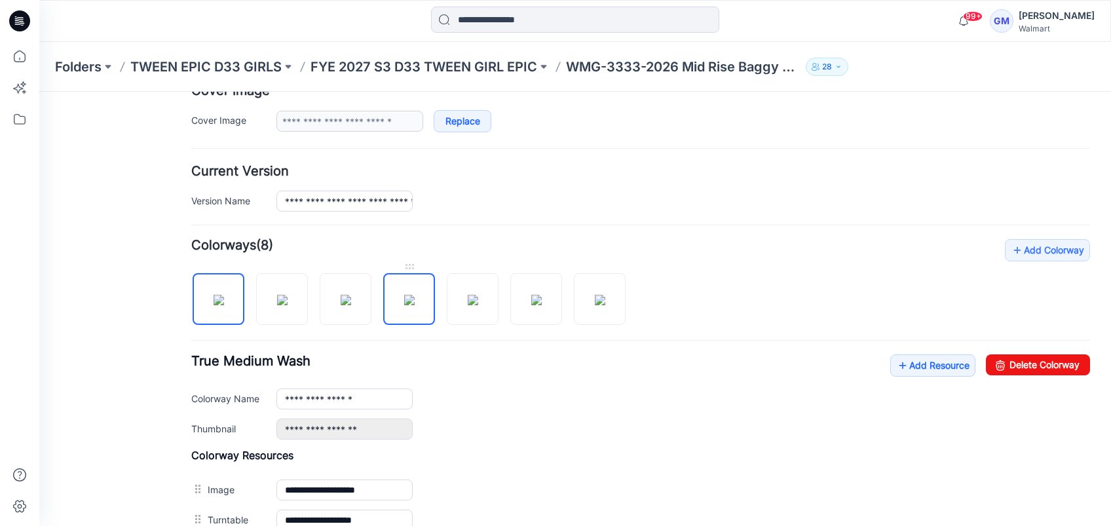
click at [415, 305] on img at bounding box center [409, 300] width 10 height 10
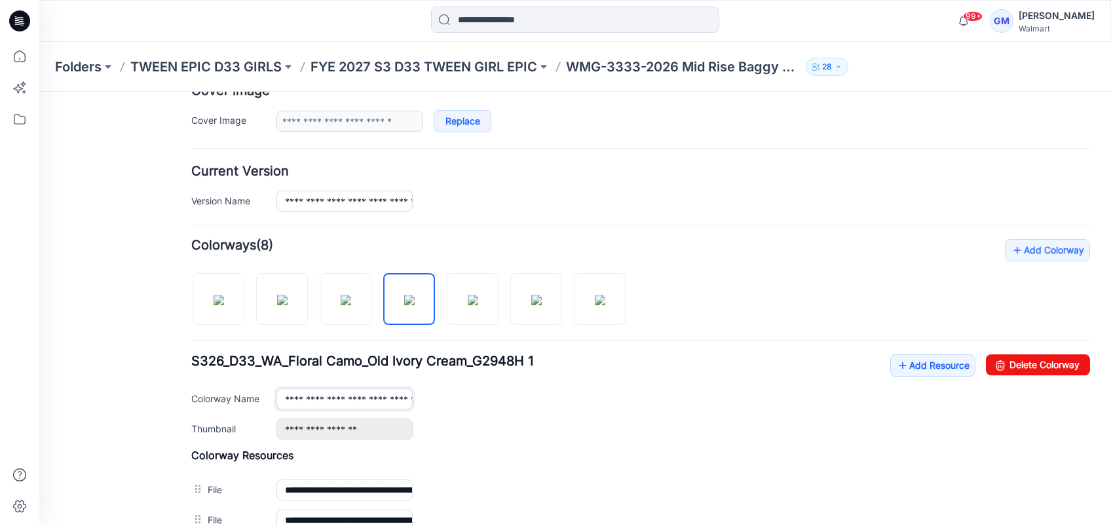
scroll to position [0, 113]
drag, startPoint x: 380, startPoint y: 390, endPoint x: 653, endPoint y: 392, distance: 273.1
click at [653, 392] on div "**********" at bounding box center [682, 398] width 813 height 20
click at [403, 396] on input "**********" at bounding box center [344, 398] width 136 height 20
drag, startPoint x: 403, startPoint y: 396, endPoint x: 413, endPoint y: 396, distance: 10.5
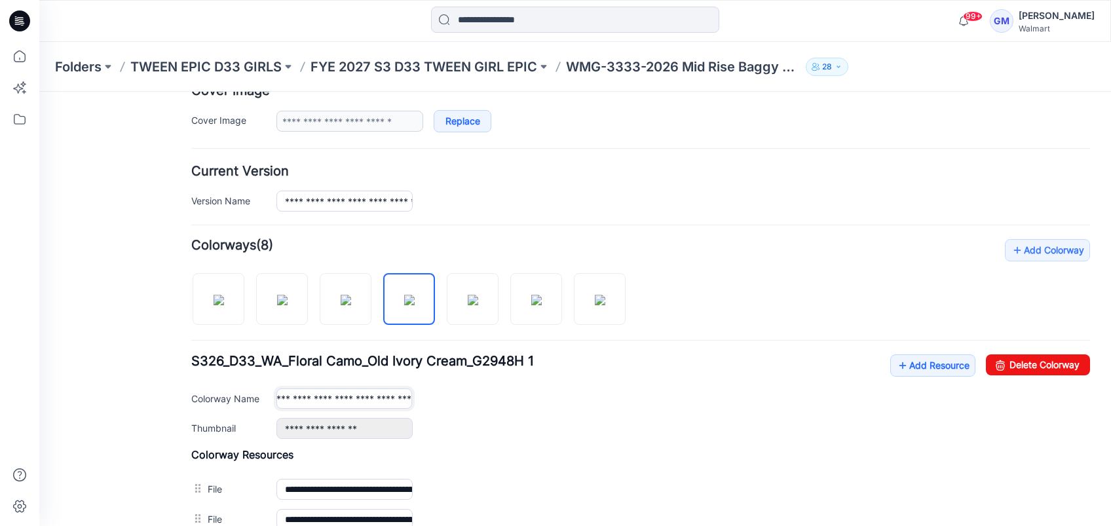
click at [413, 396] on div "**********" at bounding box center [682, 398] width 813 height 20
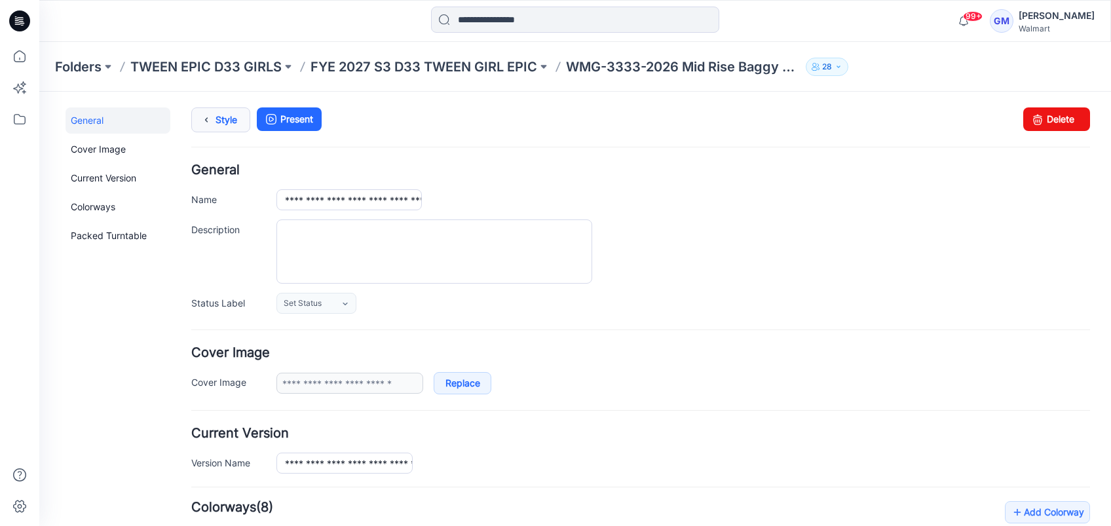
type input "**********"
click at [209, 121] on icon at bounding box center [206, 120] width 18 height 24
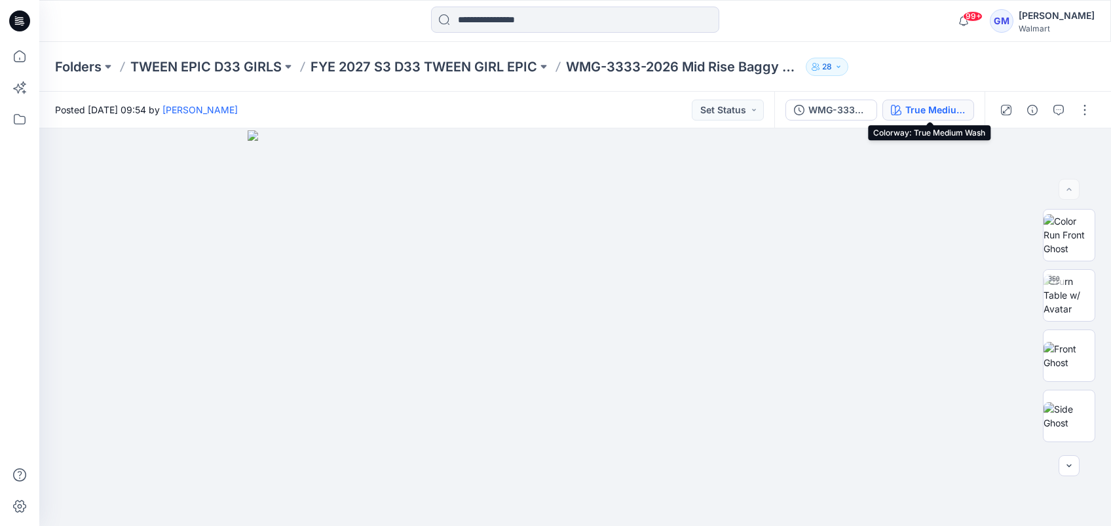
click at [959, 106] on div "True Medium Wash" at bounding box center [935, 110] width 60 height 14
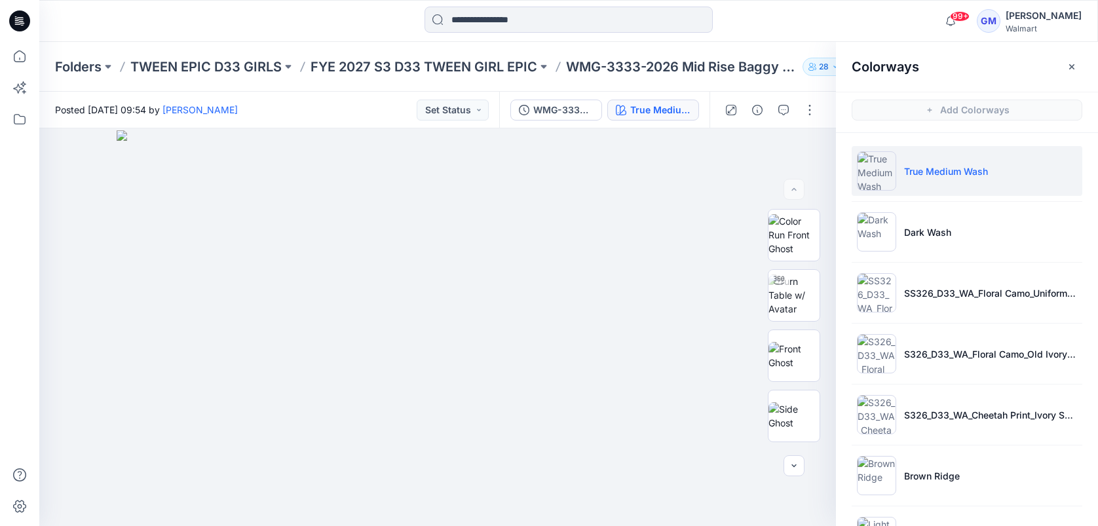
click at [849, 354] on ul "True Medium Wash Dark Wash SS326_D33_WA_Floral Camo_Uniform Green_G2948E S326_D…" at bounding box center [967, 353] width 262 height 441
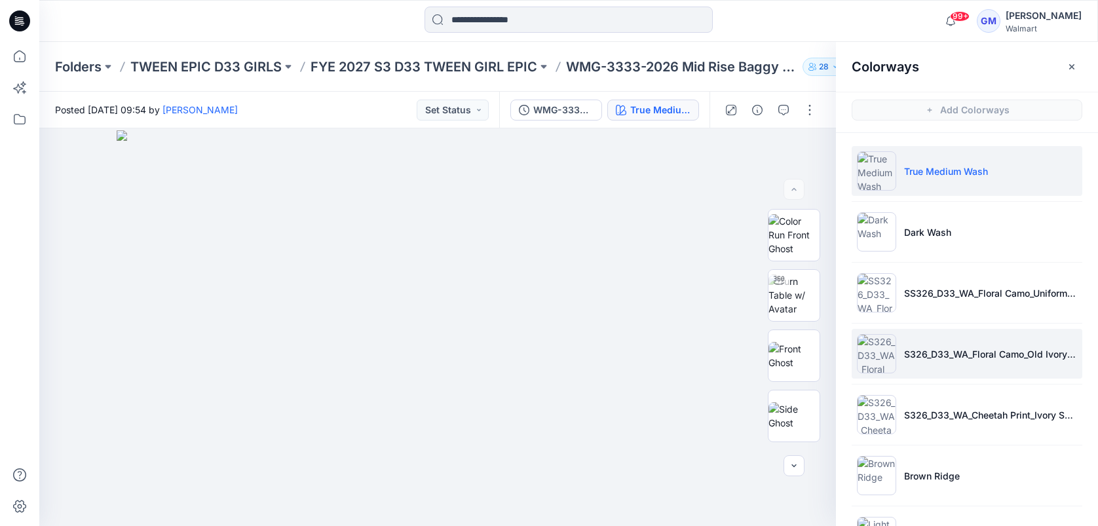
click at [890, 354] on li "S326_D33_WA_Floral Camo_Old Ivory Cream_G2948H" at bounding box center [966, 354] width 231 height 50
click at [863, 354] on img at bounding box center [876, 353] width 39 height 39
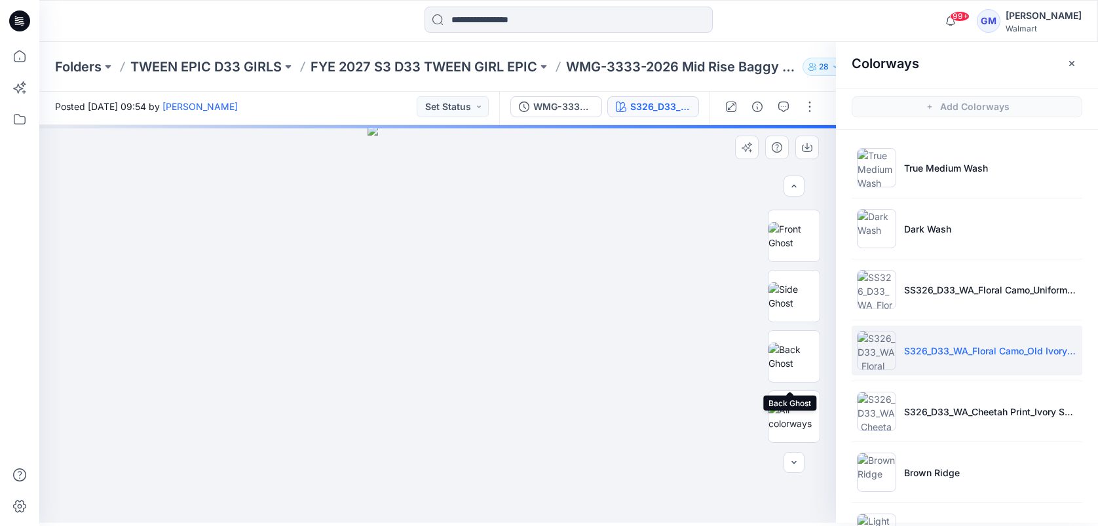
scroll to position [149, 0]
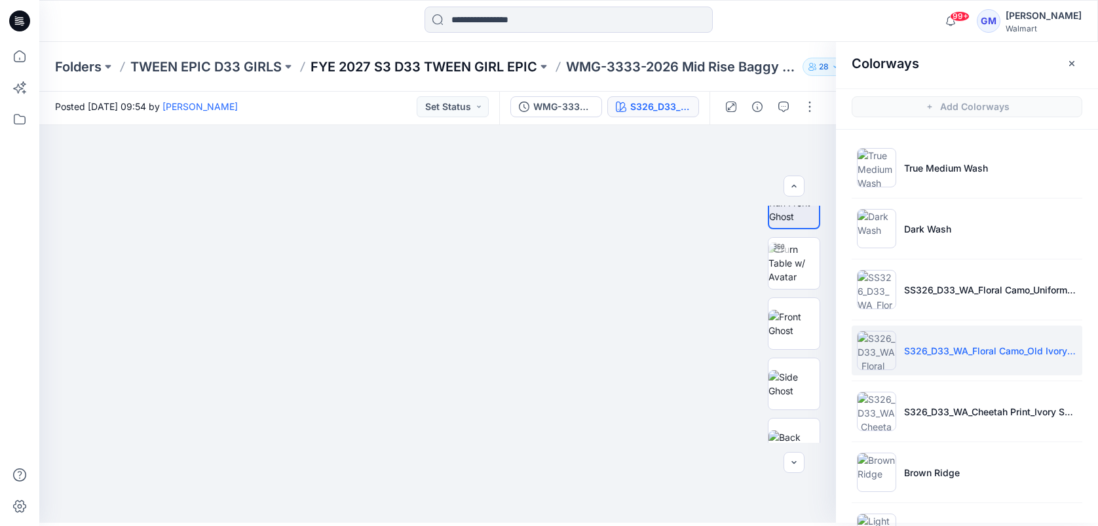
click at [443, 64] on p "FYE 2027 S3 D33 TWEEN GIRL EPIC" at bounding box center [423, 67] width 227 height 18
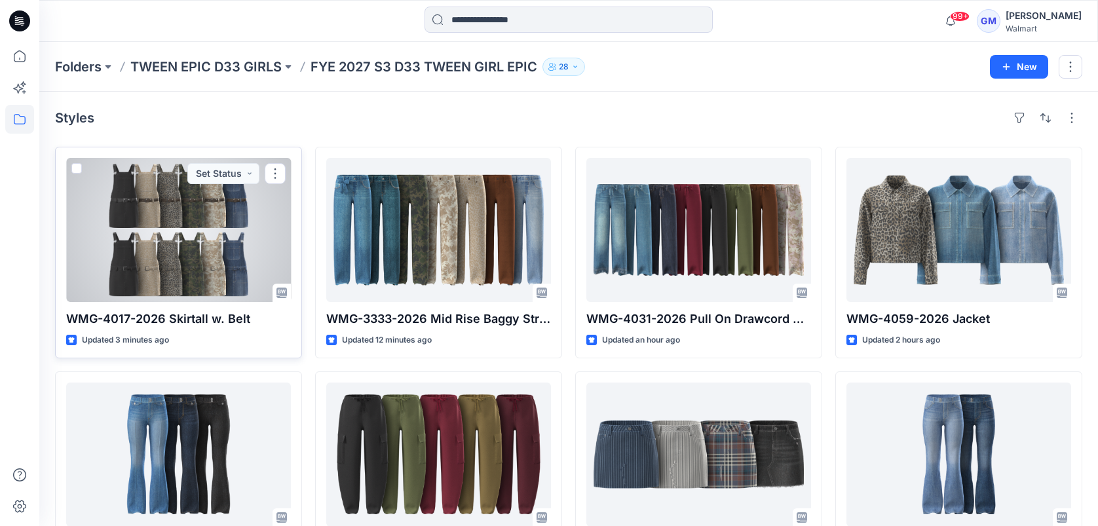
click at [248, 237] on div at bounding box center [178, 230] width 225 height 144
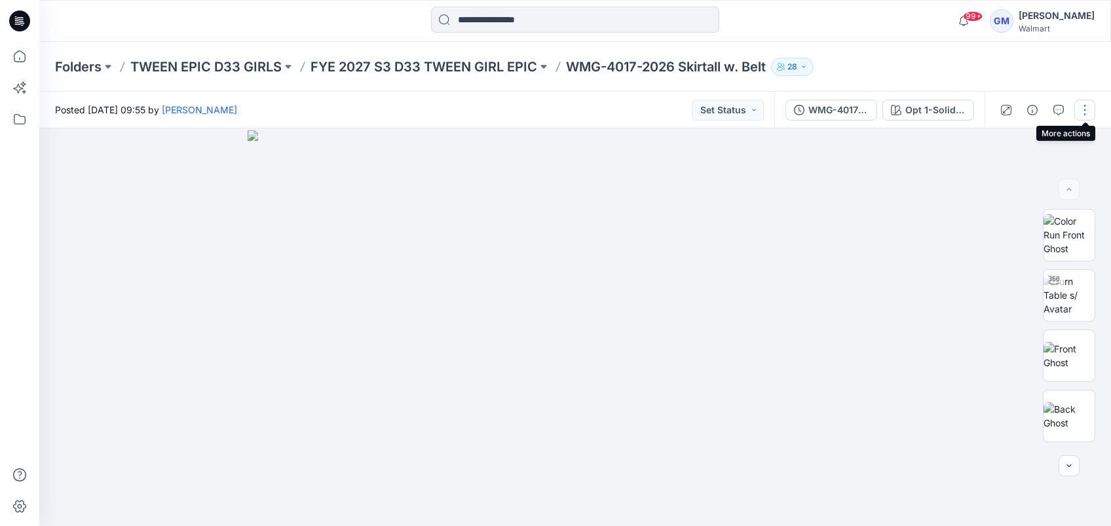
click at [1089, 107] on button "button" at bounding box center [1084, 110] width 21 height 21
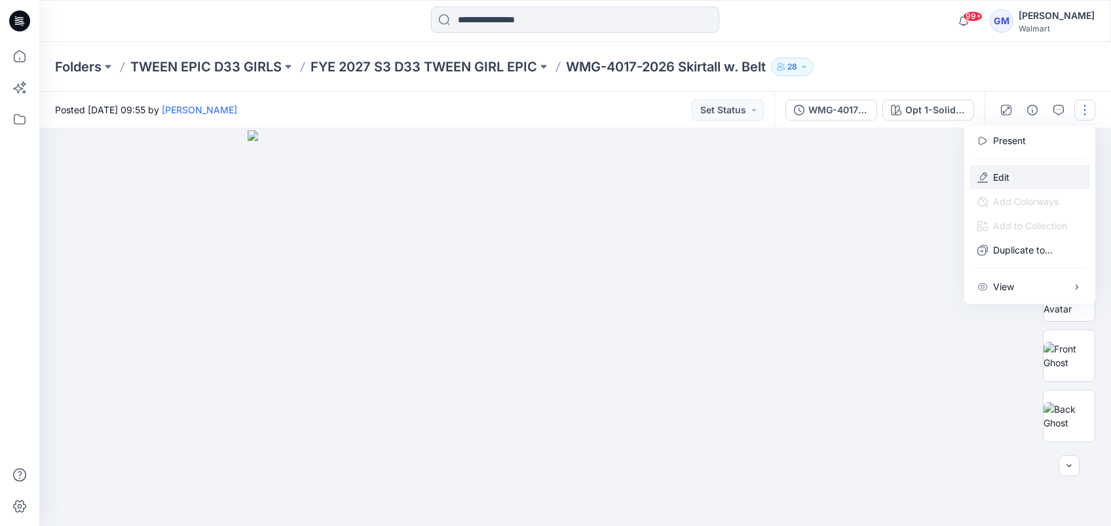
click at [1042, 172] on button "Edit" at bounding box center [1029, 177] width 121 height 24
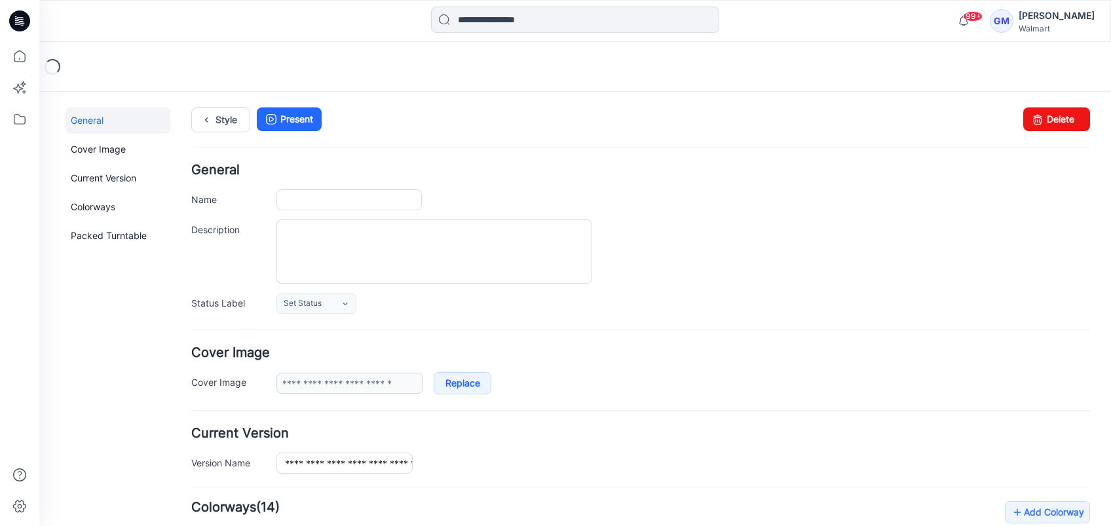
type input "**********"
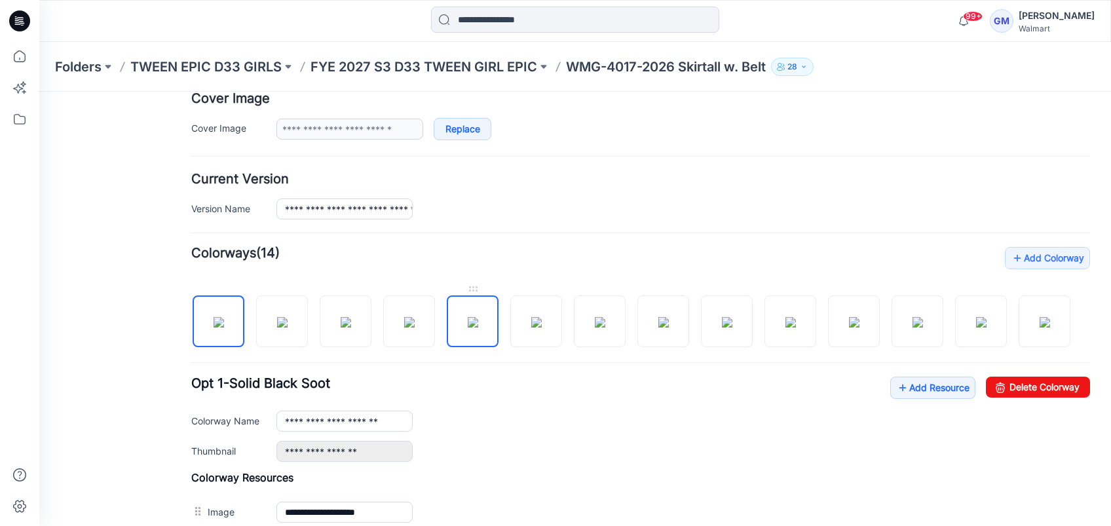
click at [476, 322] on img at bounding box center [473, 322] width 10 height 10
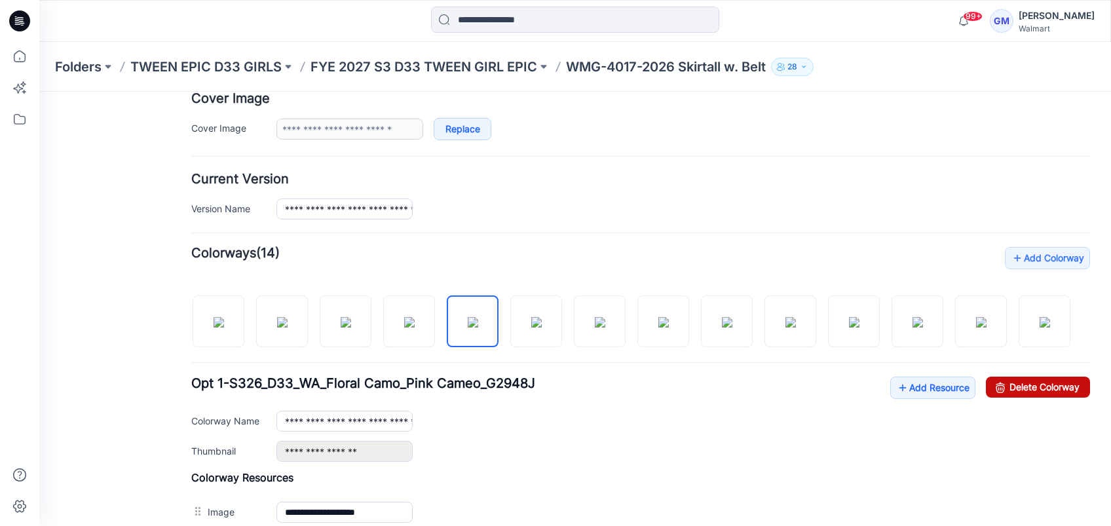
click at [1009, 398] on link "Delete Colorway" at bounding box center [1038, 387] width 104 height 21
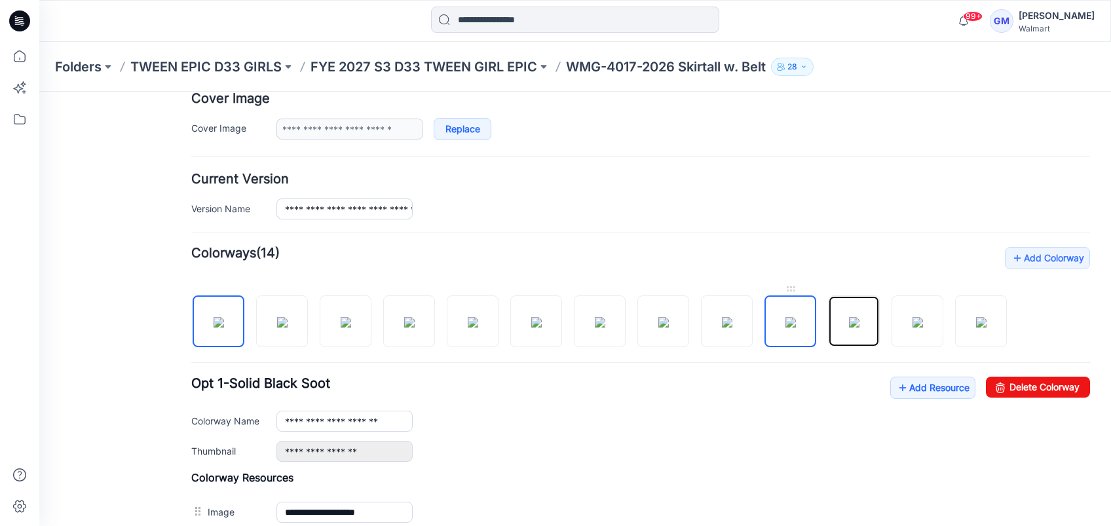
click at [851, 317] on img at bounding box center [854, 322] width 10 height 10
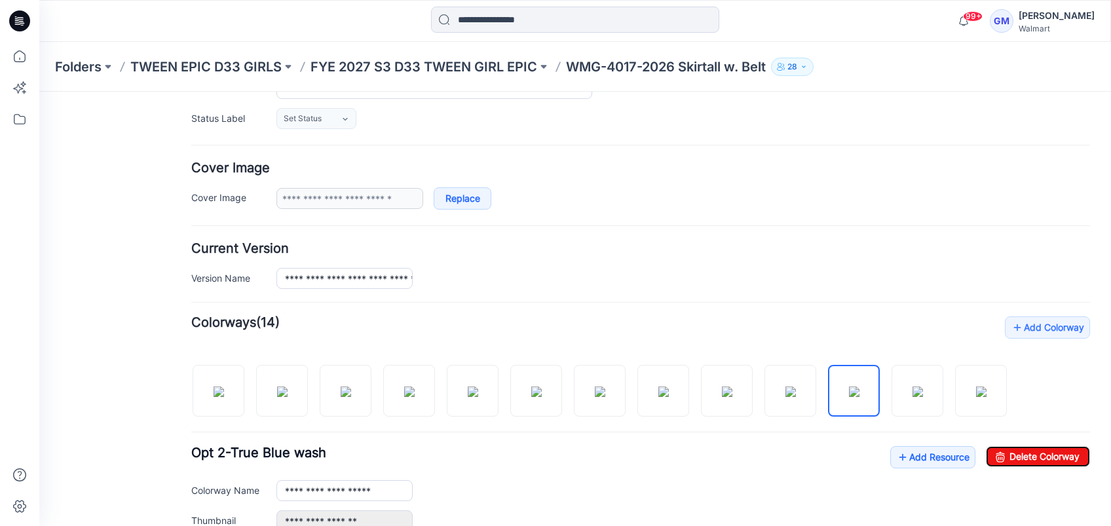
scroll to position [166, 0]
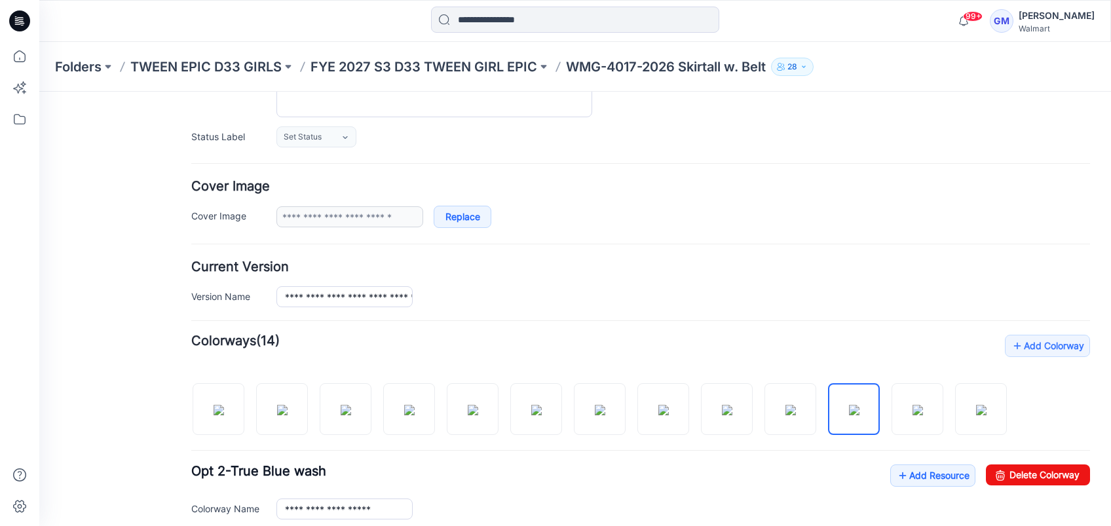
drag, startPoint x: 77, startPoint y: 95, endPoint x: 635, endPoint y: 170, distance: 563.0
click at [635, 170] on form "**********" at bounding box center [640, 428] width 899 height 862
click at [794, 415] on img at bounding box center [790, 410] width 10 height 10
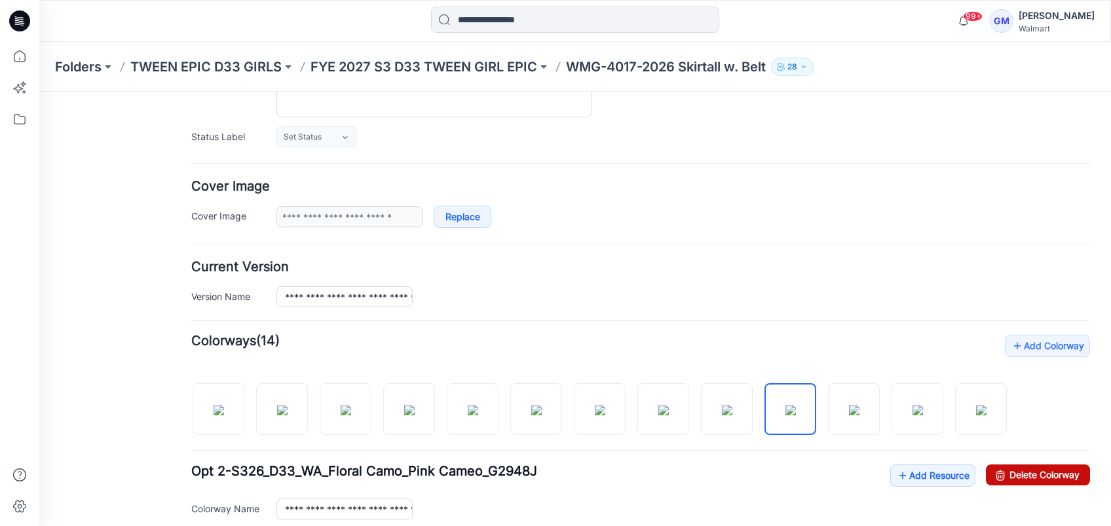
click at [1031, 470] on link "Delete Colorway" at bounding box center [1038, 474] width 104 height 21
type input "**********"
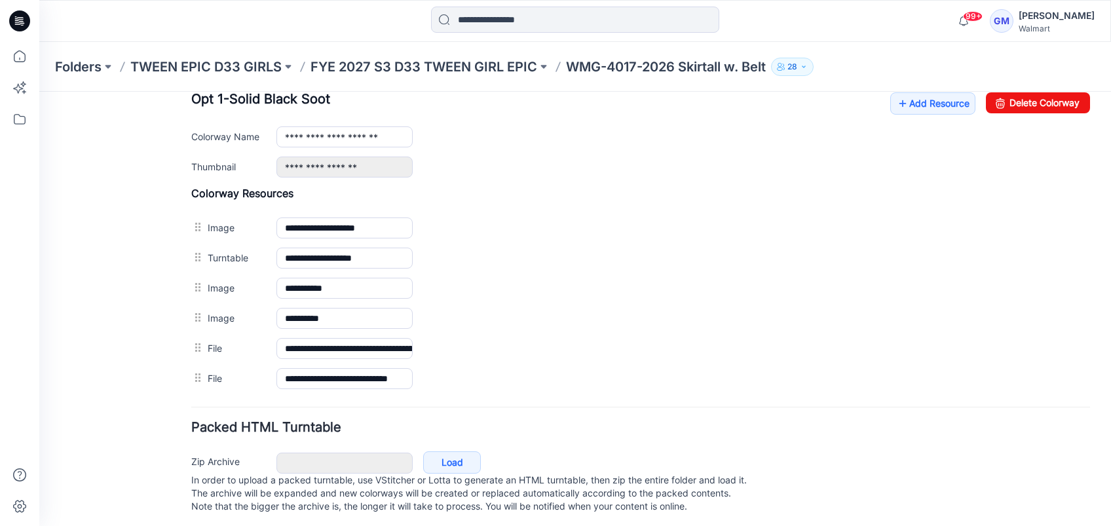
scroll to position [0, 0]
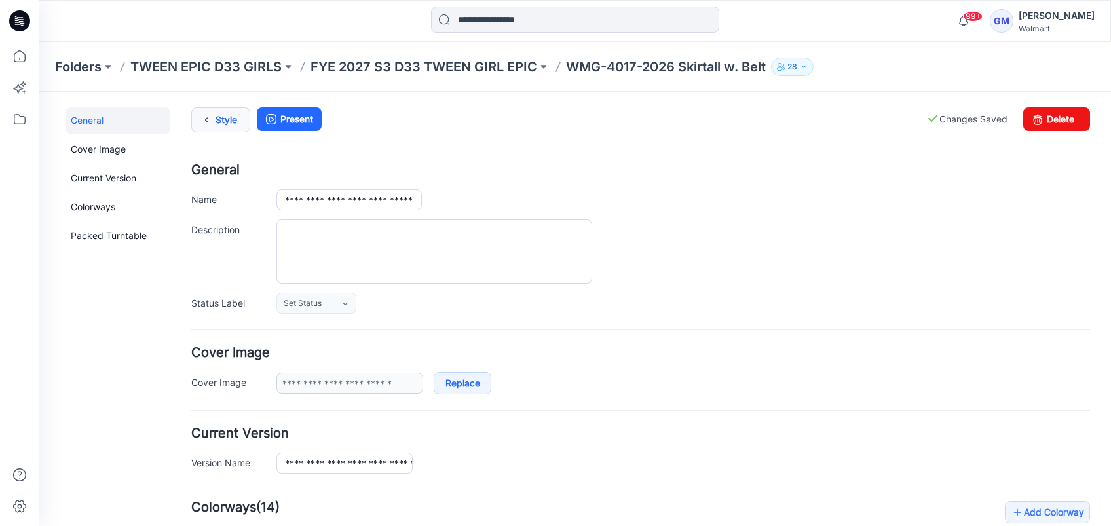
click at [208, 124] on icon at bounding box center [206, 120] width 18 height 24
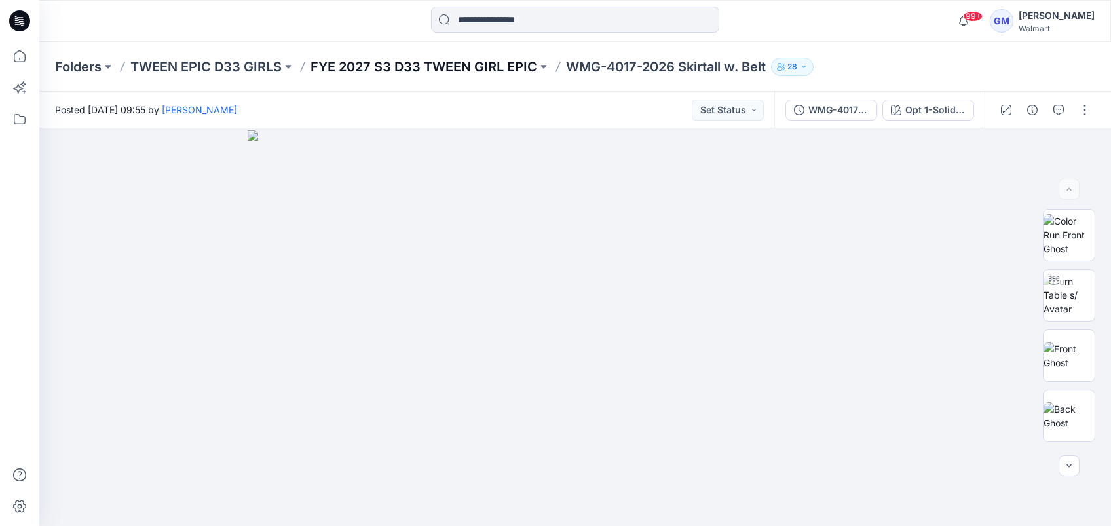
click at [513, 59] on p "FYE 2027 S3 D33 TWEEN GIRL EPIC" at bounding box center [423, 67] width 227 height 18
